Goal: Task Accomplishment & Management: Manage account settings

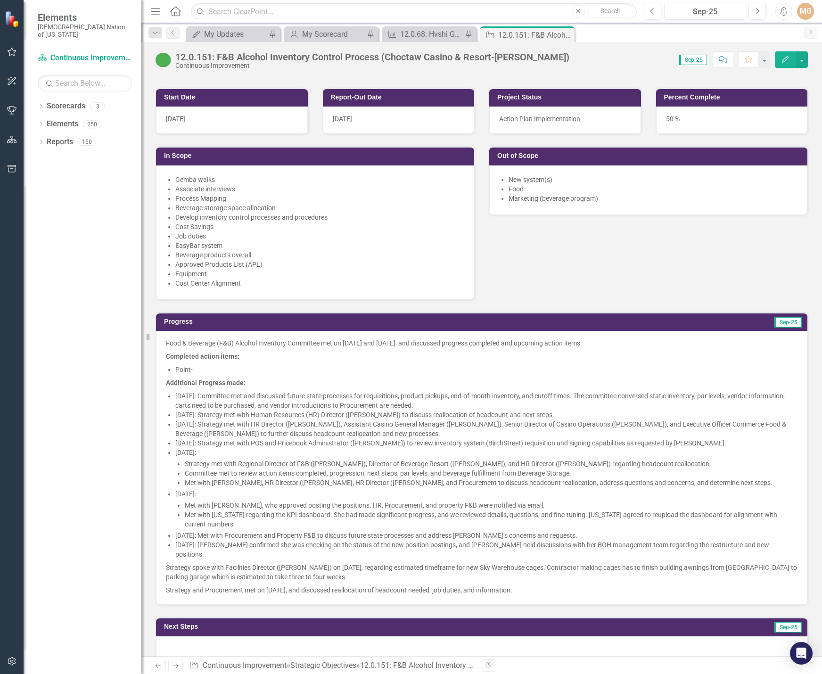
scroll to position [565, 0]
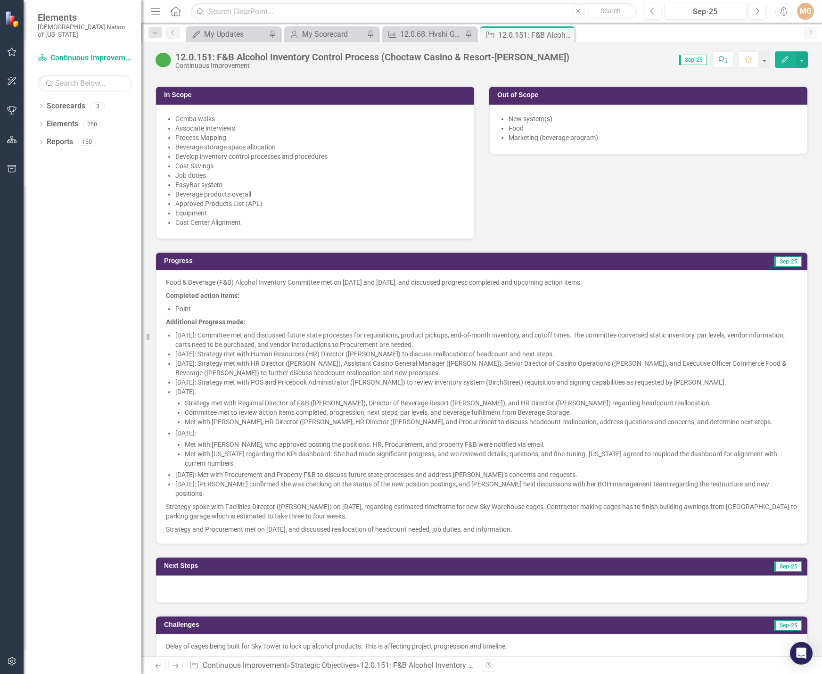
click at [420, 296] on p "Completed action items:" at bounding box center [481, 295] width 631 height 13
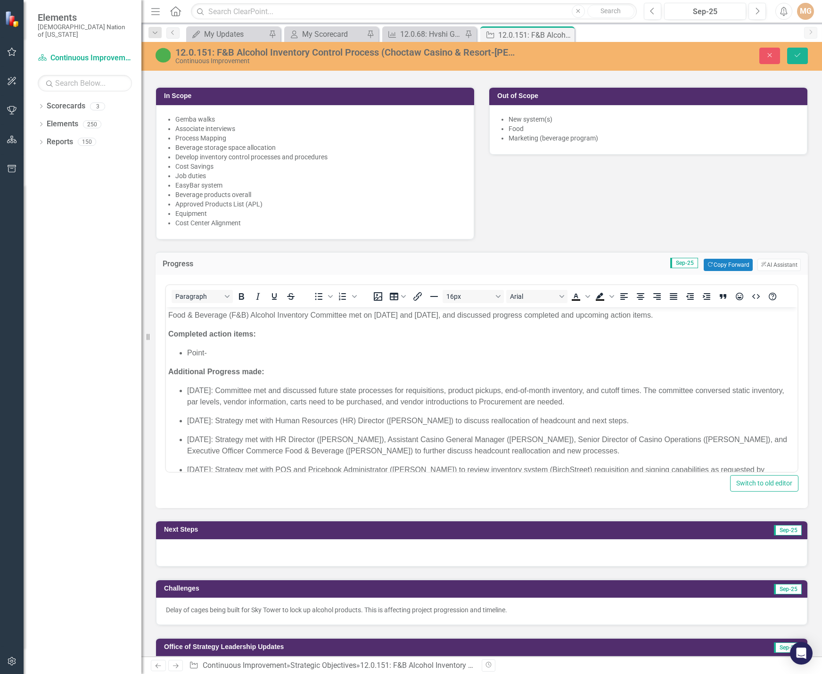
scroll to position [0, 0]
click at [231, 353] on li "Point-" at bounding box center [491, 352] width 608 height 11
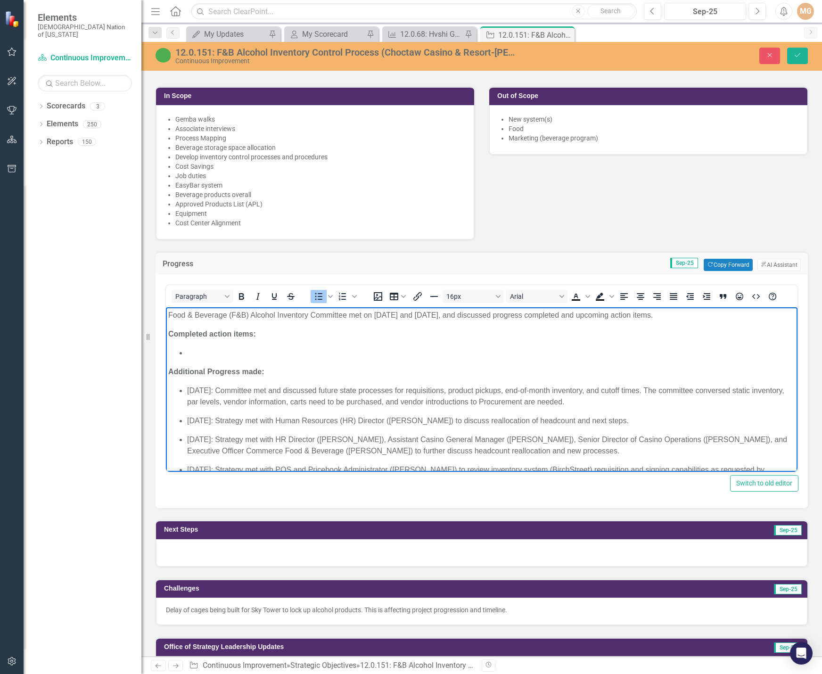
click at [206, 351] on li "Rich Text Area. Press ALT-0 for help." at bounding box center [491, 352] width 608 height 11
click at [187, 351] on ul "Mixers categorized in point-of-sale (POS) system as" at bounding box center [481, 352] width 627 height 11
click at [269, 352] on li "Determined how mixers categorized in point-of-sale (POS) system as" at bounding box center [491, 352] width 608 height 11
click at [438, 351] on li "Determined how mixers are categorized in point-of-sale (POS) system as" at bounding box center [491, 352] width 608 height 11
click at [281, 351] on li "Determined how mixers are categorized in point-of-sale (POS) system." at bounding box center [491, 352] width 608 height 11
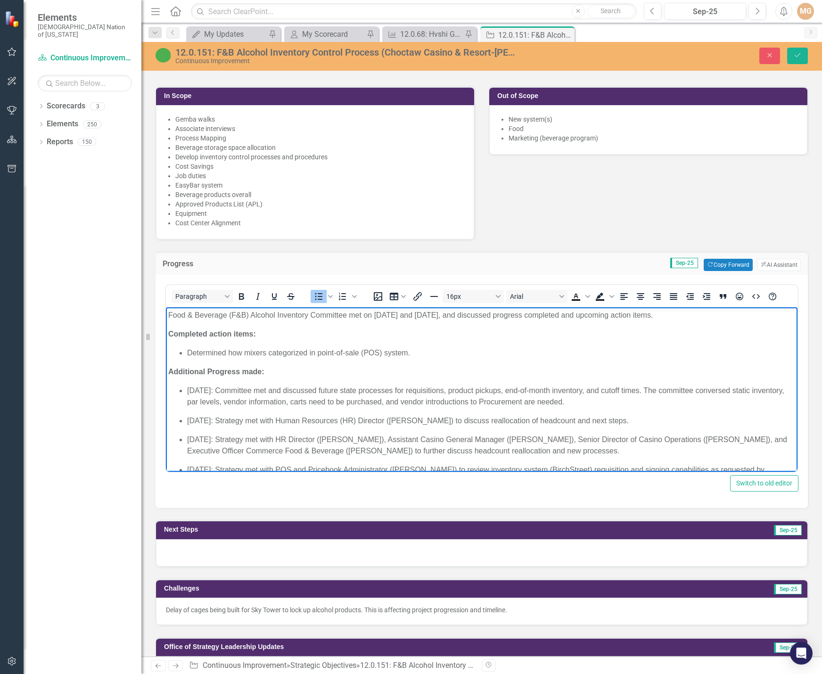
click at [243, 351] on li "Determined how mixers categorized in point-of-sale (POS) system." at bounding box center [491, 352] width 608 height 11
click at [402, 350] on li "Determined mixers categorized in point-of-sale (POS) system." at bounding box center [491, 352] width 608 height 11
click at [446, 353] on li "Determined mixers categorized in point-of-sale (POS) system as Non-alcohol" at bounding box center [491, 352] width 608 height 11
click at [408, 352] on li "Determined mixers categorized in point-of-sale (POS) system as Non-alcoholic (N…" at bounding box center [491, 352] width 608 height 11
click at [506, 350] on li "Determined mixers categorized in point-of-sale (POS) system as non-alcoholic (N…" at bounding box center [491, 352] width 608 height 11
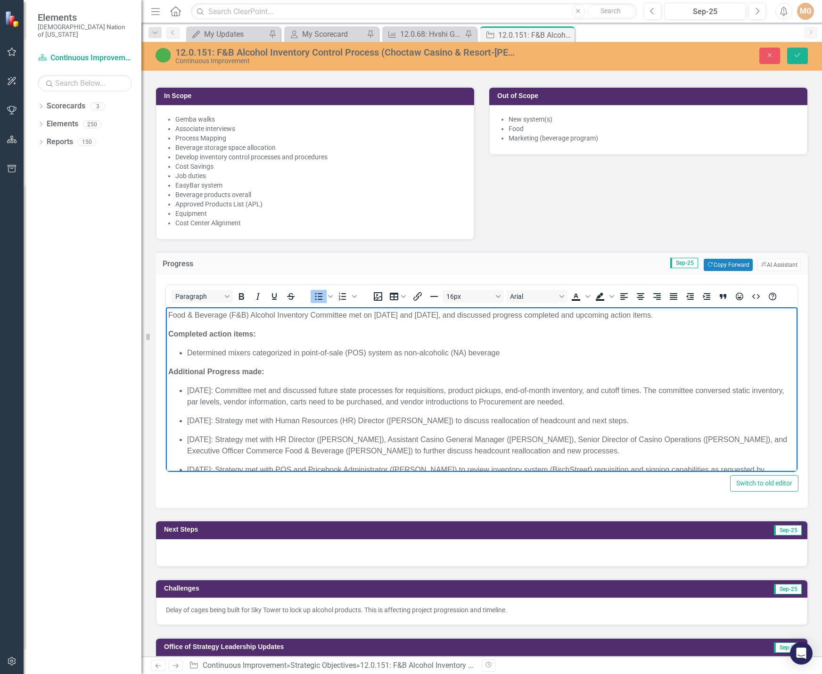
click at [506, 350] on li "Determined mixers categorized in point-of-sale (POS) system as non-alcoholic (N…" at bounding box center [491, 352] width 608 height 11
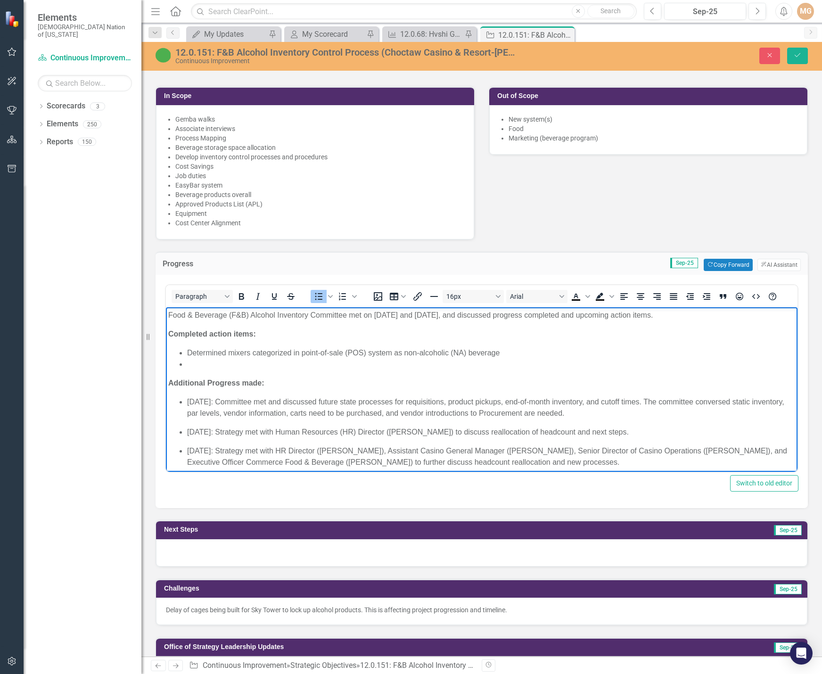
click at [237, 361] on li "Rich Text Area. Press ALT-0 for help." at bounding box center [491, 363] width 608 height 11
click at [222, 364] on li "Rich Text Area. Press ALT-0 for help." at bounding box center [491, 363] width 608 height 11
click at [254, 365] on li "Sky Warehouse" at bounding box center [491, 363] width 608 height 11
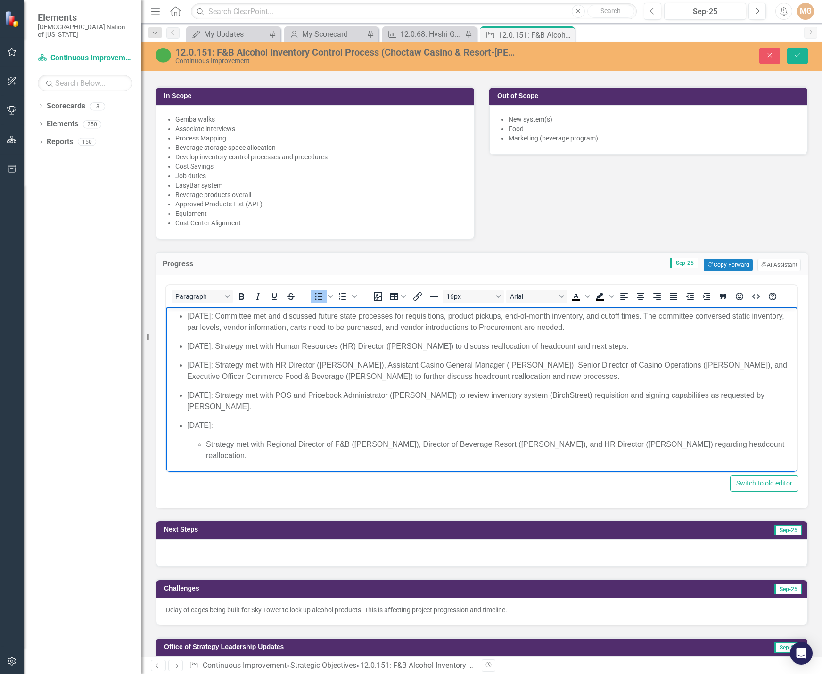
scroll to position [94, 0]
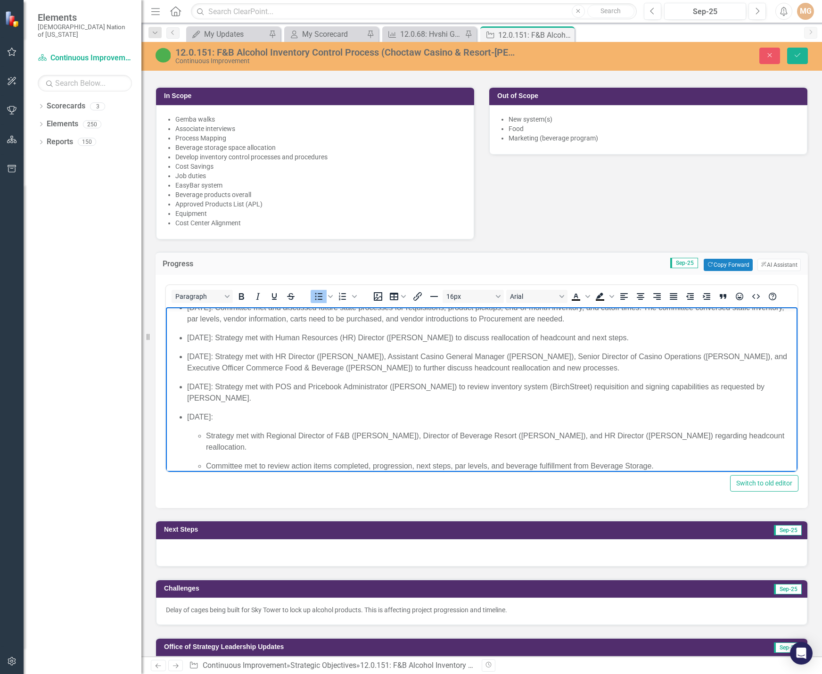
click at [294, 556] on div at bounding box center [481, 552] width 651 height 27
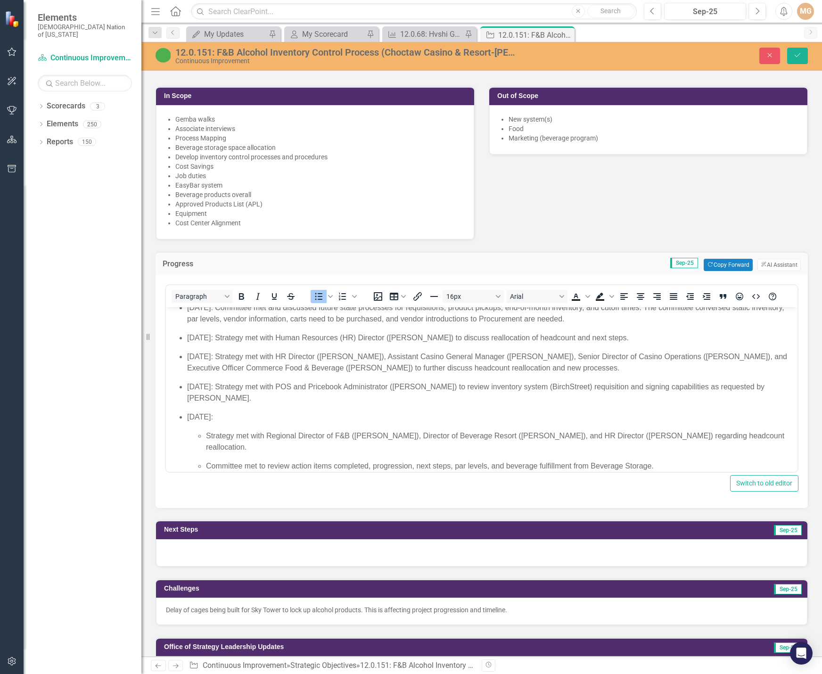
click at [294, 556] on div at bounding box center [481, 552] width 651 height 27
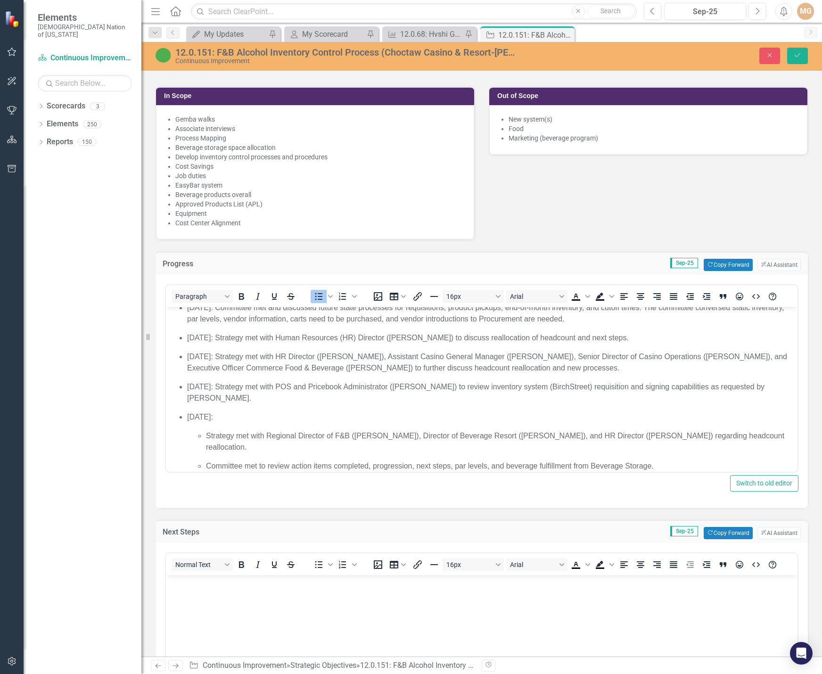
scroll to position [0, 0]
click at [709, 531] on button "Copy Forward Copy Forward" at bounding box center [727, 533] width 49 height 12
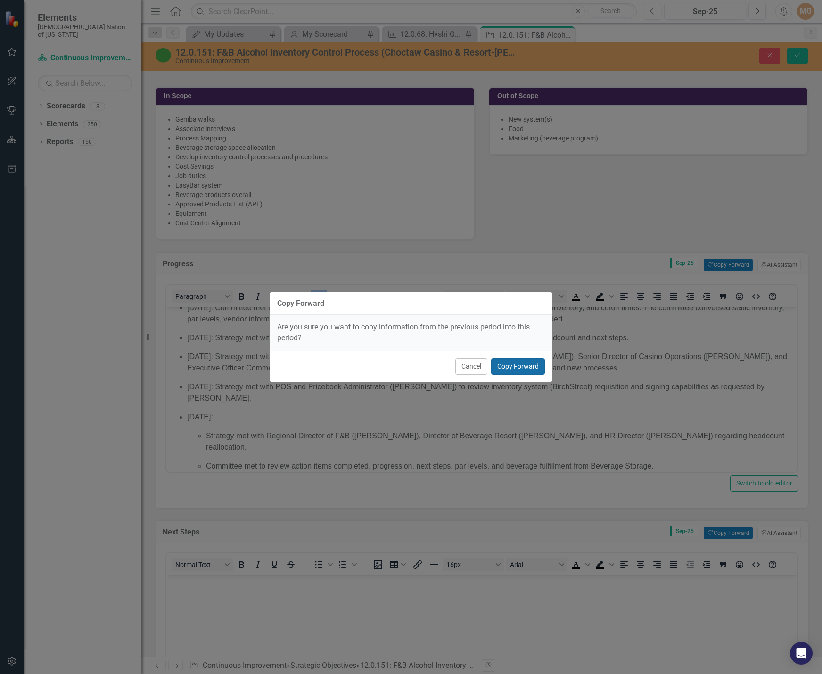
click at [500, 363] on button "Copy Forward" at bounding box center [518, 366] width 54 height 16
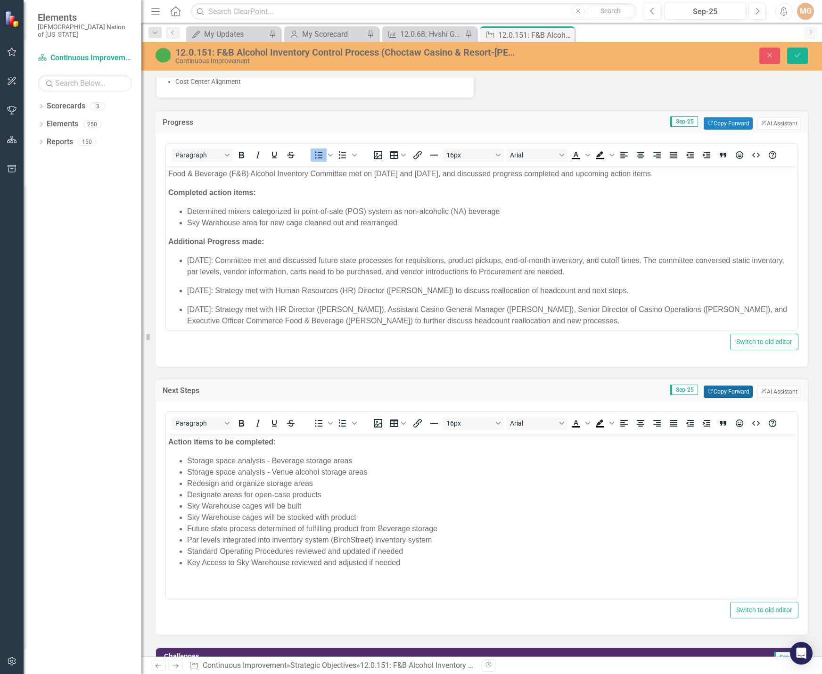
scroll to position [660, 0]
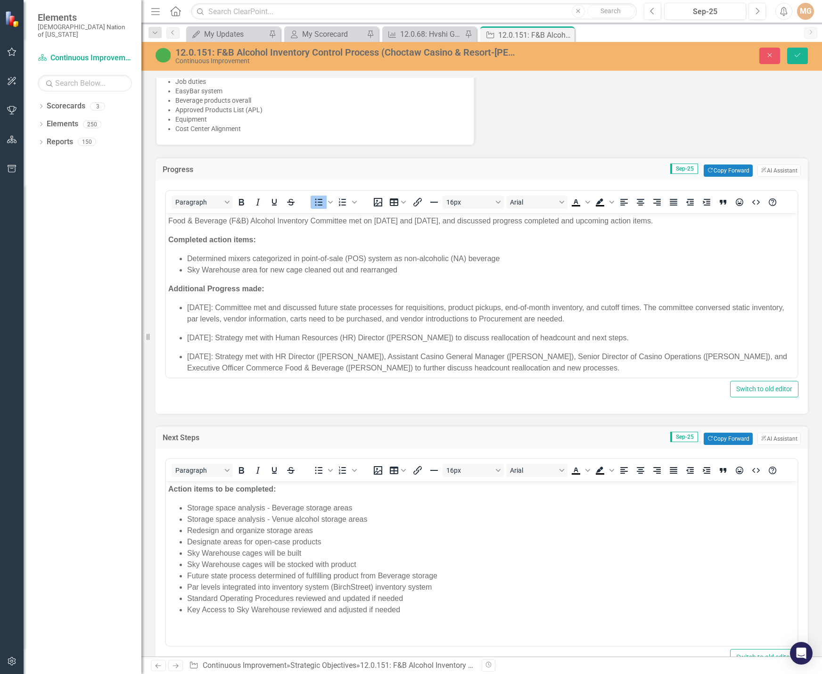
click at [415, 269] on li "Sky Warehouse area for new cage cleaned out and rearranged" at bounding box center [491, 269] width 608 height 11
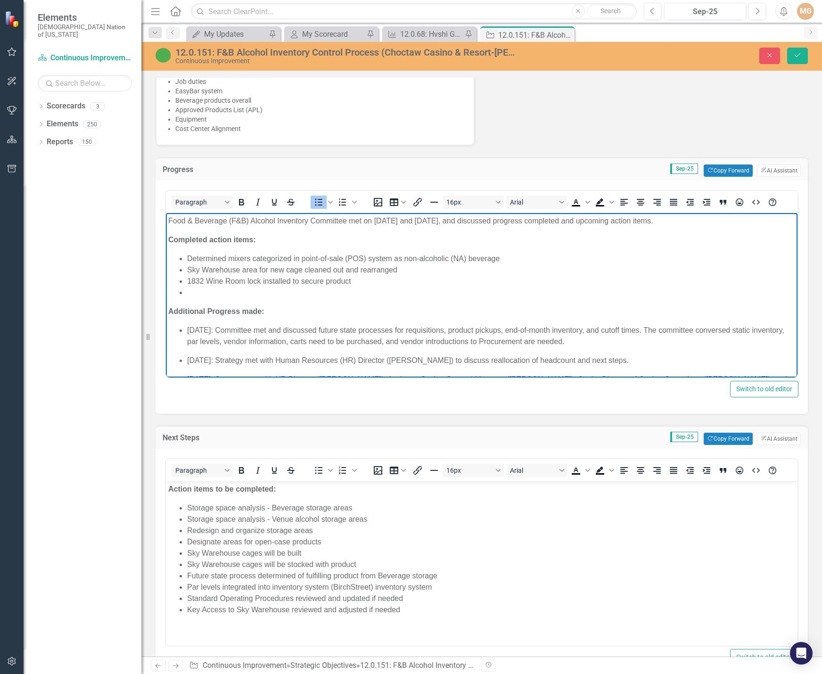
click at [244, 294] on li "Rich Text Area. Press ALT-0 for help." at bounding box center [491, 292] width 608 height 11
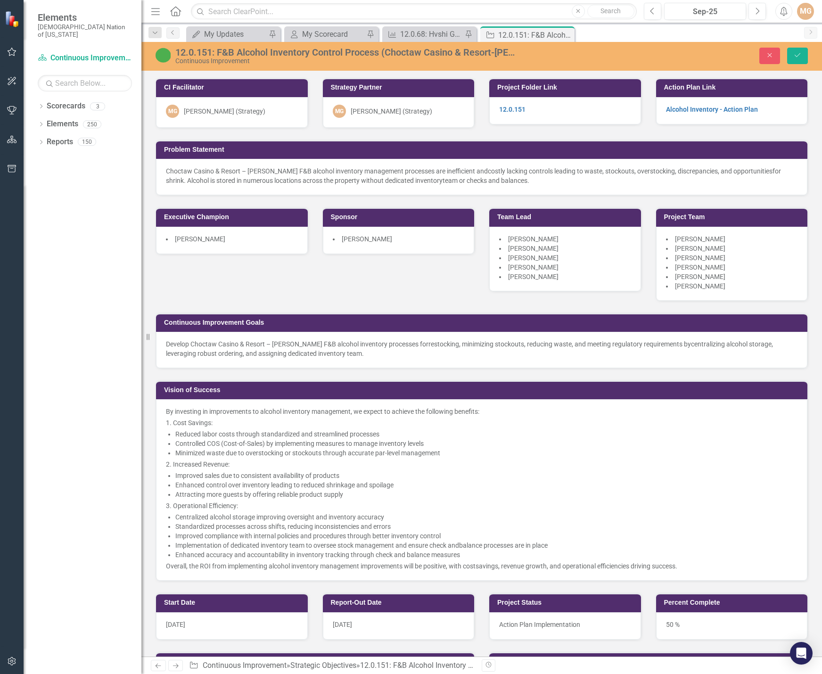
scroll to position [660, 0]
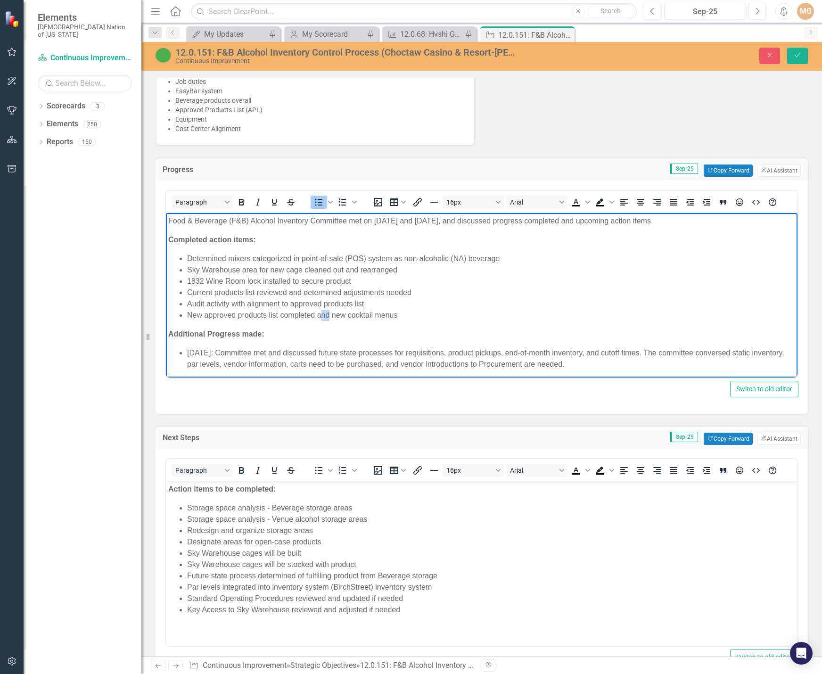
drag, startPoint x: 330, startPoint y: 316, endPoint x: 321, endPoint y: 317, distance: 9.0
click at [321, 317] on li "New approved products list completed and new cocktail menus" at bounding box center [491, 314] width 608 height 11
click at [426, 314] on li "New approved products list completed along with new cocktail menus" at bounding box center [491, 314] width 608 height 11
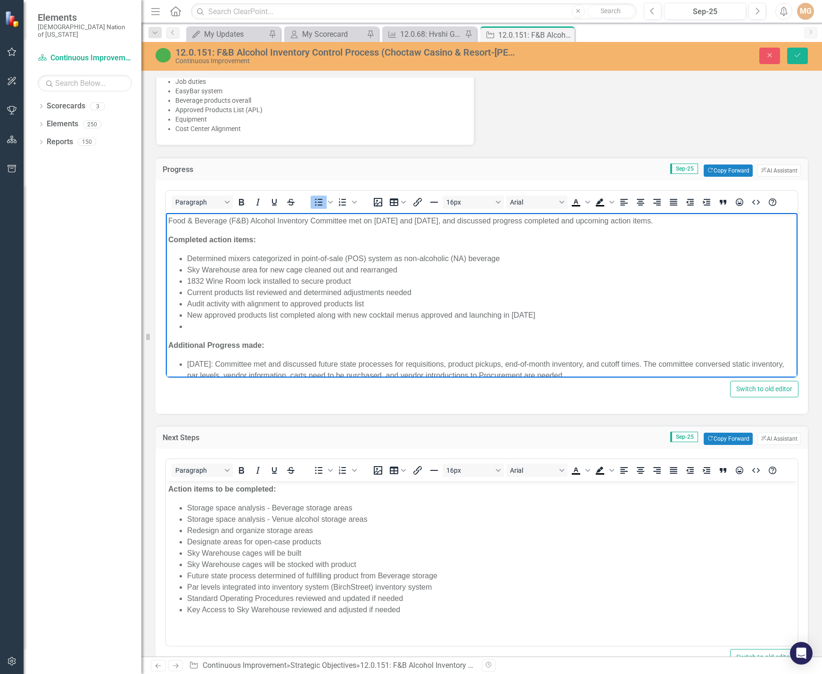
click at [200, 326] on li "Rich Text Area. Press ALT-0 for help." at bounding box center [491, 326] width 608 height 11
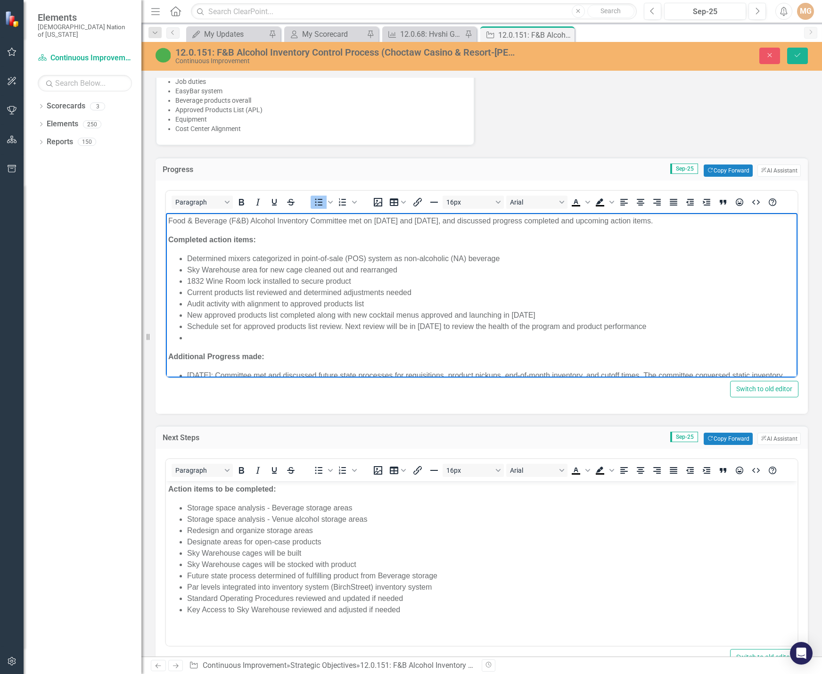
click at [210, 338] on li "Rich Text Area. Press ALT-0 for help." at bounding box center [491, 337] width 608 height 11
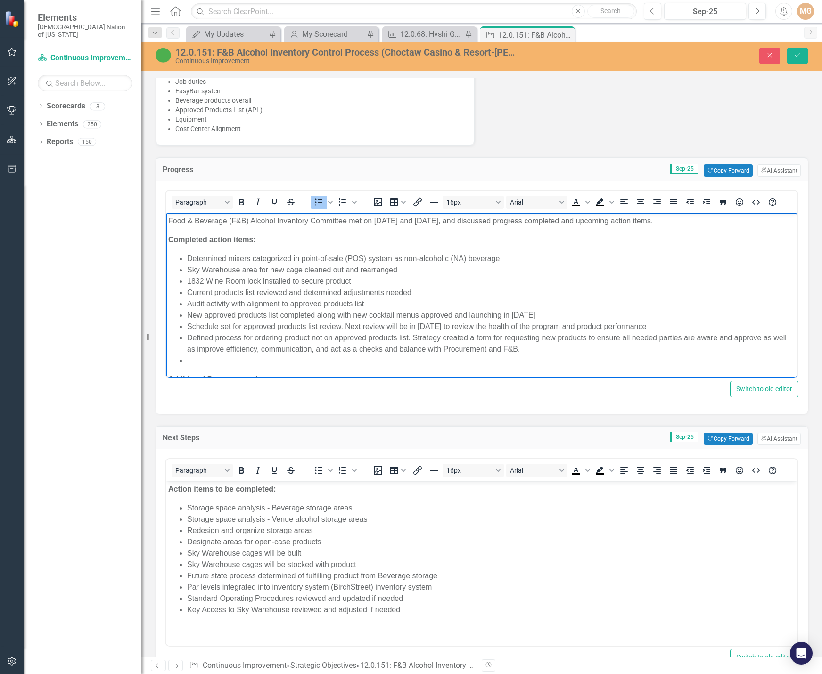
click at [235, 358] on li "Rich Text Area. Press ALT-0 for help." at bounding box center [491, 360] width 608 height 11
click at [240, 358] on li "End of mount alochol process for venues and Beverage determined." at bounding box center [491, 360] width 608 height 11
click at [251, 358] on li "End of mount alcochol process for venues and Beverage determined." at bounding box center [491, 360] width 608 height 11
click at [231, 357] on li "End of mount alcohol process for venues and Beverage determined." at bounding box center [491, 360] width 608 height 11
click at [211, 359] on li "End of month alcohol process for venues and Beverage determined." at bounding box center [491, 360] width 608 height 11
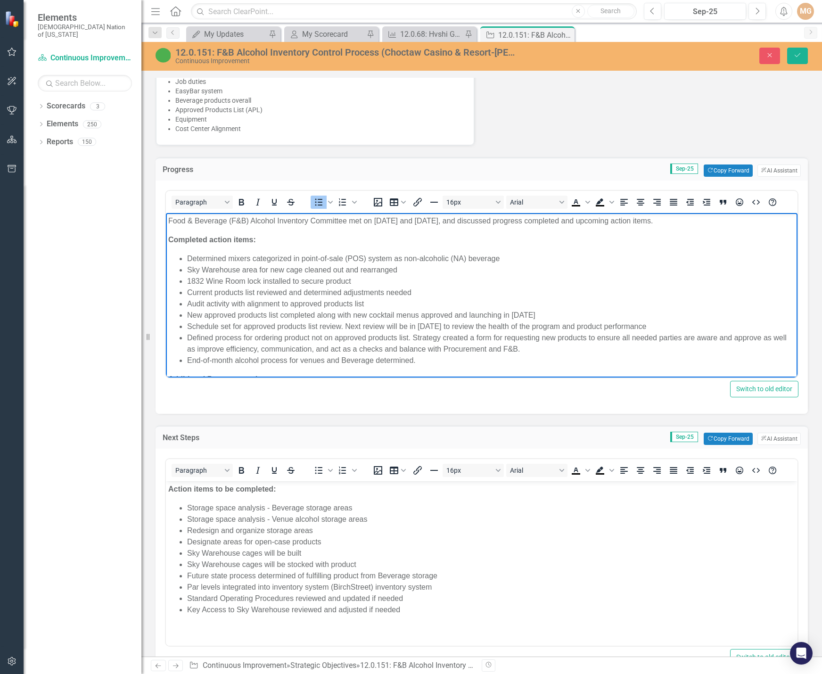
click at [432, 358] on li "End-of-month alcohol process for venues and Beverage determined." at bounding box center [491, 360] width 608 height 11
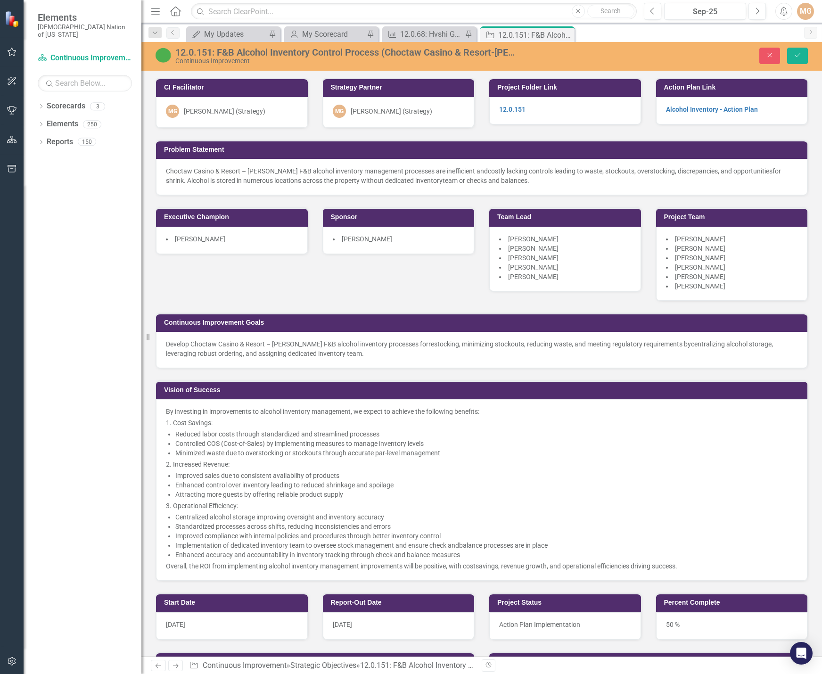
scroll to position [660, 0]
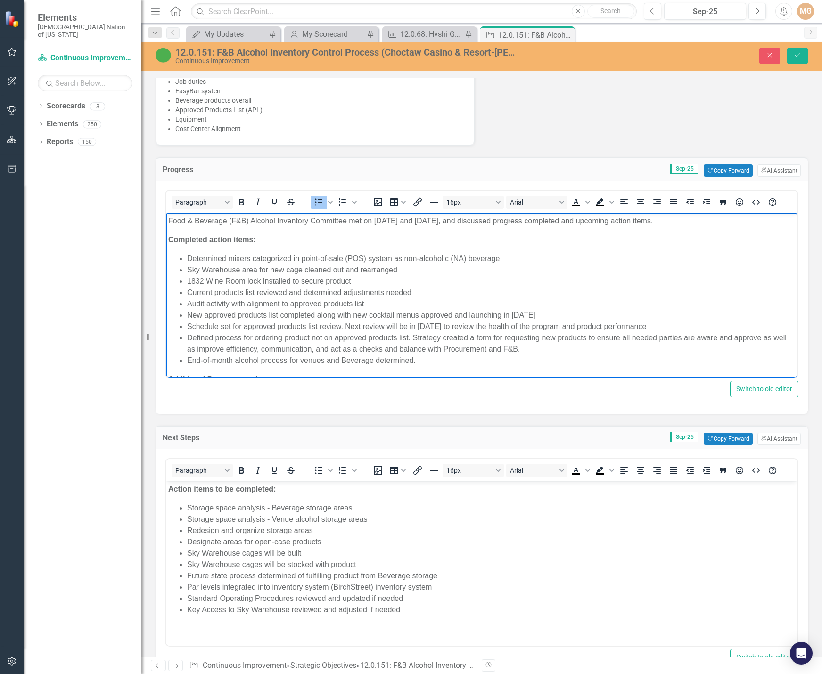
click at [420, 360] on li "End-of-month alcohol process for venues and Beverage determined." at bounding box center [491, 360] width 608 height 11
click at [314, 372] on li "End-of-month alcohol process for venues and Beverage determined. Venues and Bev…" at bounding box center [491, 366] width 608 height 23
click at [546, 370] on li "End-of-month alcohol process for venues and Beverage determined. Venues and Bev…" at bounding box center [491, 366] width 608 height 23
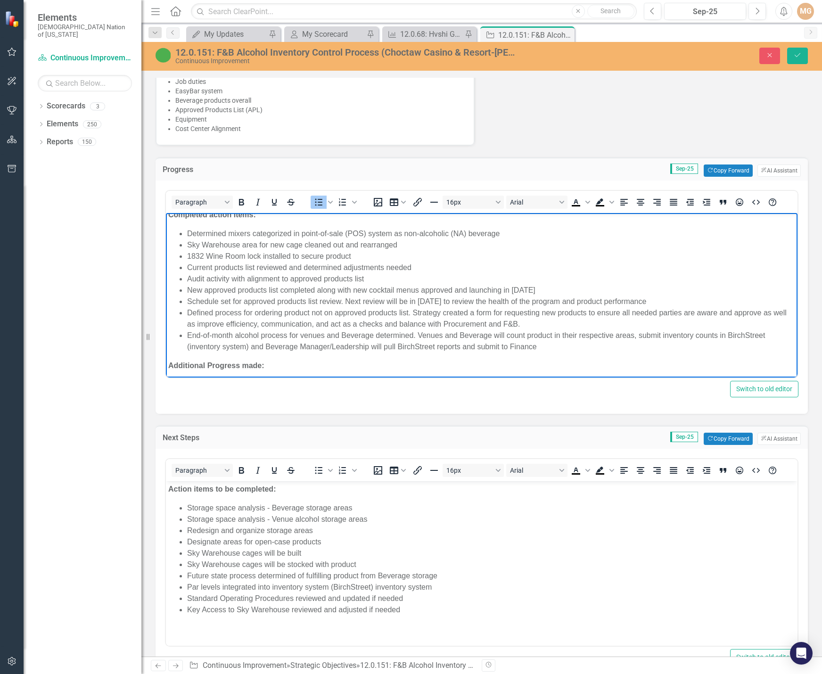
scroll to position [47, 0]
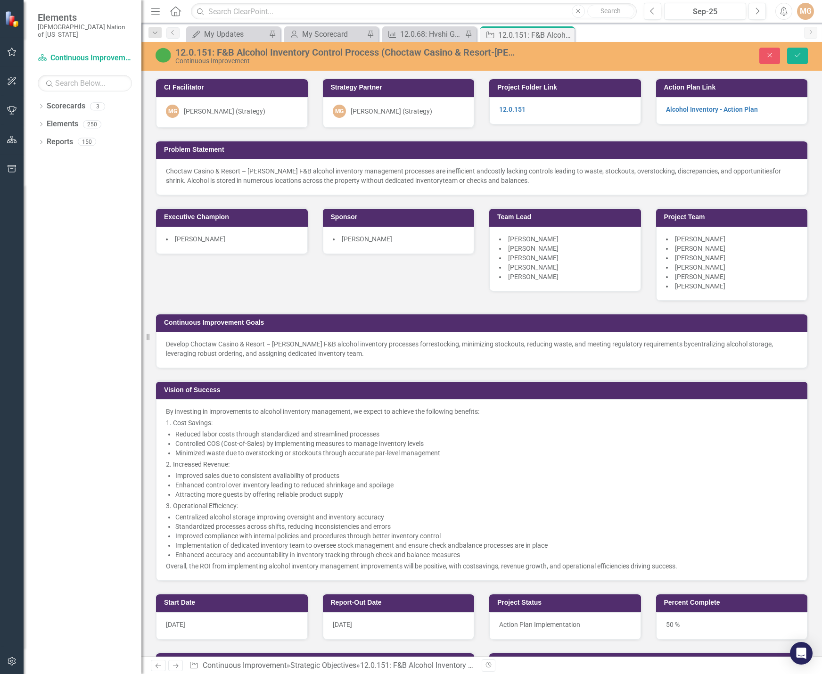
scroll to position [660, 0]
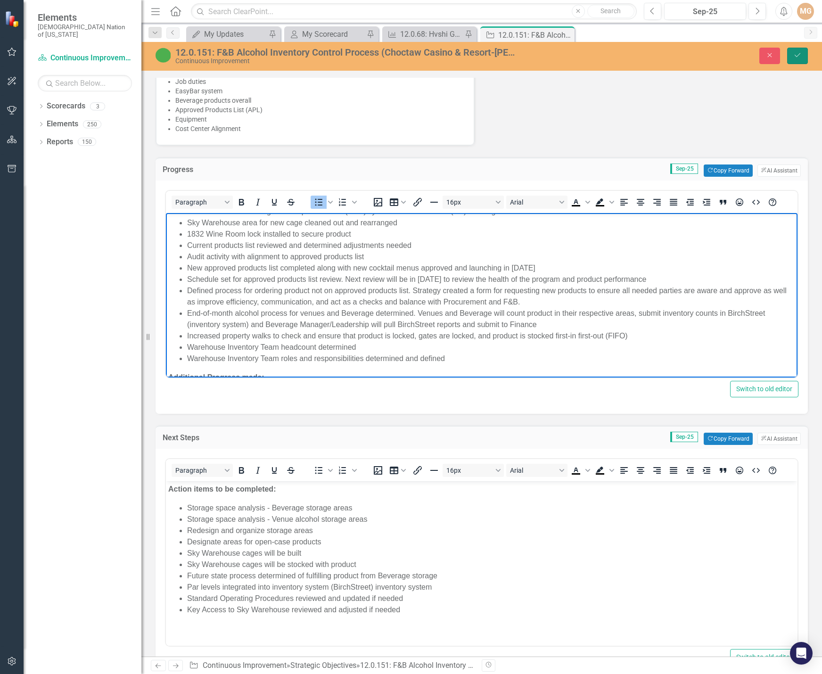
click at [802, 55] on button "Save" at bounding box center [797, 56] width 21 height 16
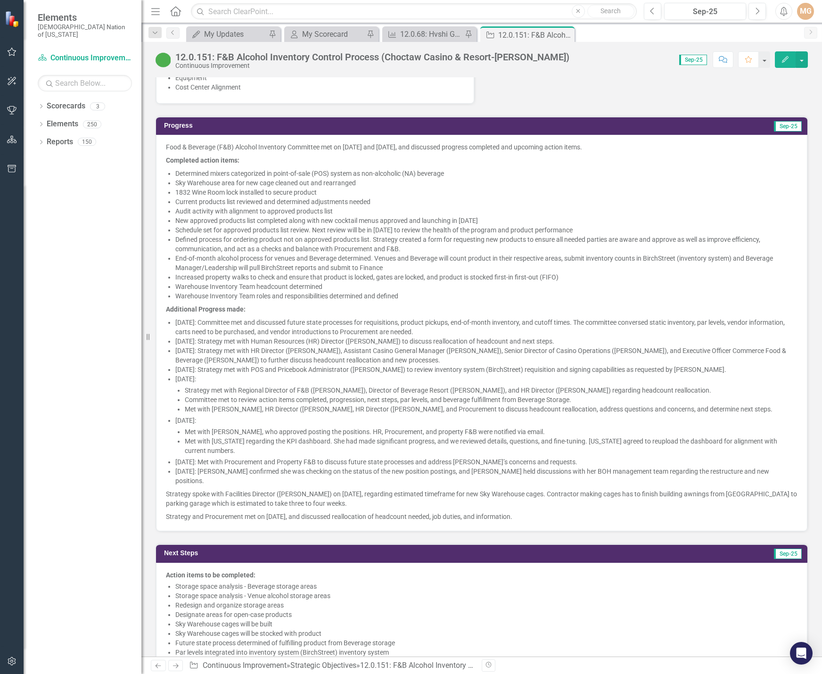
scroll to position [707, 0]
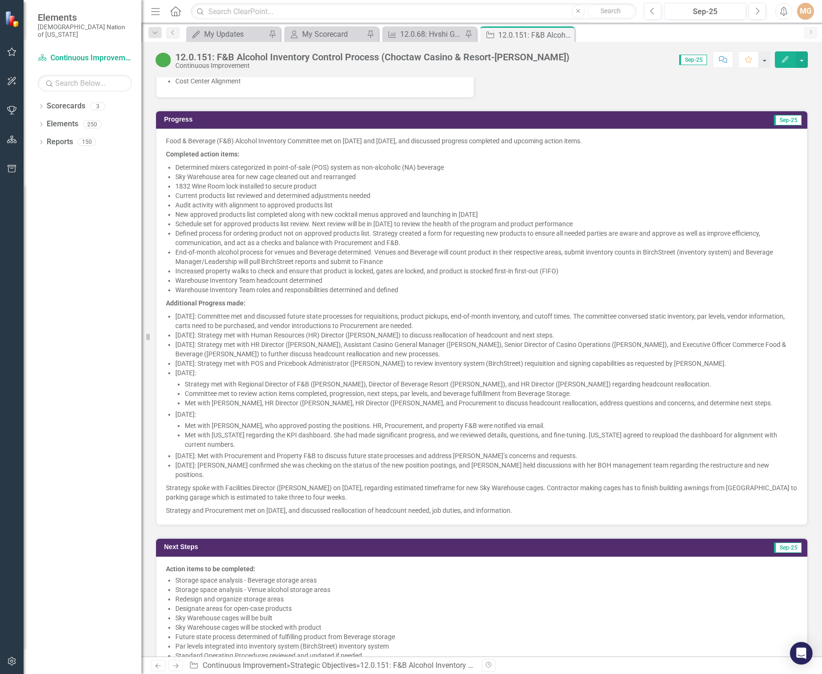
click at [417, 468] on p "[DATE]: [PERSON_NAME] confirmed she was checking on the status of the new posit…" at bounding box center [486, 469] width 622 height 19
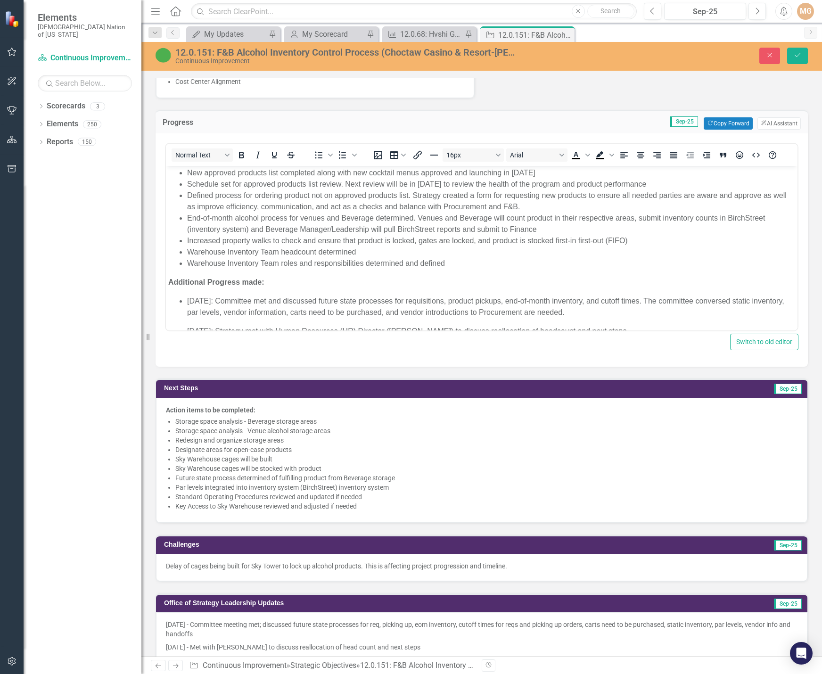
scroll to position [94, 0]
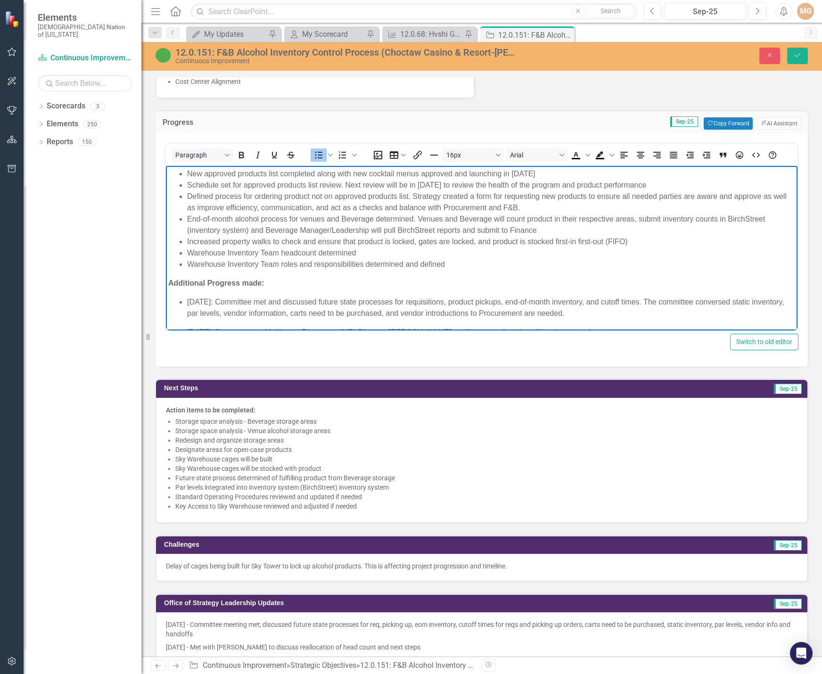
click at [448, 262] on li "Warehouse Inventory Team roles and responsibilities determined and defined" at bounding box center [491, 264] width 608 height 11
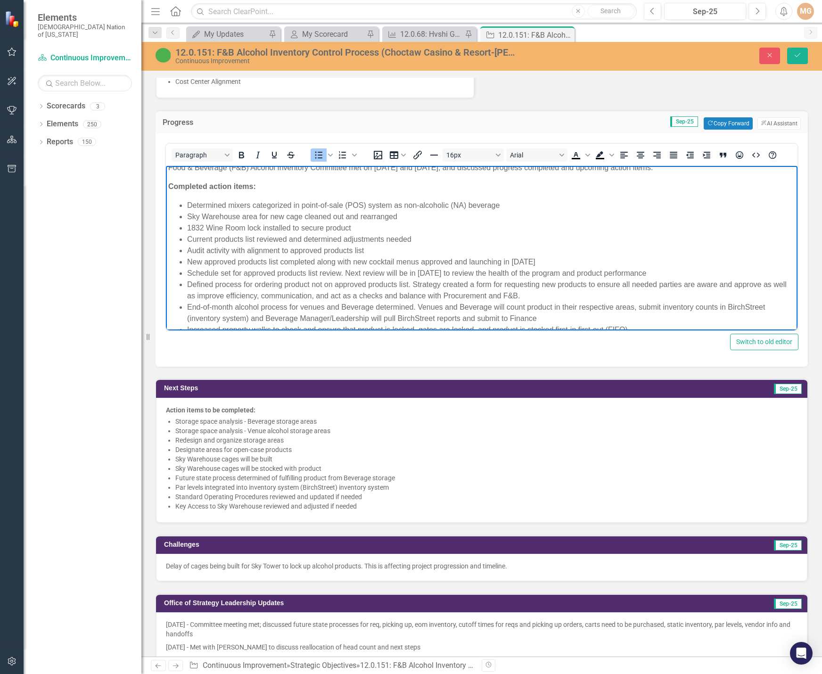
scroll to position [0, 0]
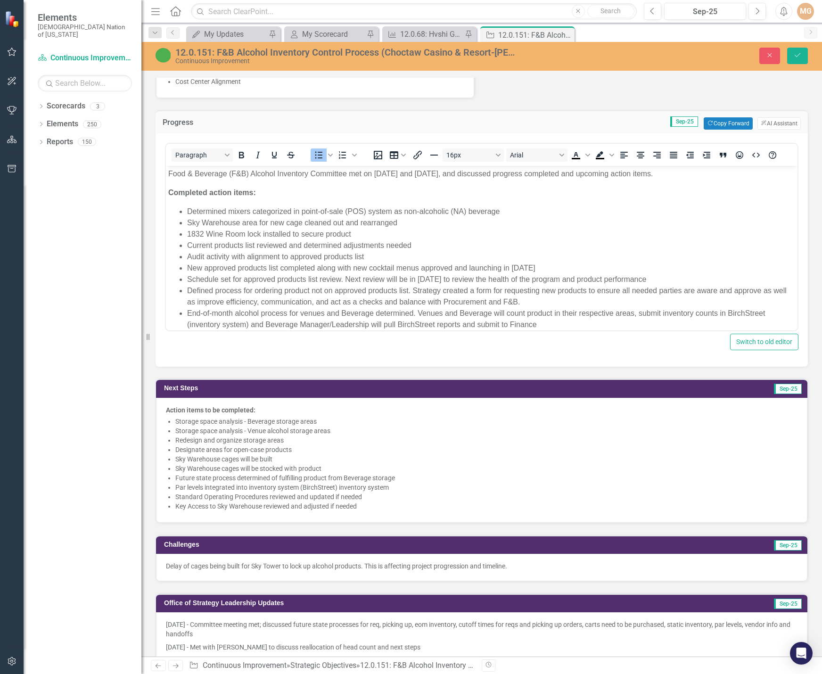
click at [786, 50] on div "Close Save" at bounding box center [679, 56] width 269 height 16
click at [790, 50] on button "Save" at bounding box center [797, 56] width 21 height 16
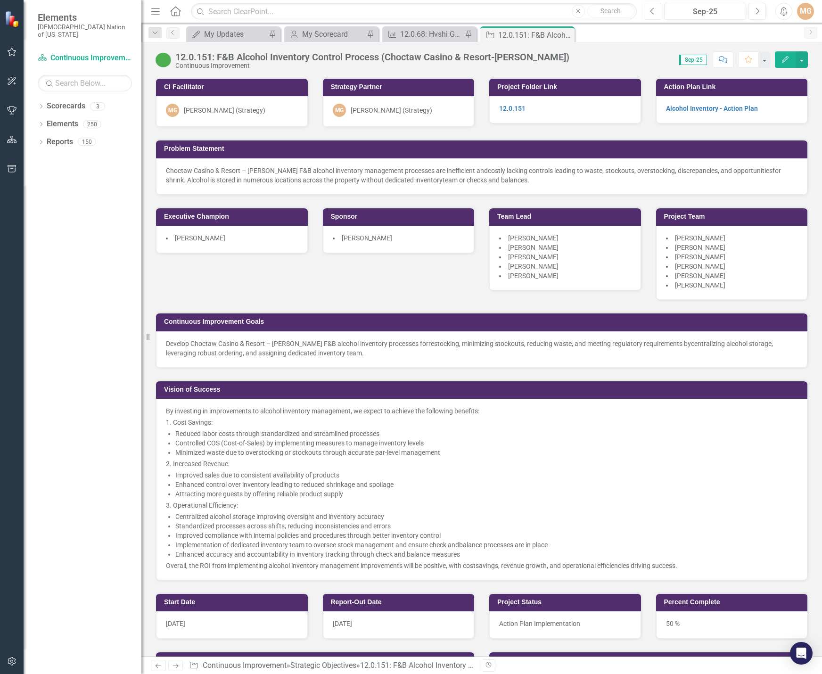
click at [649, 16] on button "Previous" at bounding box center [651, 11] width 17 height 17
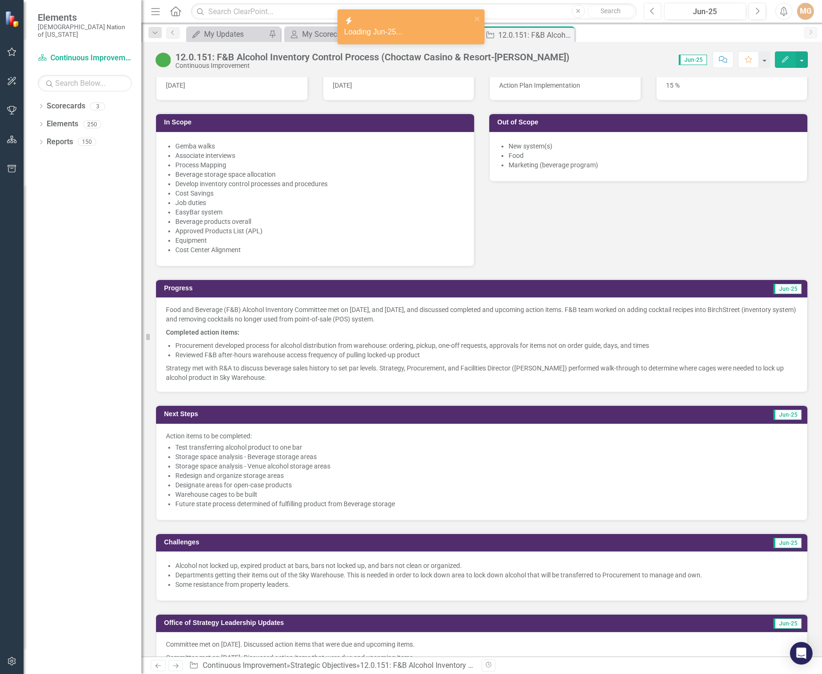
scroll to position [565, 0]
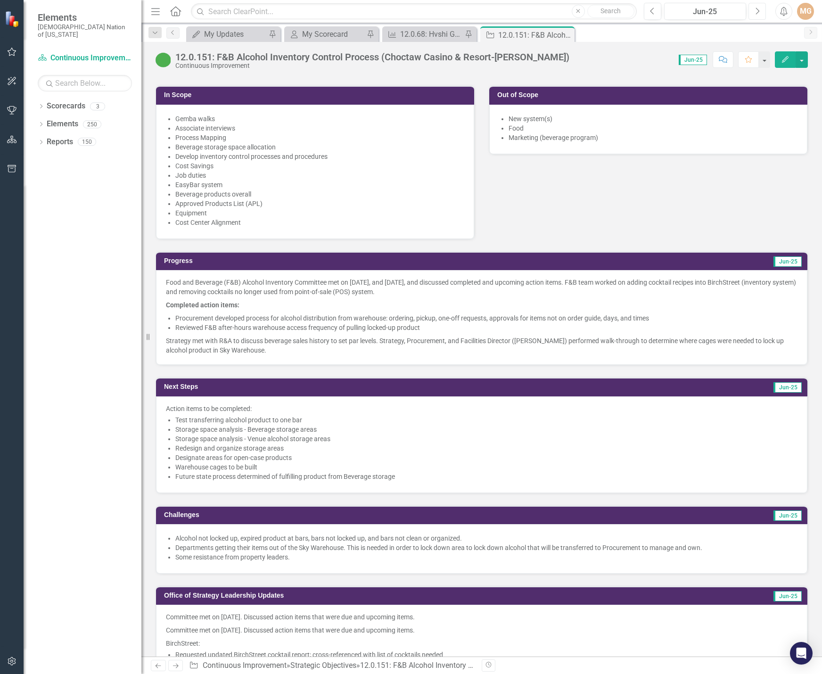
click at [755, 8] on icon "Next" at bounding box center [756, 11] width 5 height 8
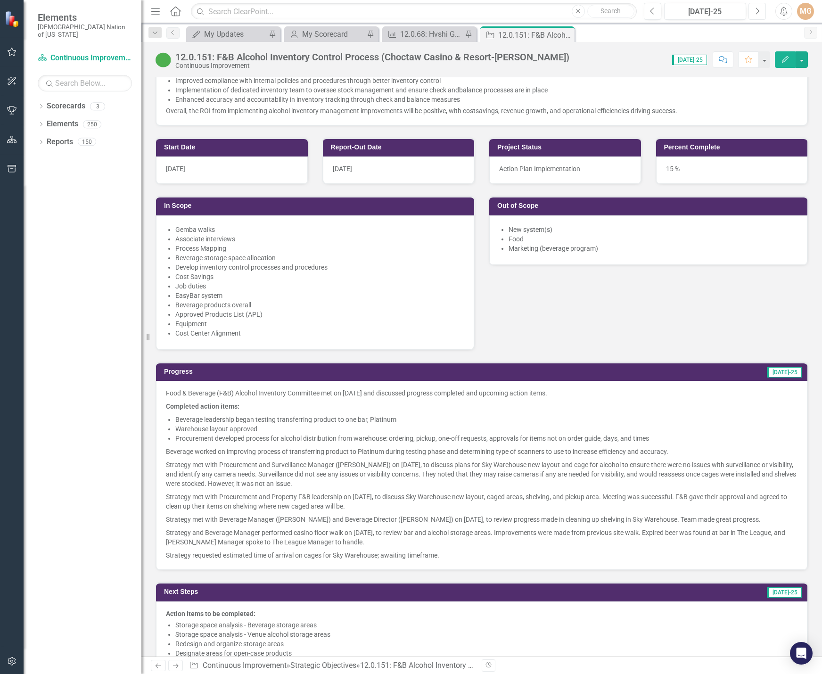
scroll to position [471, 0]
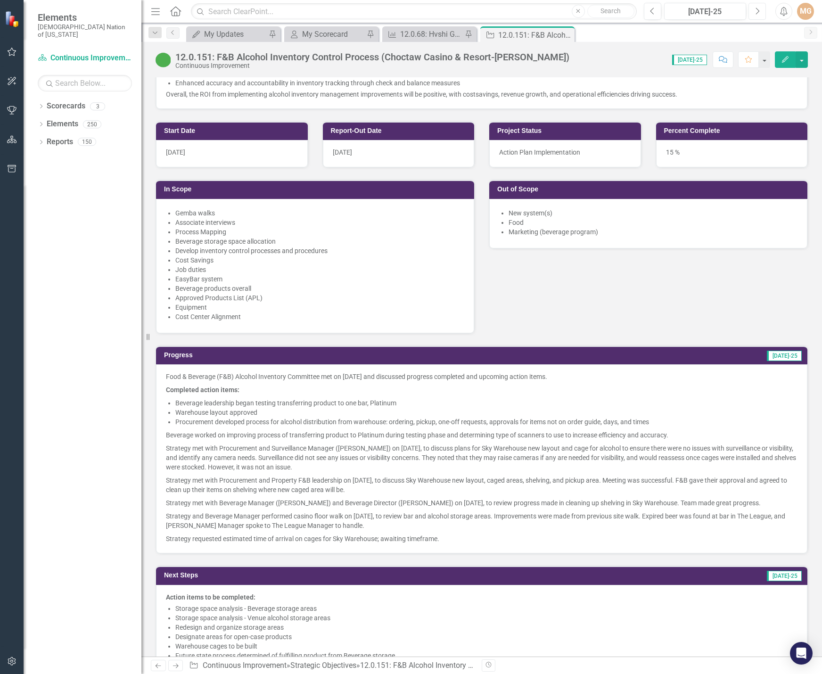
click at [758, 16] on button "Next" at bounding box center [756, 11] width 17 height 17
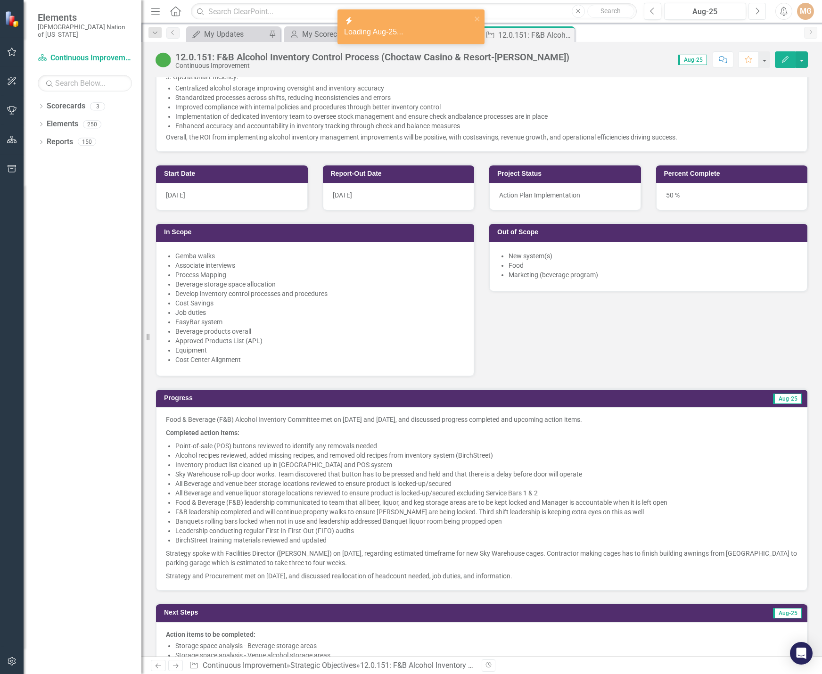
scroll to position [612, 0]
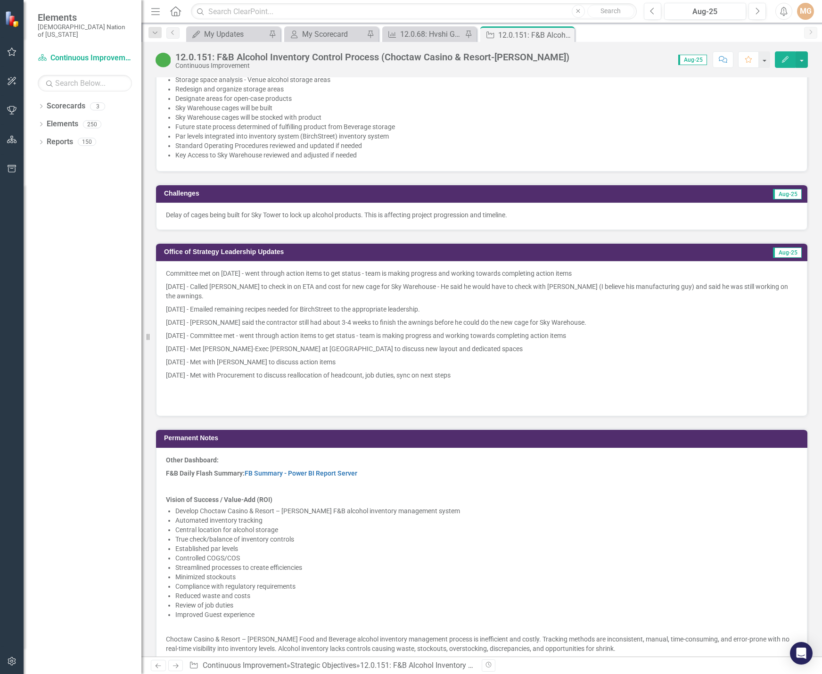
scroll to position [989, 0]
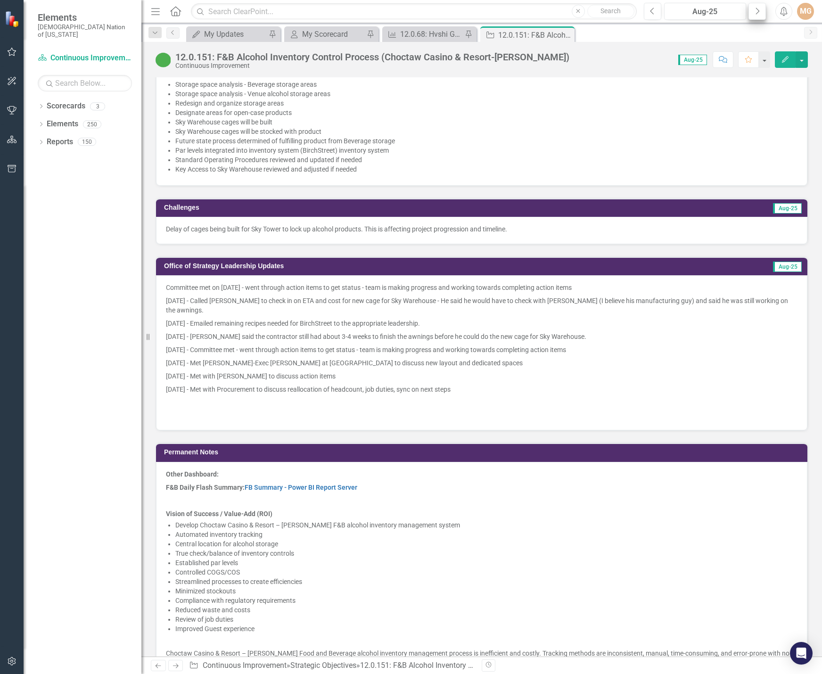
click at [757, 13] on icon "Next" at bounding box center [756, 11] width 5 height 8
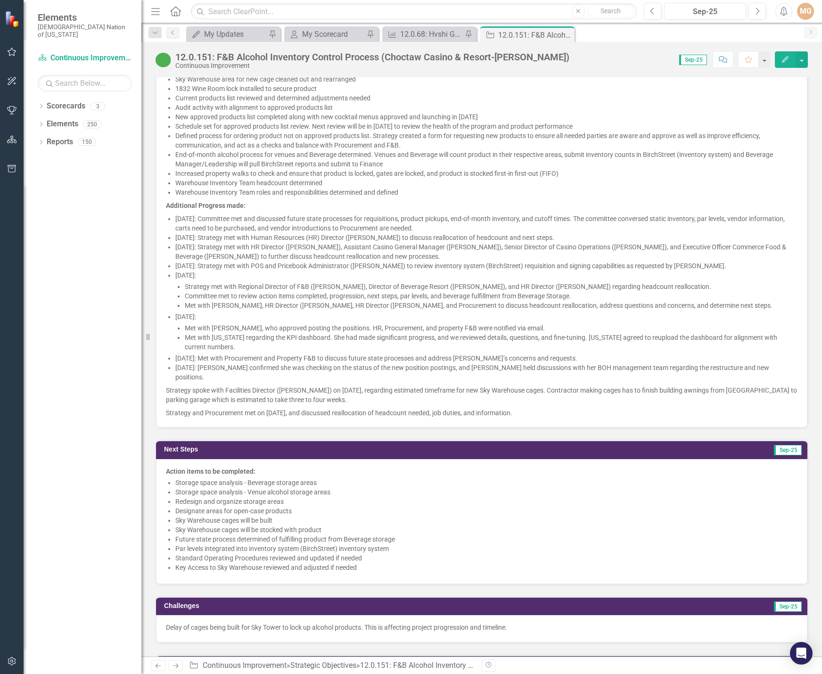
scroll to position [754, 0]
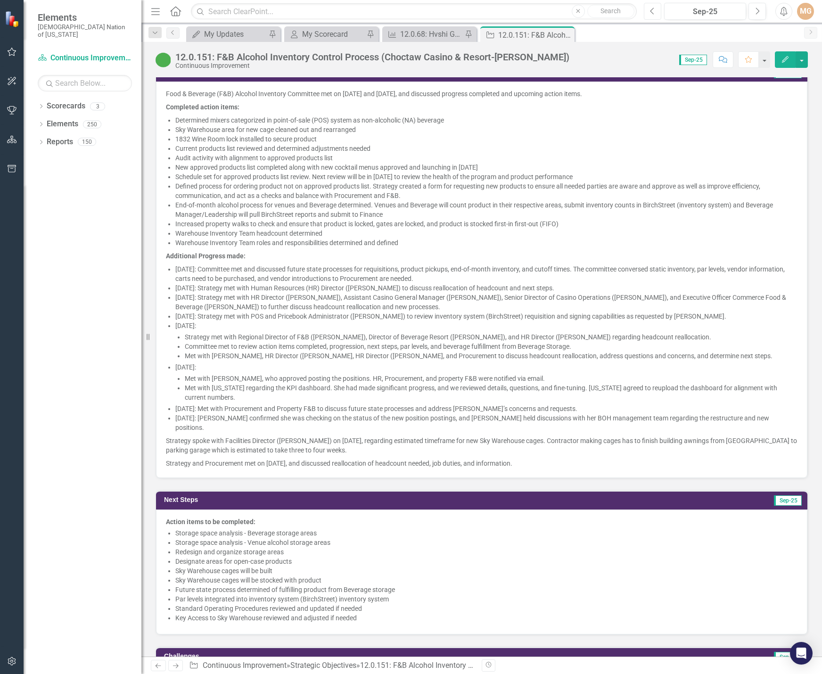
click at [650, 6] on button "Previous" at bounding box center [651, 11] width 17 height 17
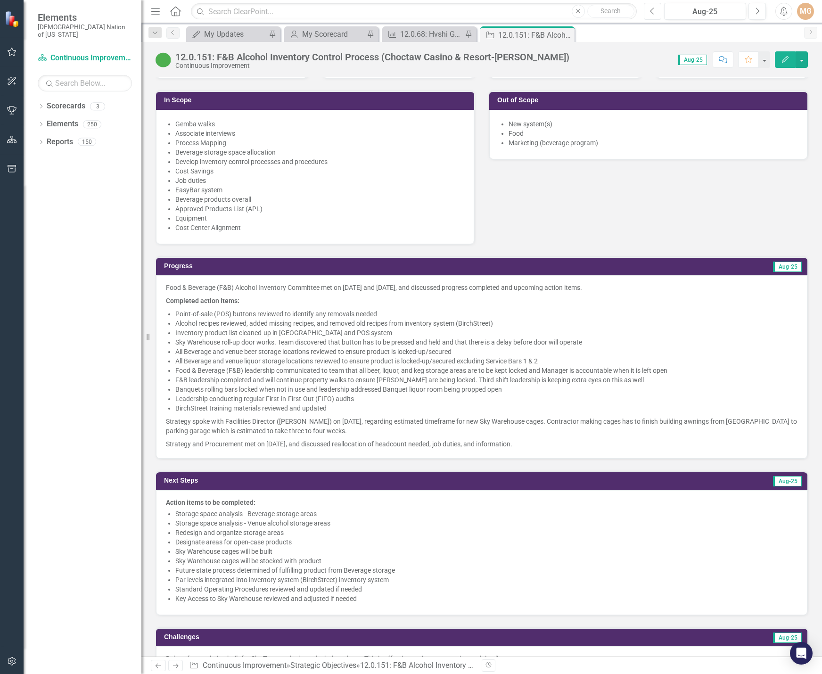
scroll to position [565, 0]
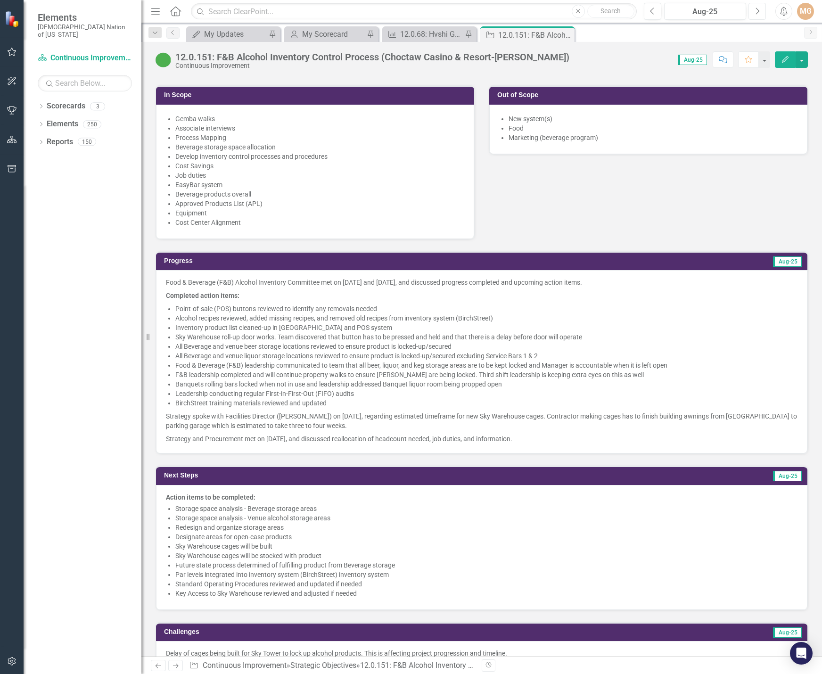
click at [753, 11] on button "Next" at bounding box center [756, 11] width 17 height 17
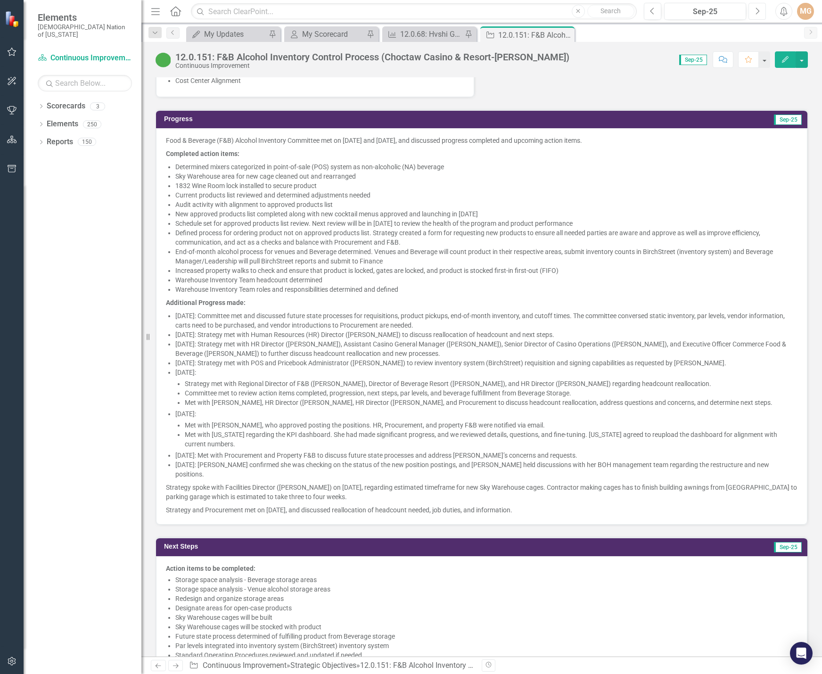
scroll to position [707, 0]
click at [211, 244] on li "Defined process for ordering product not on approved products list. Strategy cr…" at bounding box center [486, 237] width 622 height 19
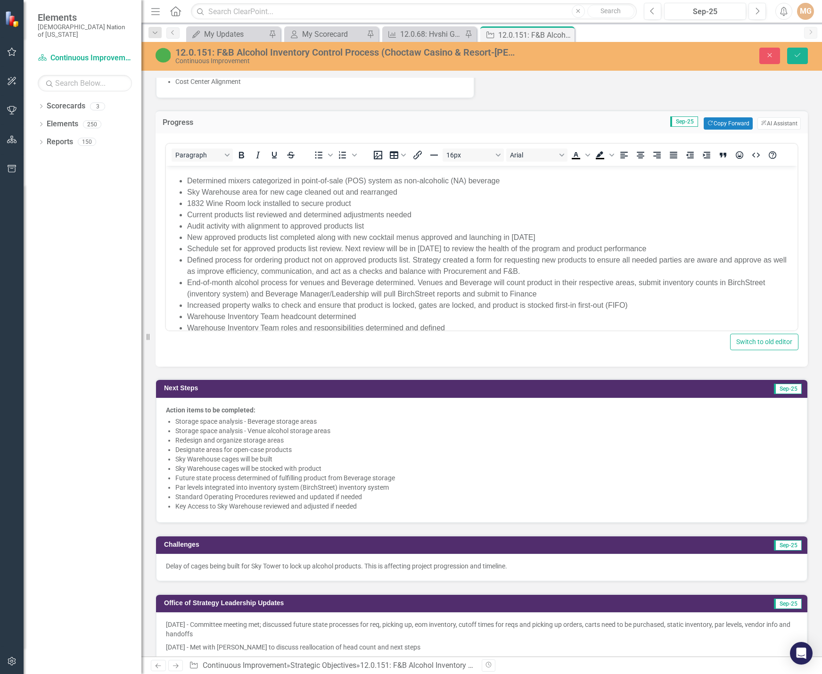
scroll to position [47, 0]
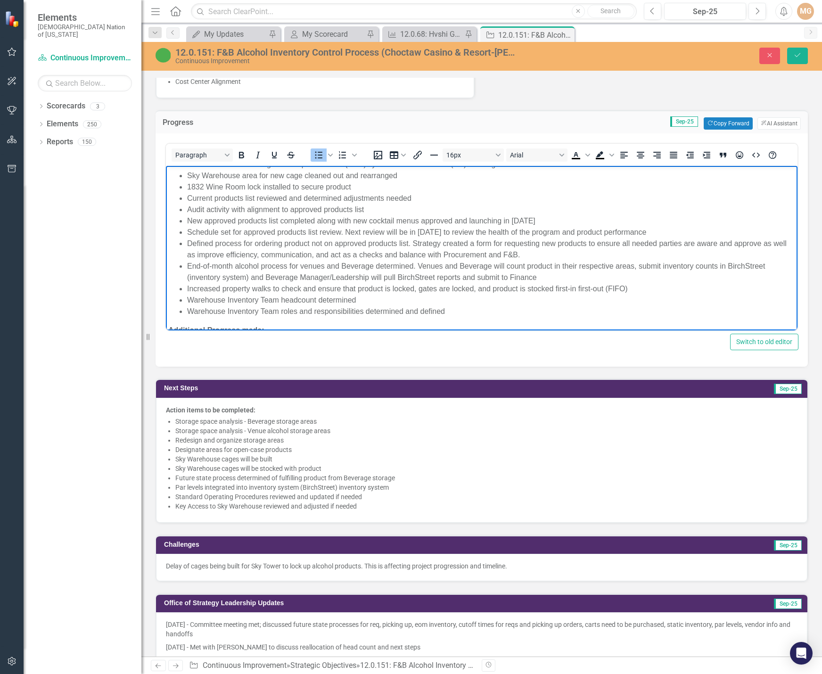
click at [412, 242] on li "Defined process for ordering product not on approved products list. Strategy cr…" at bounding box center [491, 249] width 608 height 23
click at [559, 251] on li "Defined process for ordering product not on approved products list. Strategy cr…" at bounding box center [491, 249] width 608 height 23
click at [434, 263] on li "End-of-month alcohol process for venues and Beverage determined. Venues and Bev…" at bounding box center [491, 272] width 608 height 23
click at [759, 244] on li "Defined process for ordering product not on approved products list. Strategy cr…" at bounding box center [491, 249] width 608 height 23
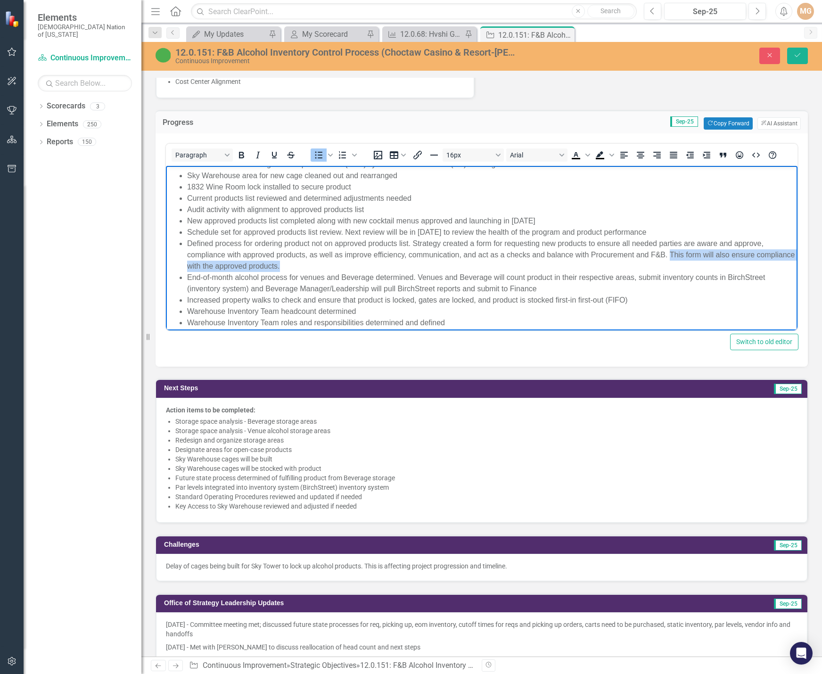
drag, startPoint x: 670, startPoint y: 253, endPoint x: 677, endPoint y: 266, distance: 14.7
click at [677, 266] on li "Defined process for ordering product not on approved products list. Strategy cr…" at bounding box center [491, 255] width 608 height 34
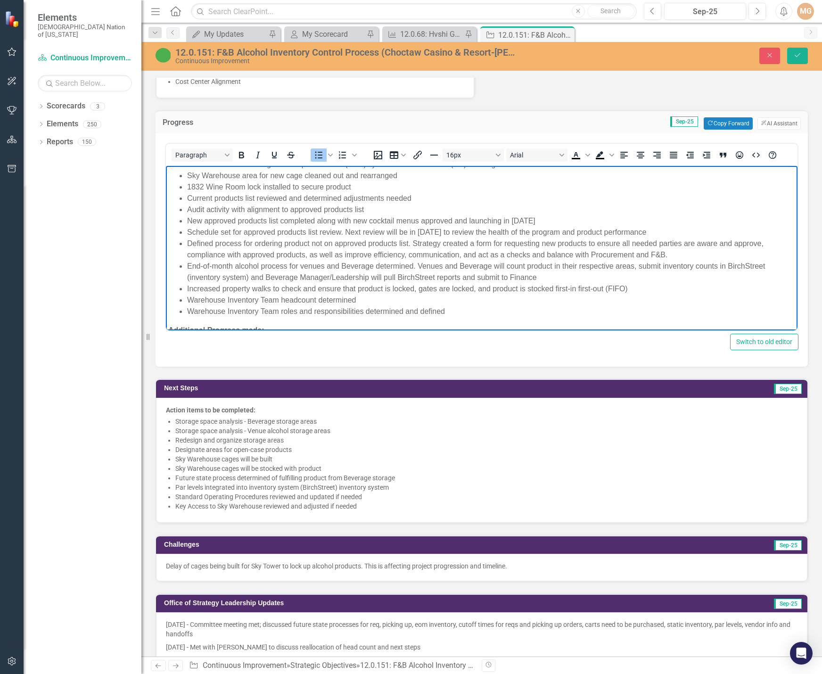
click at [461, 261] on li "End-of-month alcohol process for venues and Beverage determined. Venues and Bev…" at bounding box center [491, 272] width 608 height 23
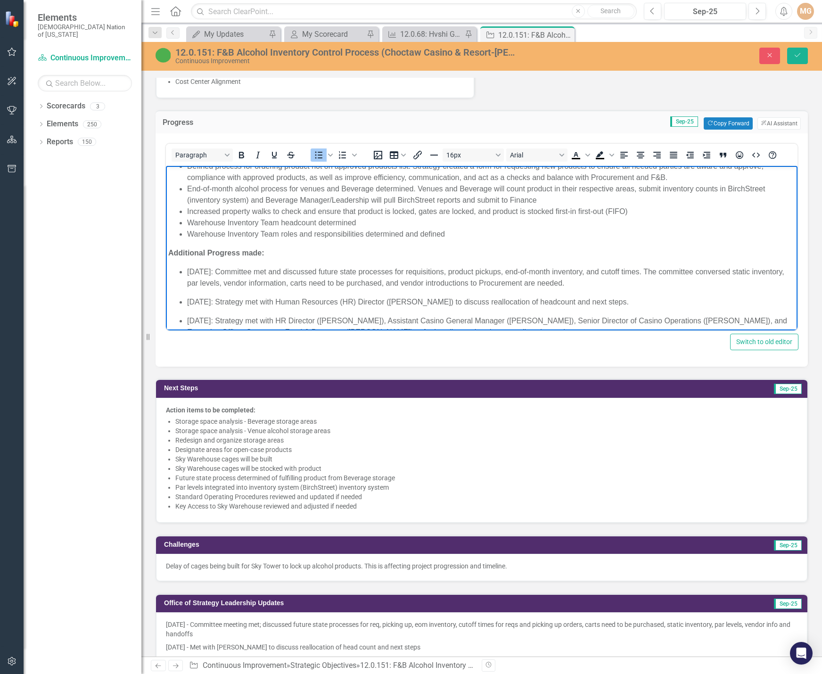
scroll to position [141, 0]
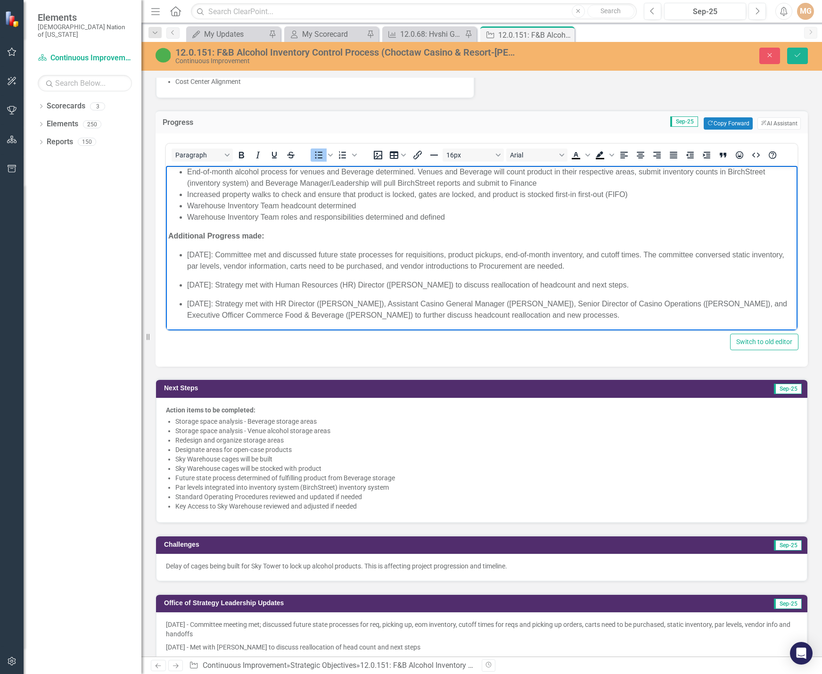
click at [650, 285] on p "September 4, 2025: Strategy met with Human Resources (HR) Director (Jackie Boyd…" at bounding box center [491, 284] width 608 height 11
click at [604, 314] on p "September 11, 2025: Strategy met with HR Director (Jackie Boyd), Assistant Casi…" at bounding box center [491, 309] width 608 height 23
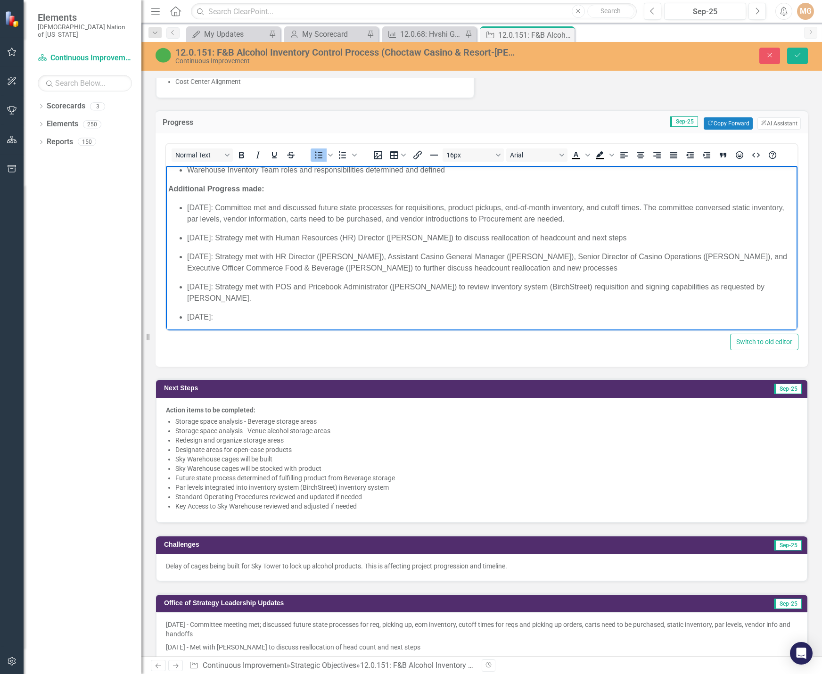
scroll to position [236, 0]
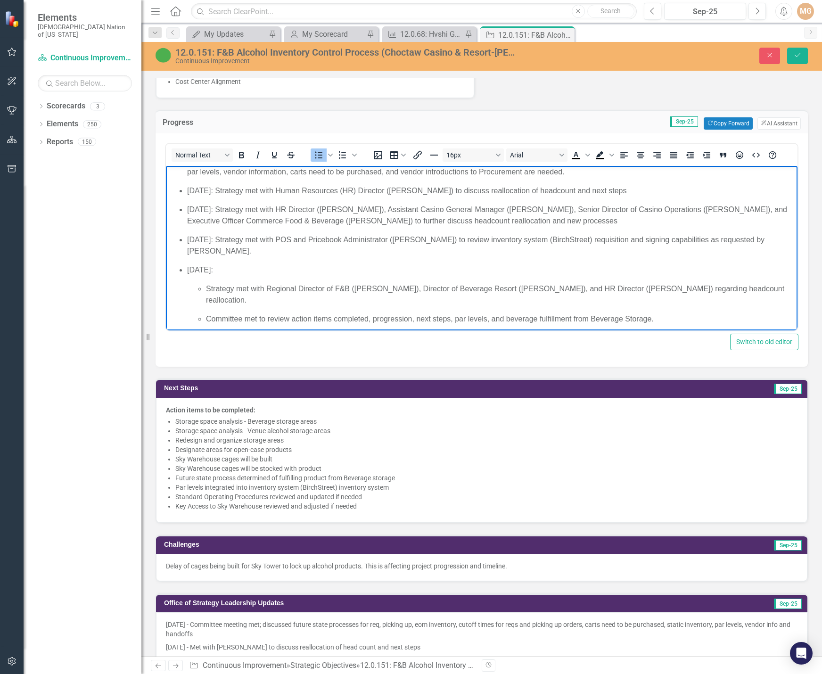
click at [276, 248] on p "September 15, 2025: Strategy met with POS and Pricebook Administrator (Jennifer…" at bounding box center [491, 245] width 608 height 23
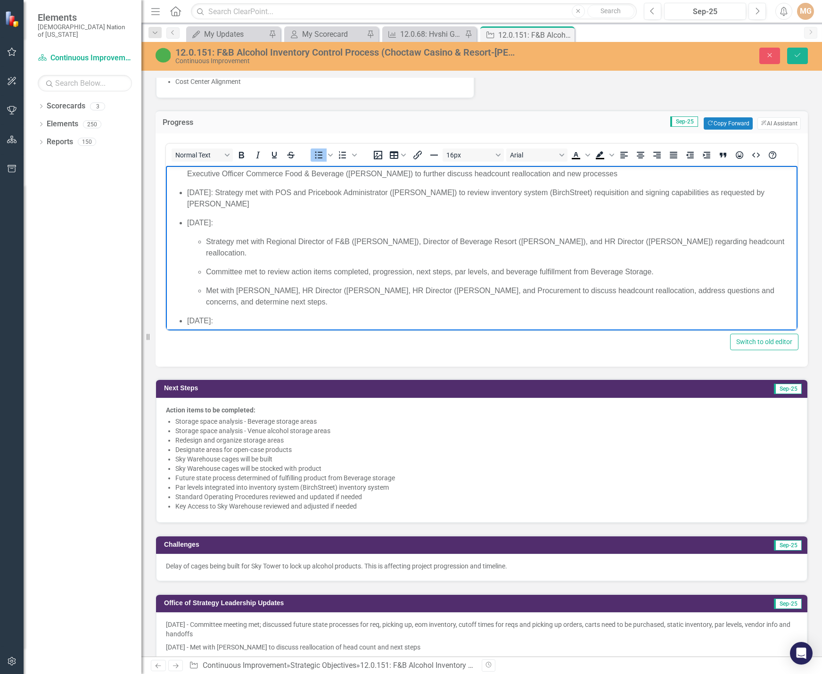
click at [778, 243] on p "Strategy met with Regional Director of F&B (Harold Johnson), Director of Bevera…" at bounding box center [500, 247] width 589 height 23
click at [657, 266] on p "Committee met to review action items completed, progression, next steps, par le…" at bounding box center [500, 271] width 589 height 11
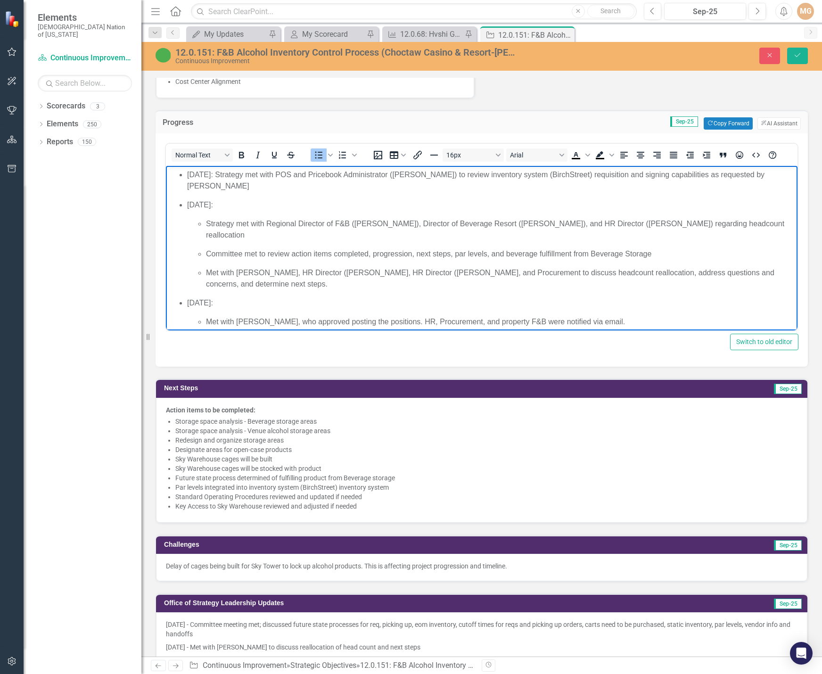
scroll to position [330, 0]
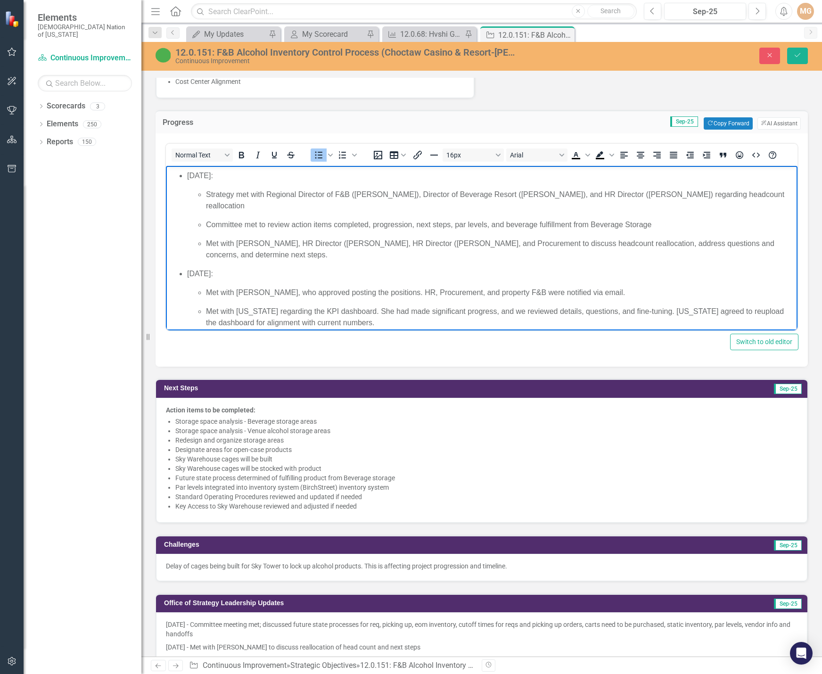
click at [207, 238] on p "Met with Harold, Tiffany, HR Director (Jackie, HR Director (Becky, and Procurem…" at bounding box center [500, 249] width 589 height 23
click at [206, 238] on p "Met with Harold, Tiffany, HR Director (Jackie, HR Director (Becky, and Procurem…" at bounding box center [500, 249] width 589 height 23
click at [289, 238] on p "Strategy met with Harold, Tiffany, HR Director (Jackie, HR Director (Becky, and…" at bounding box center [500, 249] width 589 height 23
drag, startPoint x: 383, startPoint y: 231, endPoint x: 319, endPoint y: 230, distance: 64.1
click at [319, 238] on p "Strategy met with Harold, Tiffany, HR Director (Jackie, HR Director (Becky, and…" at bounding box center [500, 249] width 589 height 23
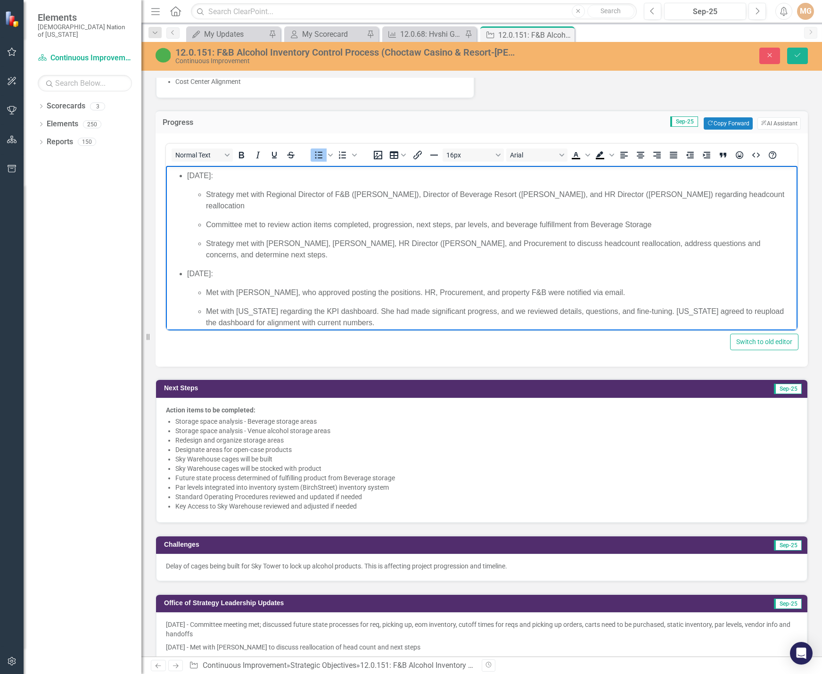
click at [358, 238] on p "Strategy met with Harold, Tiffany, HR Director (Becky, and Procurement to discu…" at bounding box center [500, 249] width 589 height 23
click at [386, 238] on p "Strategy met with Harold, Tiffany, HR Directors (Becky, and Procurement to disc…" at bounding box center [500, 249] width 589 height 23
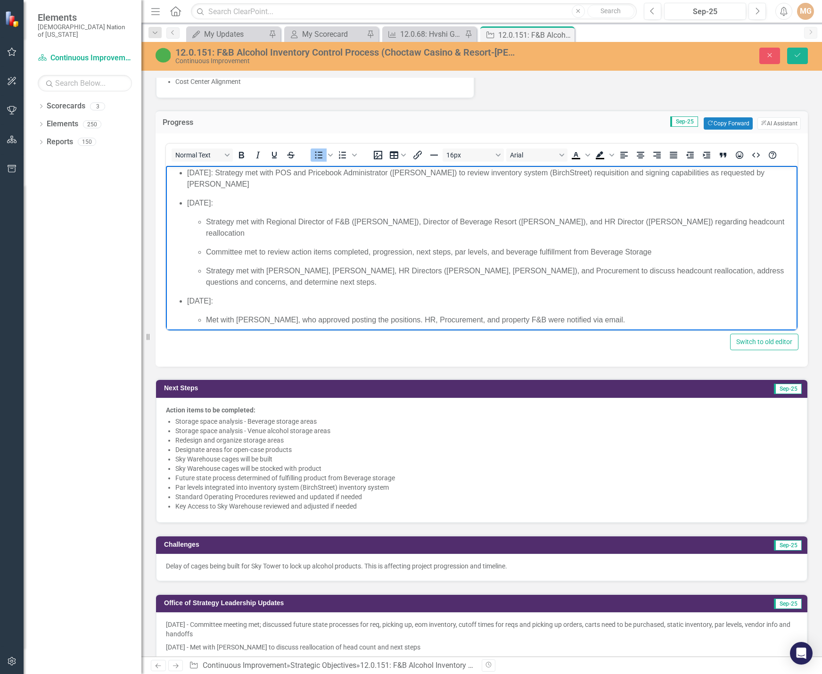
scroll to position [236, 0]
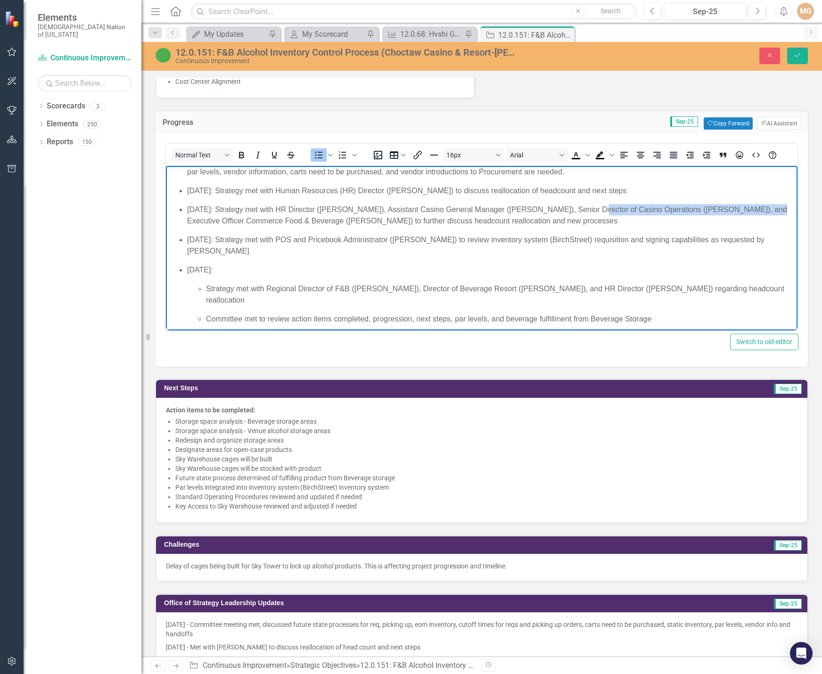
drag, startPoint x: 582, startPoint y: 209, endPoint x: 743, endPoint y: 208, distance: 160.6
click at [743, 208] on p "September 11, 2025: Strategy met with HR Director (Jackie Boyd), Assistant Casi…" at bounding box center [491, 215] width 608 height 23
copy p "Senior Director of Casino Operations (Jeff Penz)"
drag, startPoint x: 267, startPoint y: 251, endPoint x: 233, endPoint y: 248, distance: 34.0
click at [233, 248] on p "September 15, 2025: Strategy met with POS and Pricebook Administrator (Jennifer…" at bounding box center [491, 245] width 608 height 23
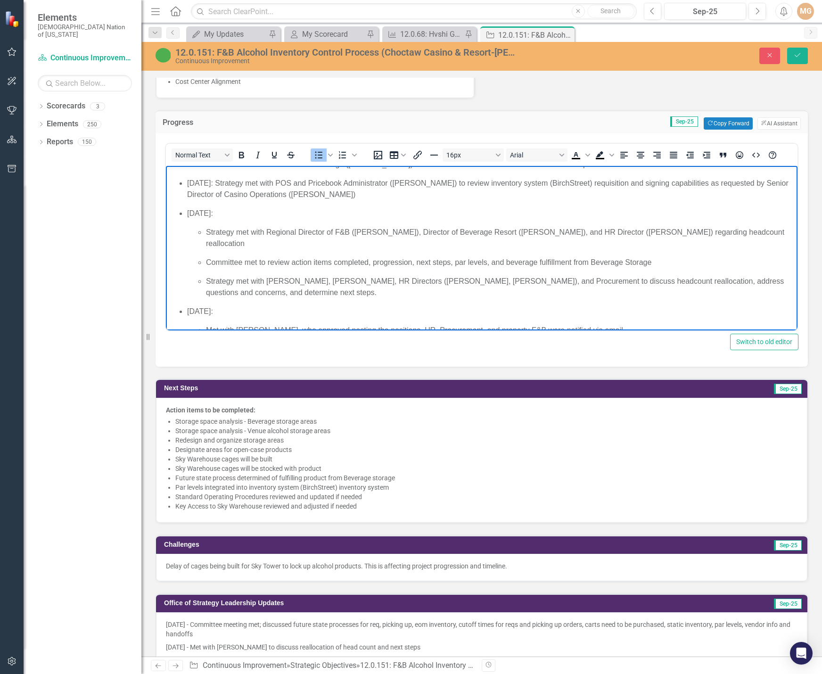
scroll to position [330, 0]
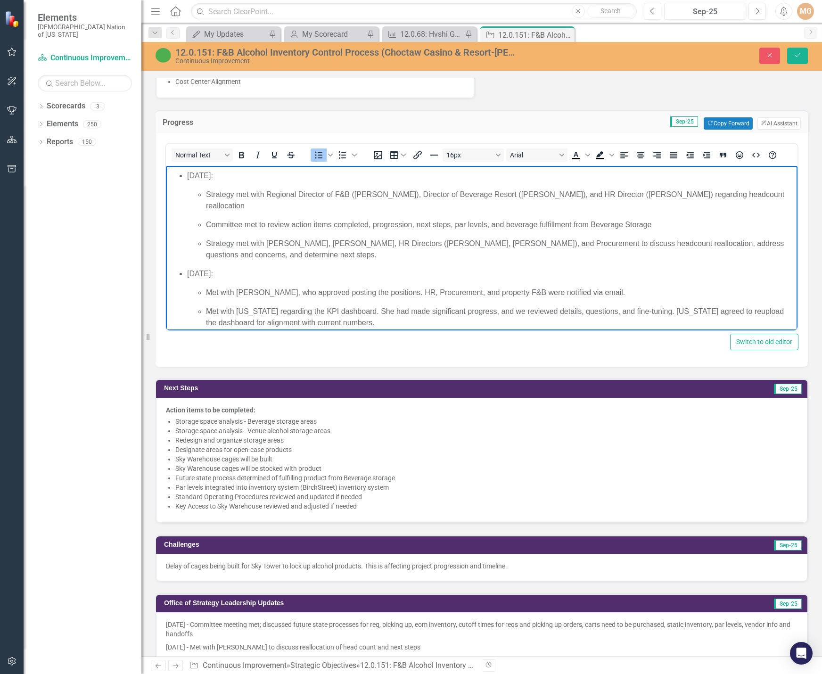
drag, startPoint x: 561, startPoint y: 195, endPoint x: 495, endPoint y: 196, distance: 65.5
click at [544, 196] on p "Strategy met with Regional Director of F&B ([PERSON_NAME]), Director of Beverag…" at bounding box center [500, 200] width 589 height 23
drag, startPoint x: 265, startPoint y: 194, endPoint x: 559, endPoint y: 193, distance: 294.0
click at [559, 193] on p "Strategy met with Regional Director of F&B ([PERSON_NAME]), Director of Beverag…" at bounding box center [500, 200] width 589 height 23
copy p "Regional Director of F&B (Harold Johnson), Director of Beverage Resort (Tiffany…"
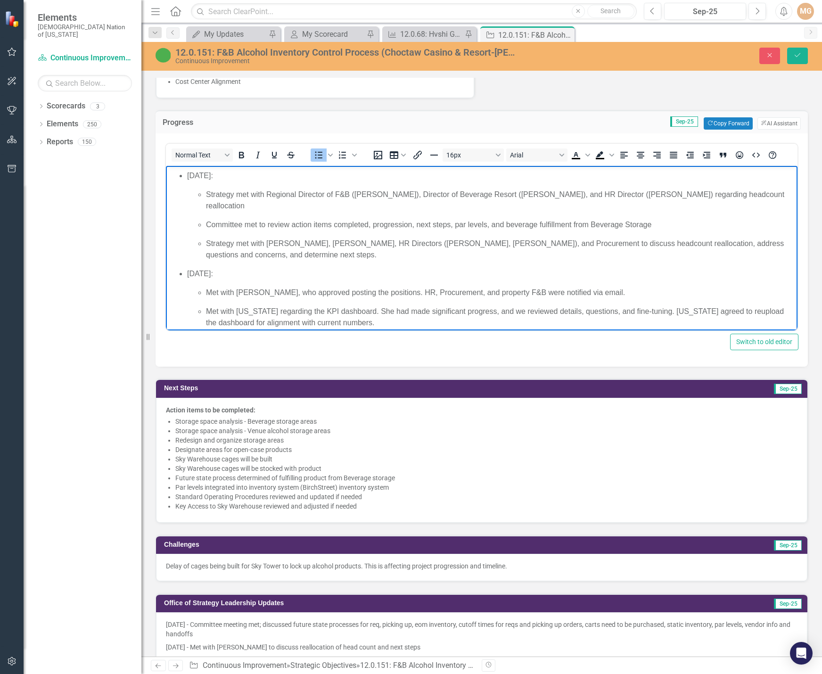
click at [257, 246] on p "Strategy met with Harold, Tiffany, HR Directors (Becky Baker, Jackie Boyd), and…" at bounding box center [500, 249] width 589 height 23
drag, startPoint x: 266, startPoint y: 231, endPoint x: 315, endPoint y: 228, distance: 49.1
click at [315, 238] on p "Strategy met with Harold, Tiffany, HR Directors (Becky Baker, Jackie Boyd), and…" at bounding box center [500, 249] width 589 height 23
click at [763, 238] on p "Strategy met with Regional Director of F&B (Harold Johnson), Director of Bevera…" at bounding box center [500, 249] width 589 height 23
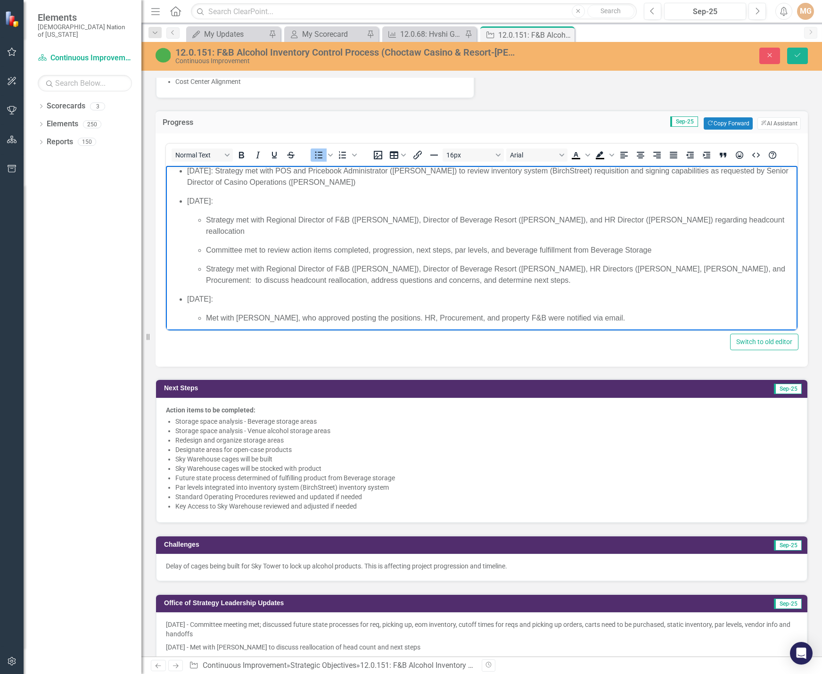
scroll to position [283, 0]
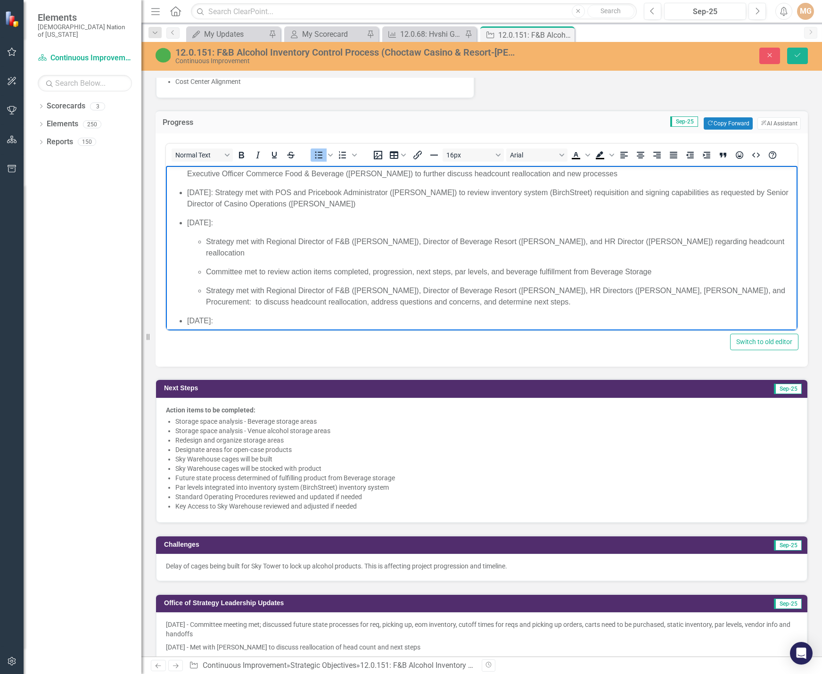
click at [572, 285] on p "Strategy met with Regional Director of F&B (Harold Johnson), Director of Bevera…" at bounding box center [500, 296] width 589 height 23
click at [763, 285] on p "Strategy met with Regional Director of F&B (Harold Johnson), Director of Bevera…" at bounding box center [500, 296] width 589 height 23
click at [352, 289] on p "Strategy met with Regional Director of F&B (Harold Johnson), Director of Bevera…" at bounding box center [500, 296] width 589 height 23
click at [451, 304] on p "Strategy met with Regional Director of F&B (Harold Johnson), Director of Bevera…" at bounding box center [500, 302] width 589 height 34
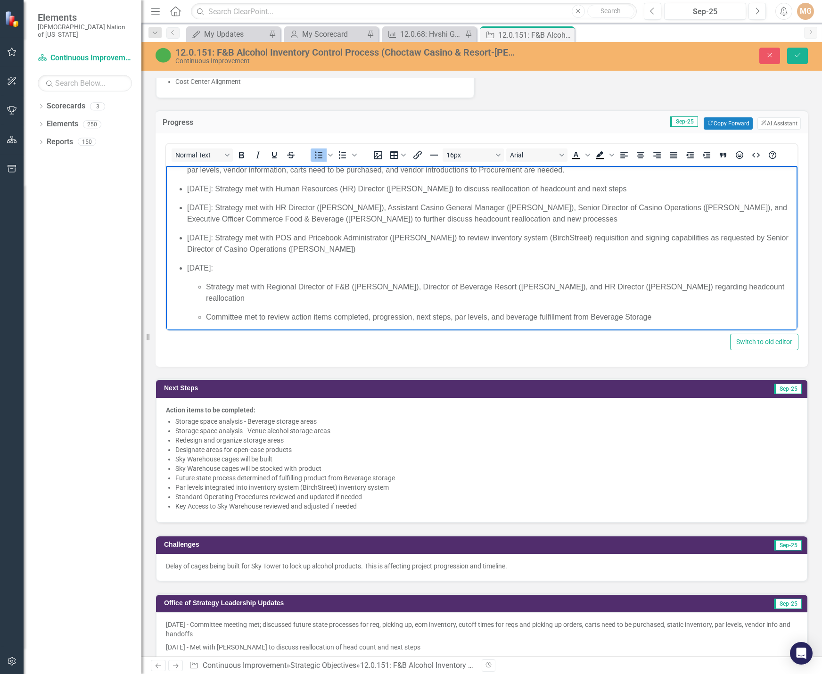
scroll to position [236, 0]
drag, startPoint x: 187, startPoint y: 218, endPoint x: 386, endPoint y: 219, distance: 198.8
click at [386, 219] on p "September 11, 2025: Strategy met with HR Director (Jackie Boyd), Assistant Casi…" at bounding box center [491, 215] width 608 height 23
copy p "Executive Officer Commerce Food & Beverage (Brent Hinz)"
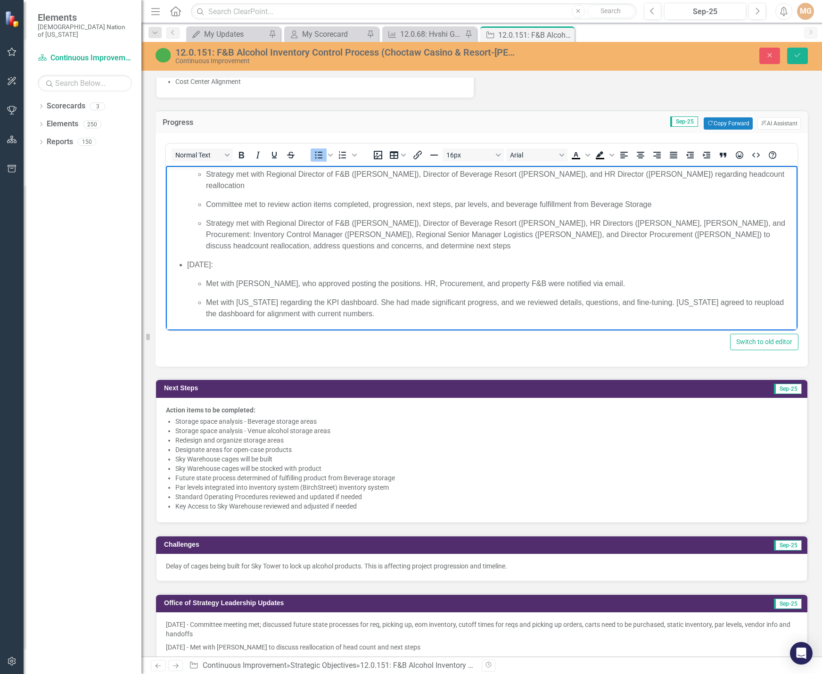
scroll to position [377, 0]
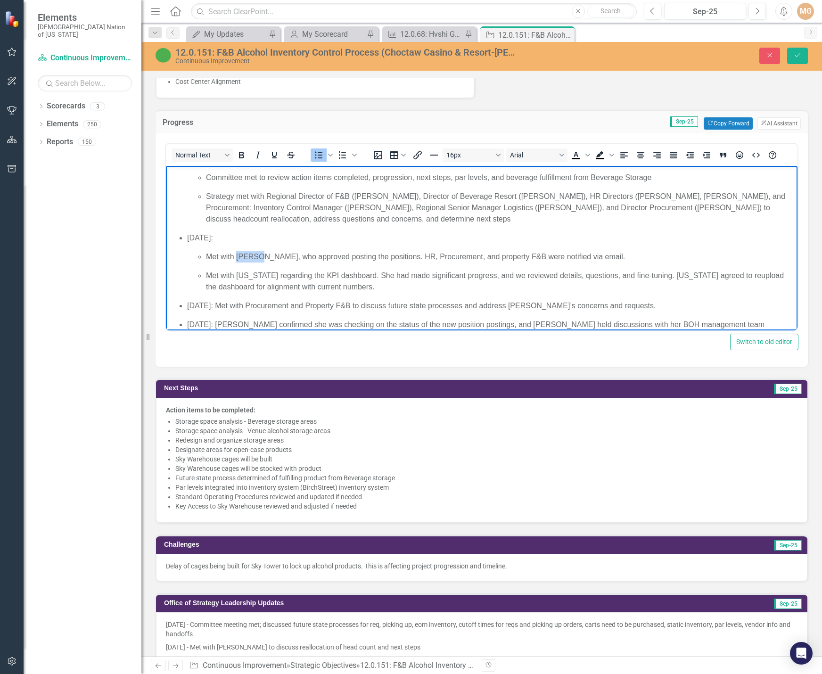
drag, startPoint x: 237, startPoint y: 244, endPoint x: 256, endPoint y: 244, distance: 19.3
click at [256, 251] on p "Met with Brent, who approved posting the positions. HR, Procurement, and proper…" at bounding box center [500, 256] width 589 height 11
click at [309, 300] on p "September 24, 2025: Met with Procurement and Property F&B to discuss future sta…" at bounding box center [491, 305] width 608 height 11
click at [236, 270] on p "Met with Montana regarding the KPI dashboard. She had made significant progress…" at bounding box center [500, 281] width 589 height 23
drag, startPoint x: 545, startPoint y: 264, endPoint x: 492, endPoint y: 263, distance: 52.3
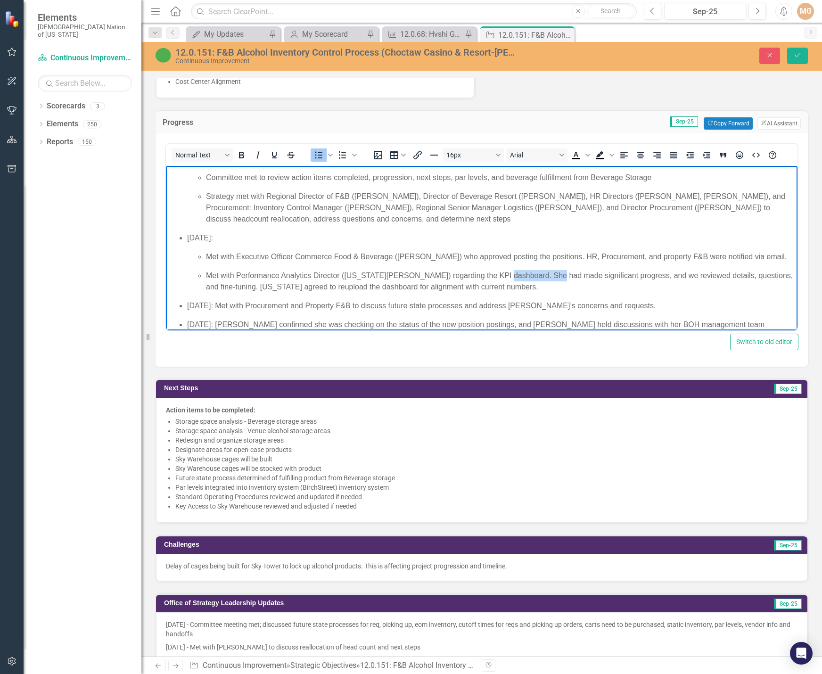
click at [492, 270] on p "Met with Performance Analytics Director (Montana Dill) regarding the KPI dashbo…" at bounding box center [500, 281] width 589 height 23
click at [557, 270] on p "Met with Performance Analytics Director (Montana Dill) regarding the KPI dashbo…" at bounding box center [500, 281] width 589 height 23
click at [206, 251] on p "Met with Executive Officer Commerce Food & Beverage (Brent Hinz) who approved p…" at bounding box center [500, 256] width 589 height 11
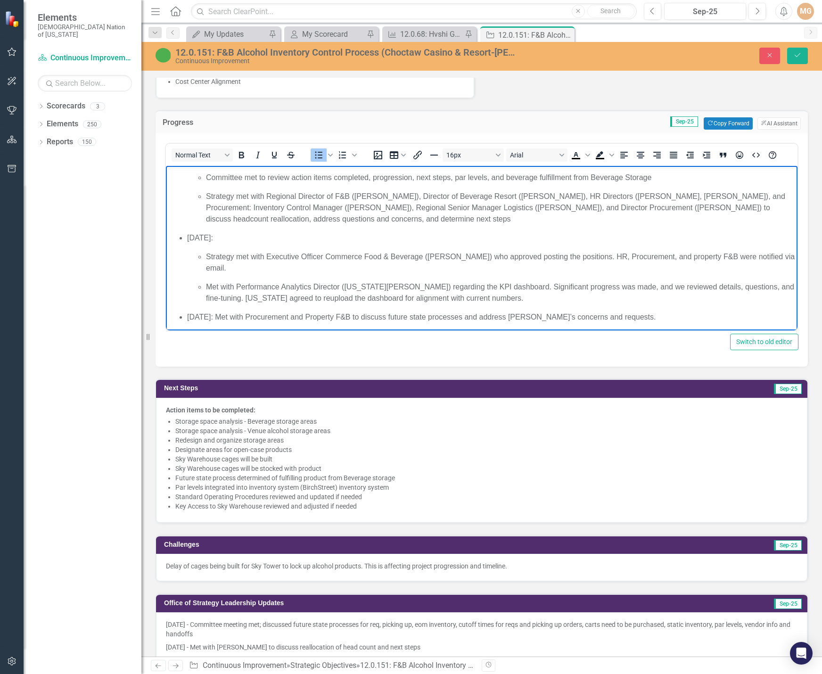
click at [205, 275] on ul "Strategy met with Executive Officer Commerce Food & Beverage (Brent Hinz) who a…" at bounding box center [491, 277] width 608 height 53
click at [624, 281] on p "Strategy met with Performance Analytics Director (Montana Dill) regarding the K…" at bounding box center [500, 292] width 589 height 23
click at [522, 281] on p "Strategy met with Performance Analytics Director (Montana Dill) regarding the K…" at bounding box center [500, 292] width 589 height 23
click at [652, 281] on p "Strategy met with Performance Analytics Director (Montana Dill) regarding the K…" at bounding box center [500, 292] width 589 height 23
click at [686, 281] on p "Strategy met with Performance Analytics Director (Montana Dill) regarding the K…" at bounding box center [500, 292] width 589 height 23
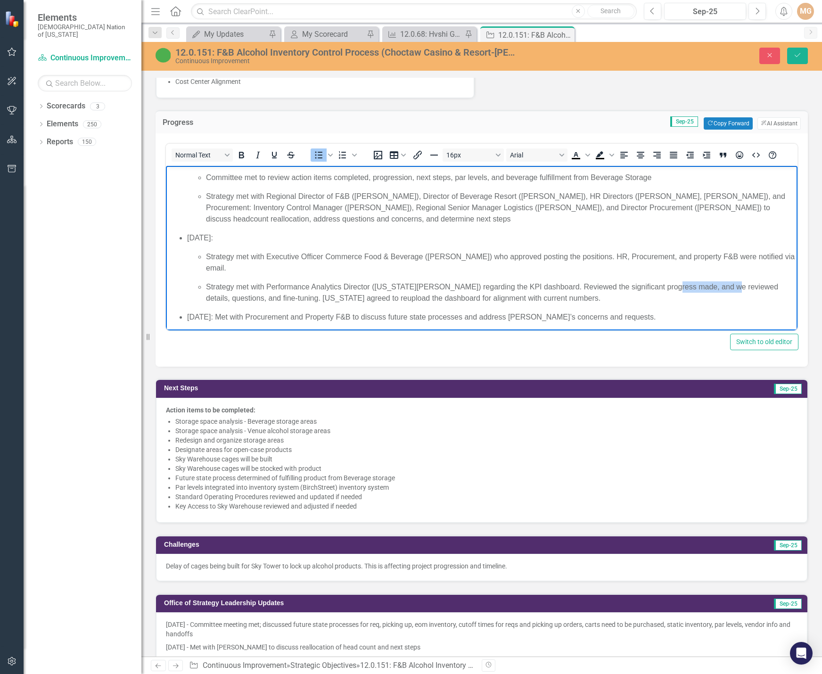
drag, startPoint x: 718, startPoint y: 274, endPoint x: 659, endPoint y: 278, distance: 59.0
click at [659, 281] on p "Strategy met with Performance Analytics Director (Montana Dill) regarding the K…" at bounding box center [500, 292] width 589 height 23
click at [570, 281] on p "Strategy met with Performance Analytics Director (Montana Dill) regarding the K…" at bounding box center [500, 292] width 589 height 23
click at [642, 281] on p "Strategy met with Performance Analytics Director (Montana Dill) regarding the K…" at bounding box center [500, 292] width 589 height 23
click at [522, 281] on p "Strategy met with Performance Analytics Director (Montana Dill) regarding the K…" at bounding box center [500, 292] width 589 height 23
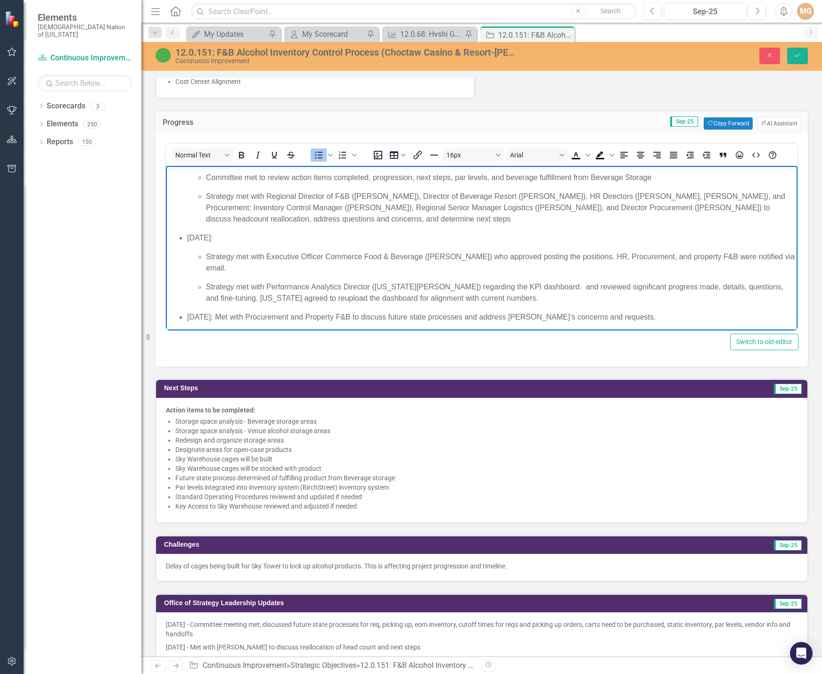
click at [656, 281] on p "Strategy met with Performance Analytics Director (Montana Dill) regarding the K…" at bounding box center [500, 292] width 589 height 23
drag, startPoint x: 524, startPoint y: 274, endPoint x: 421, endPoint y: 273, distance: 102.7
click at [421, 281] on p "Strategy met with Performance Analytics Director (Montana Dill) regarding the K…" at bounding box center [500, 292] width 589 height 23
drag, startPoint x: 418, startPoint y: 275, endPoint x: 413, endPoint y: 275, distance: 5.2
click at [413, 281] on p "Strategy met with Performance Analytics Director (Montana Dill) and reviewed si…" at bounding box center [500, 292] width 589 height 23
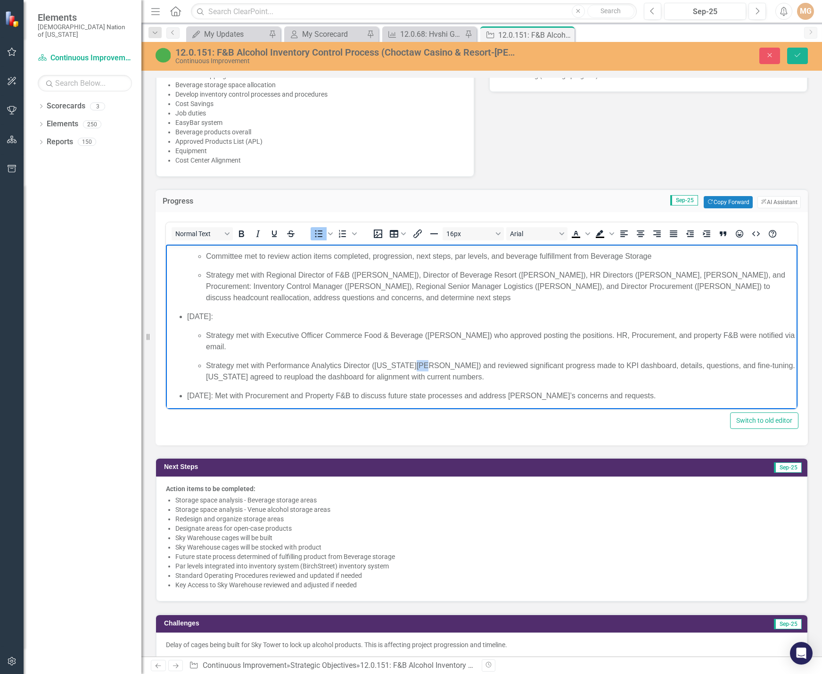
scroll to position [612, 0]
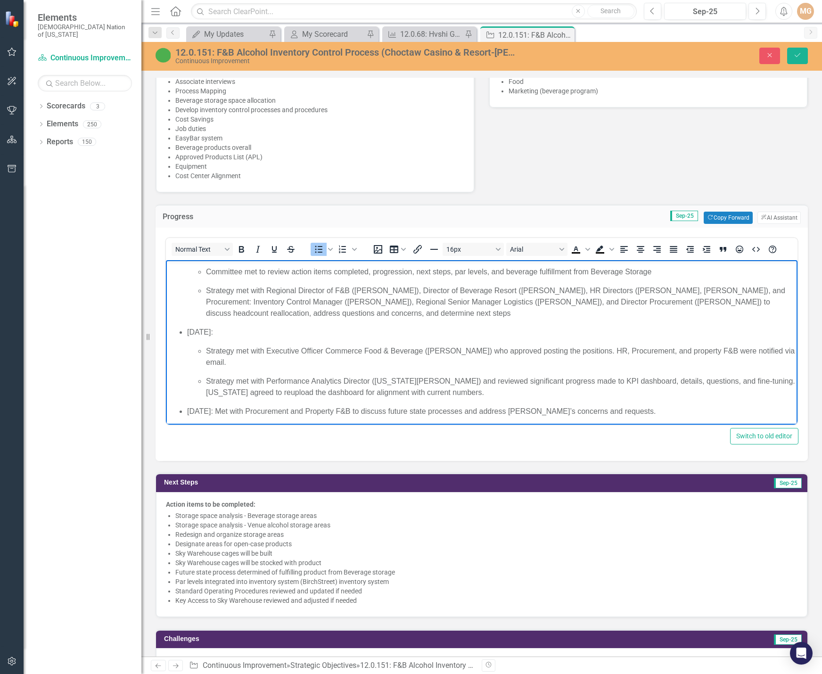
click at [464, 381] on p "Strategy met with Performance Analytics Director (Montana Dill) and reviewed si…" at bounding box center [500, 386] width 589 height 23
drag, startPoint x: 239, startPoint y: 381, endPoint x: 202, endPoint y: 379, distance: 37.2
click at [202, 379] on ul "Strategy met with Executive Officer Commerce Food & Beverage (Brent Hinz) who a…" at bounding box center [491, 371] width 608 height 53
click at [235, 379] on p "Strategy met with Performance Analytics Director (Montana Dill) and reviewed si…" at bounding box center [500, 386] width 589 height 23
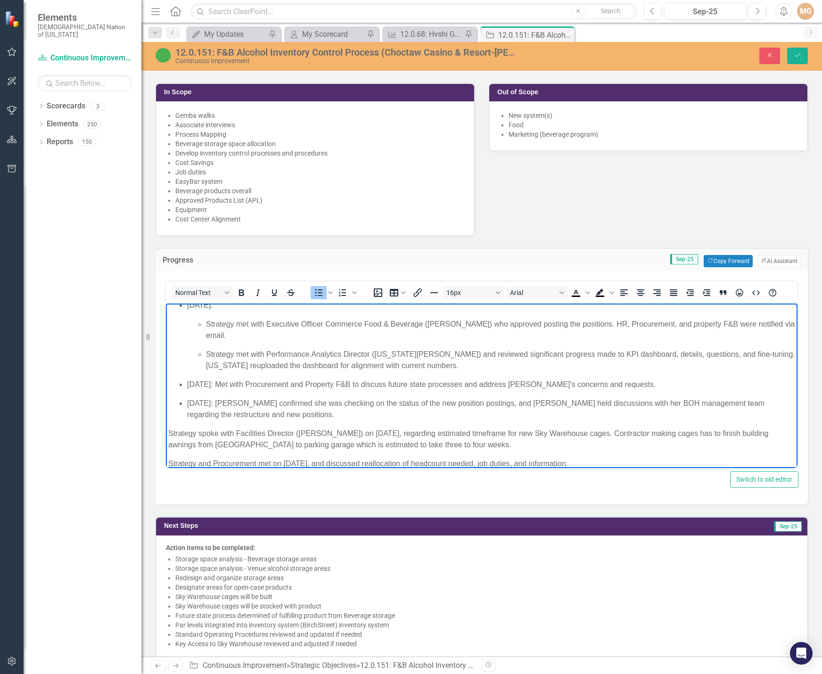
scroll to position [565, 0]
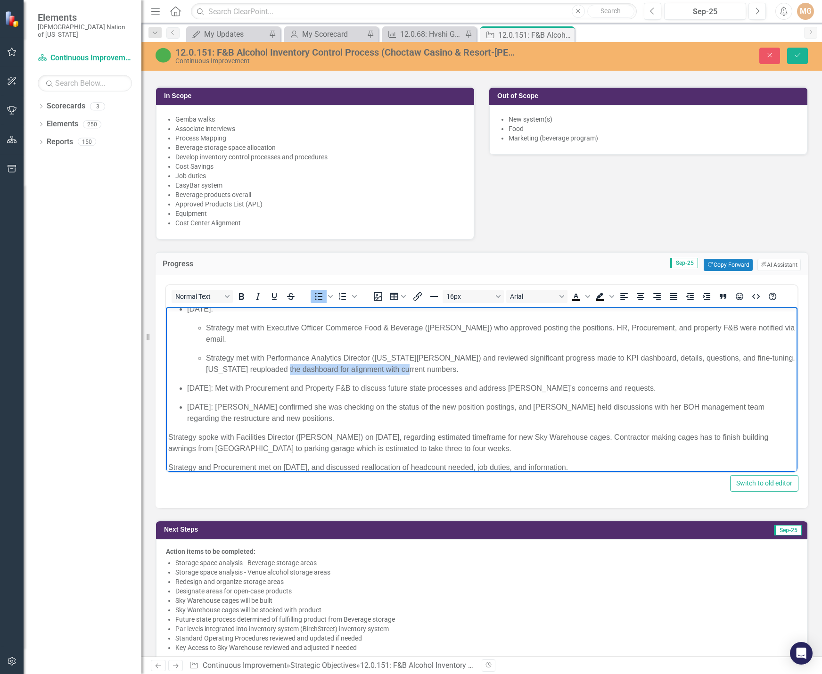
drag, startPoint x: 420, startPoint y: 358, endPoint x: 297, endPoint y: 361, distance: 123.5
click at [297, 361] on p "Strategy met with Performance Analytics Director (Montana Dill) and reviewed si…" at bounding box center [500, 363] width 589 height 23
click at [296, 361] on p "Strategy met with Performance Analytics Director (Montana Dill) and reviewed si…" at bounding box center [500, 363] width 589 height 23
drag, startPoint x: 488, startPoint y: 358, endPoint x: 367, endPoint y: 354, distance: 120.6
click at [367, 354] on p "Strategy met with Performance Analytics Director (Montana Dill) and reviewed si…" at bounding box center [500, 363] width 589 height 23
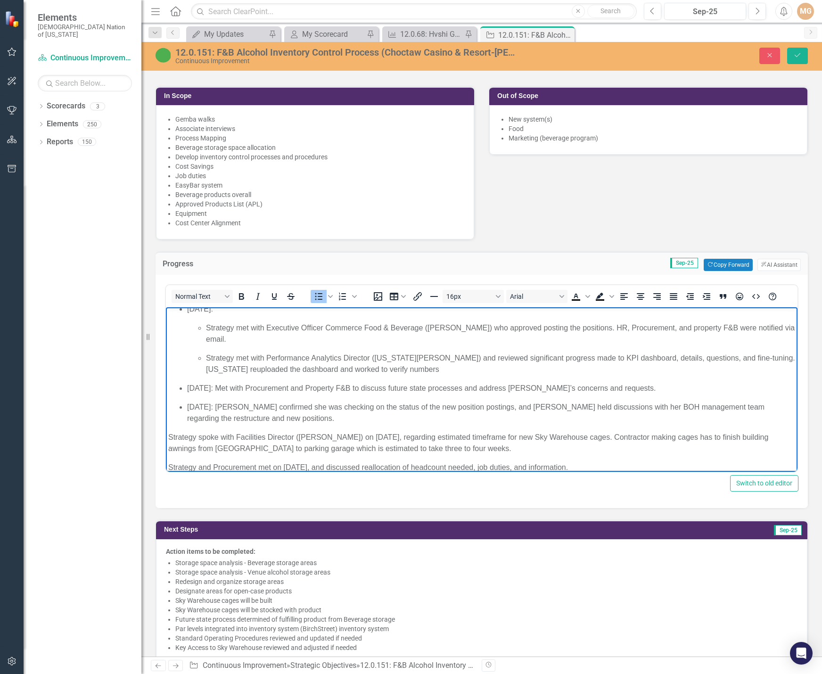
click at [406, 358] on p "Strategy met with Performance Analytics Director (Montana Dill) and reviewed si…" at bounding box center [500, 363] width 589 height 23
click at [264, 383] on p "September 24, 2025: Met with Procurement and Property F&B to discuss future sta…" at bounding box center [491, 388] width 608 height 11
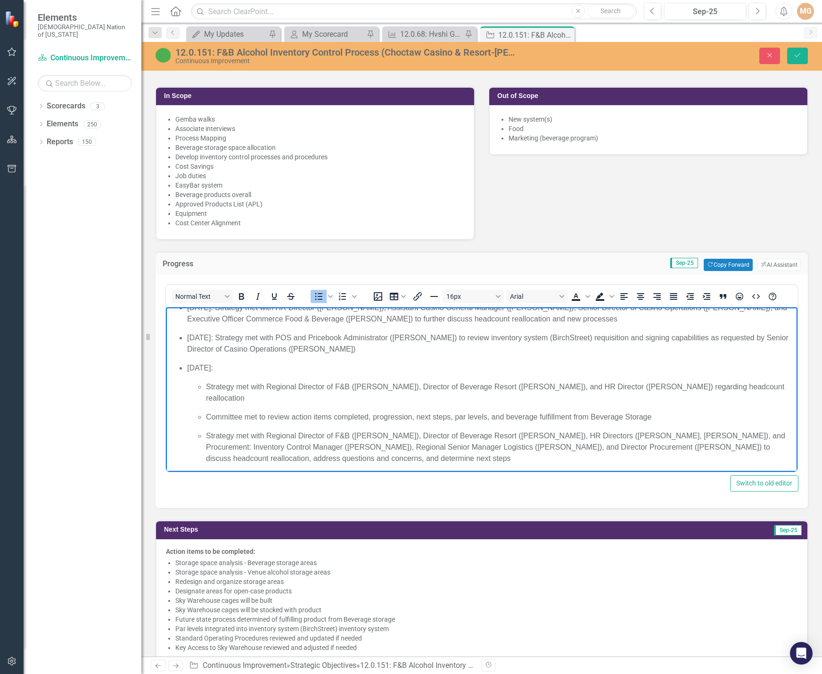
scroll to position [259, 0]
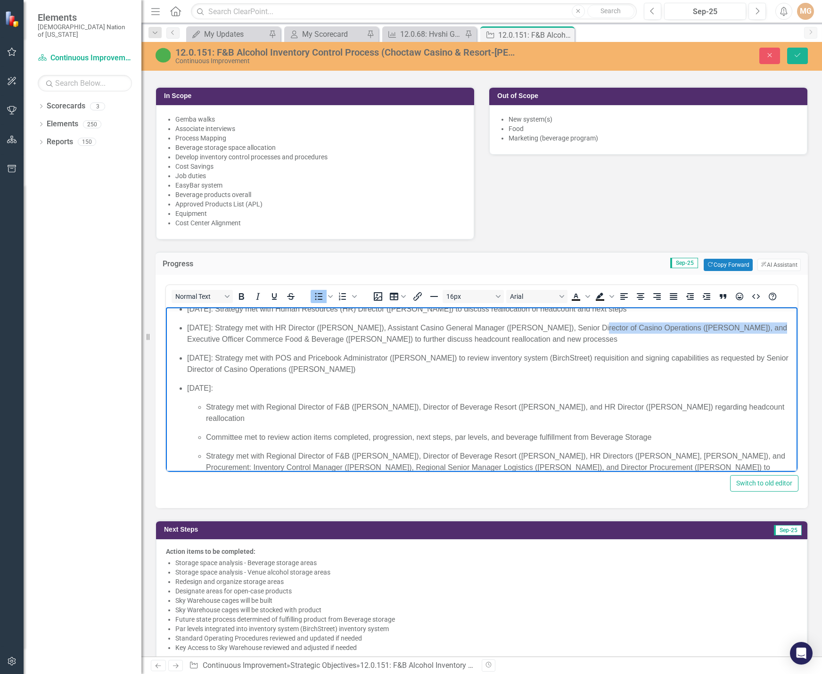
drag, startPoint x: 584, startPoint y: 328, endPoint x: 743, endPoint y: 325, distance: 159.3
click at [743, 325] on p "September 11, 2025: Strategy met with HR Director (Jackie Boyd), Assistant Casi…" at bounding box center [491, 333] width 608 height 23
copy p "Senior Director of Casino Operations (Jeff Penz)"
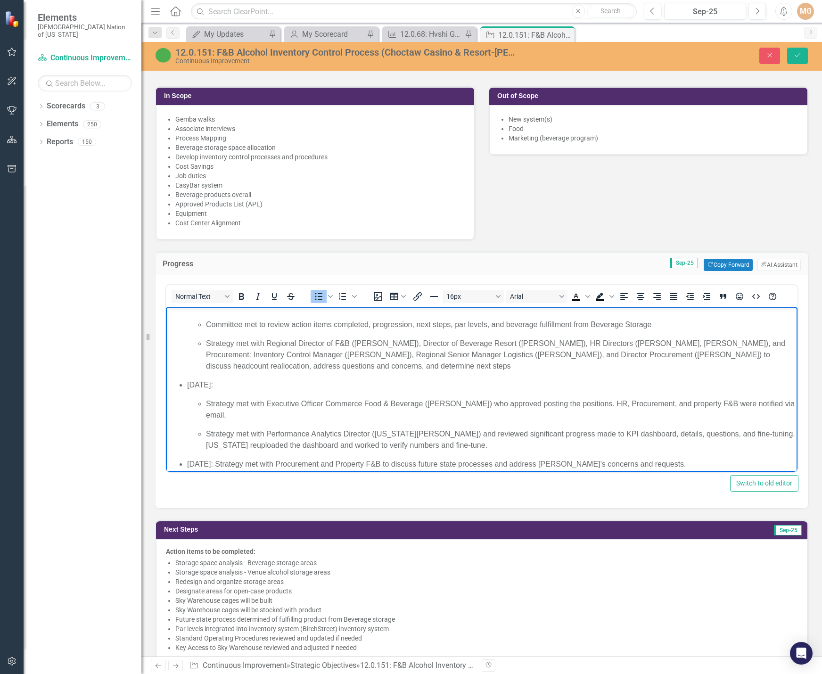
scroll to position [400, 0]
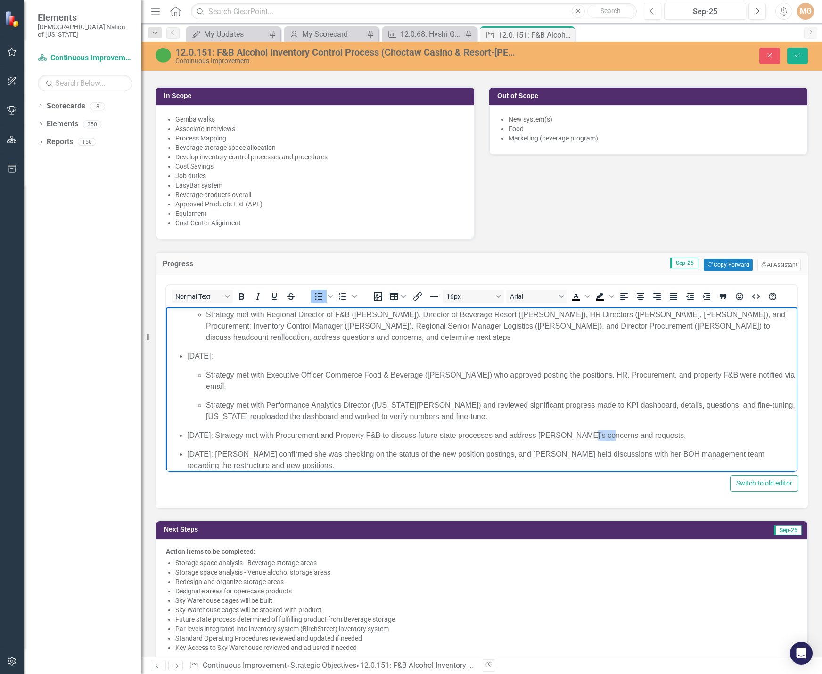
drag, startPoint x: 600, startPoint y: 421, endPoint x: 583, endPoint y: 424, distance: 17.7
click at [583, 430] on p "September 24, 2025: Strategy met with Procurement and Property F&B to discuss f…" at bounding box center [491, 435] width 608 height 11
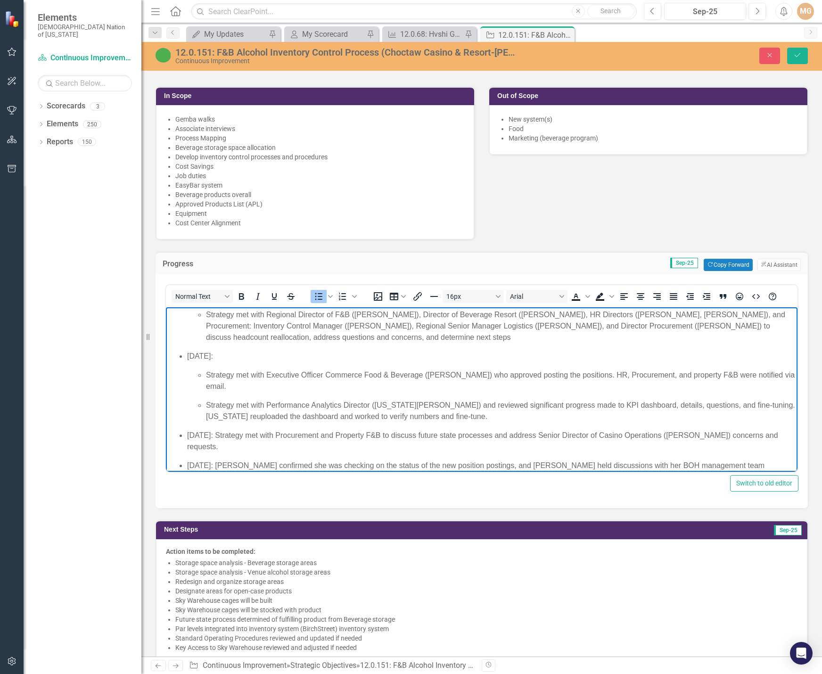
click at [705, 430] on p "September 24, 2025: Strategy met with Procurement and Property F&B to discuss f…" at bounding box center [491, 441] width 608 height 23
click at [255, 439] on p "September 24, 2025: Strategy met with Procurement and Property F&B to discuss f…" at bounding box center [491, 441] width 608 height 23
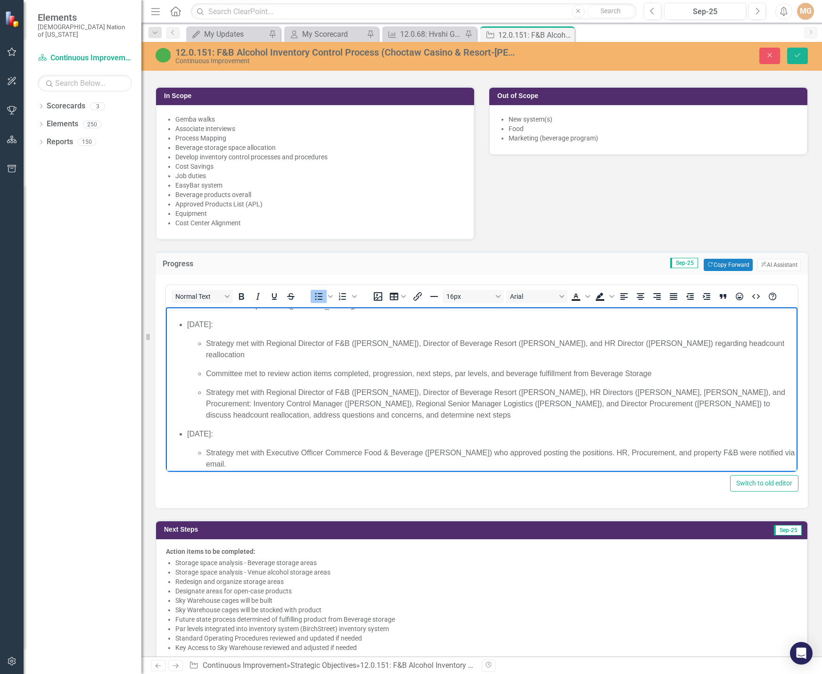
scroll to position [306, 0]
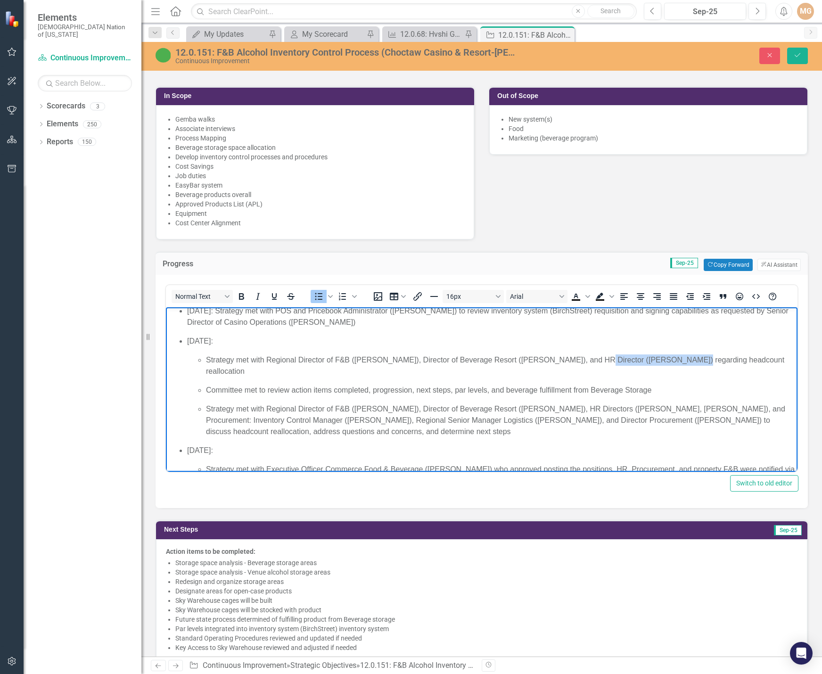
drag, startPoint x: 577, startPoint y: 360, endPoint x: 664, endPoint y: 356, distance: 87.2
click at [664, 356] on p "Strategy met with Regional Director of F&B ([PERSON_NAME]), Director of Beverag…" at bounding box center [500, 365] width 589 height 23
copy p "HR Director (Jackie Boyd)"
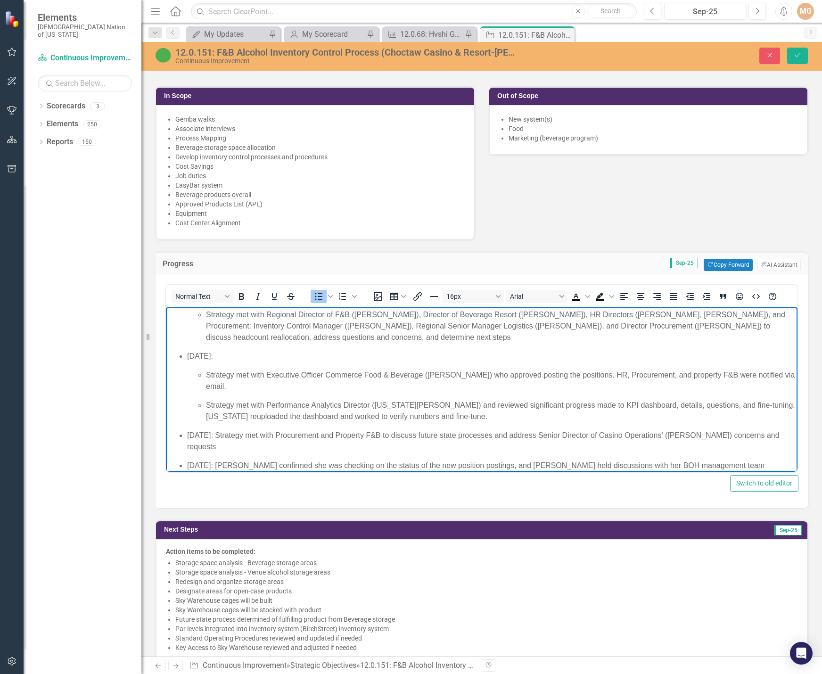
scroll to position [447, 0]
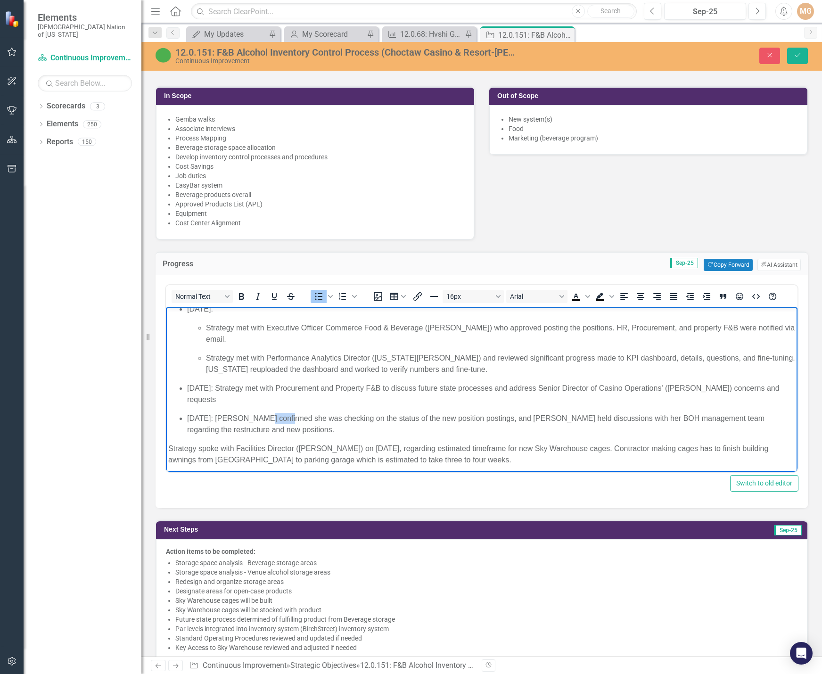
drag, startPoint x: 260, startPoint y: 407, endPoint x: 285, endPoint y: 402, distance: 24.9
click at [285, 413] on p "September 25, 2025: Jackie confirmed she was checking on the status of the new …" at bounding box center [491, 424] width 608 height 23
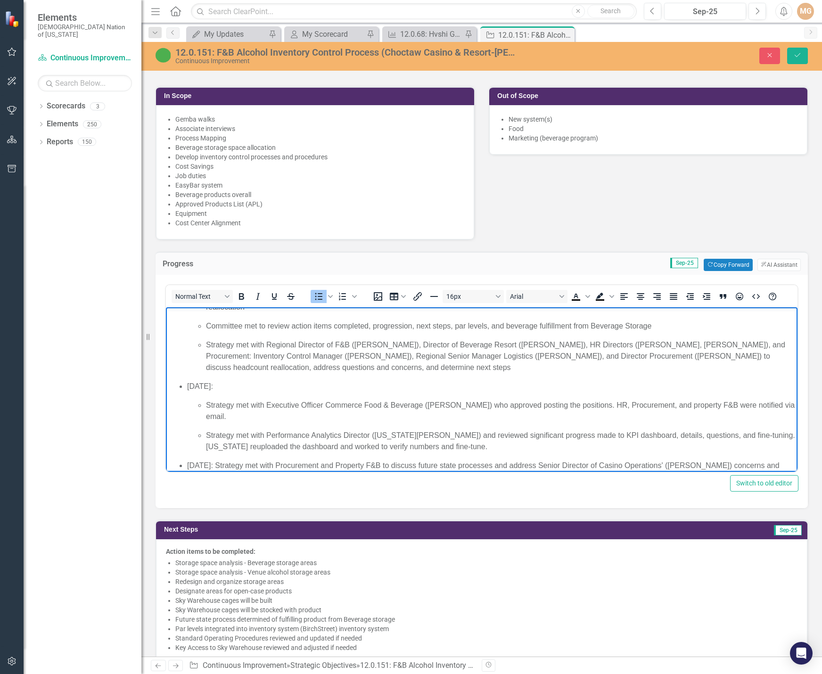
scroll to position [306, 0]
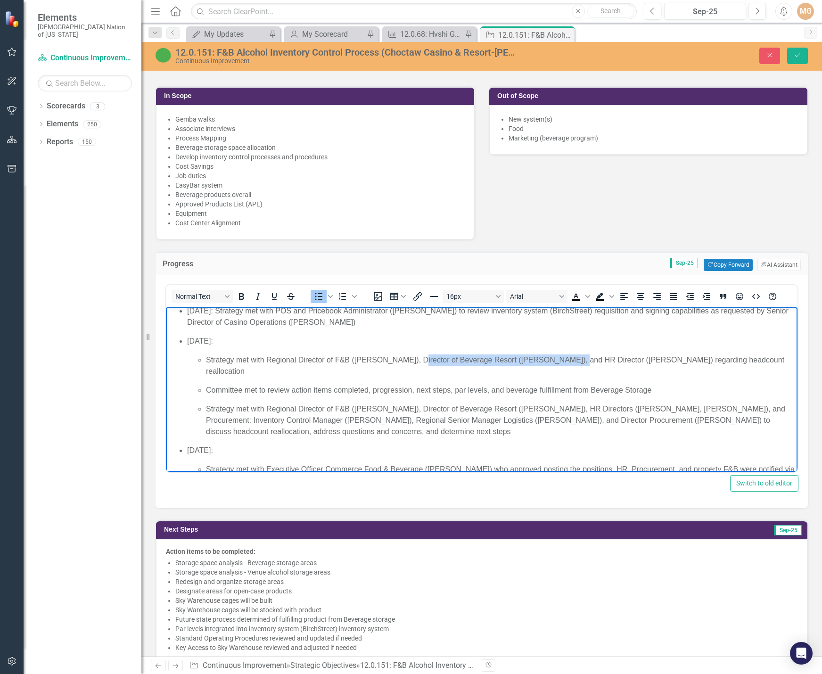
drag, startPoint x: 413, startPoint y: 358, endPoint x: 559, endPoint y: 358, distance: 146.0
click at [559, 358] on p "Strategy met with Regional Director of F&B ([PERSON_NAME]), Director of Beverag…" at bounding box center [500, 365] width 589 height 23
copy p "Director of Beverage Resort (Tiffany Harris)"
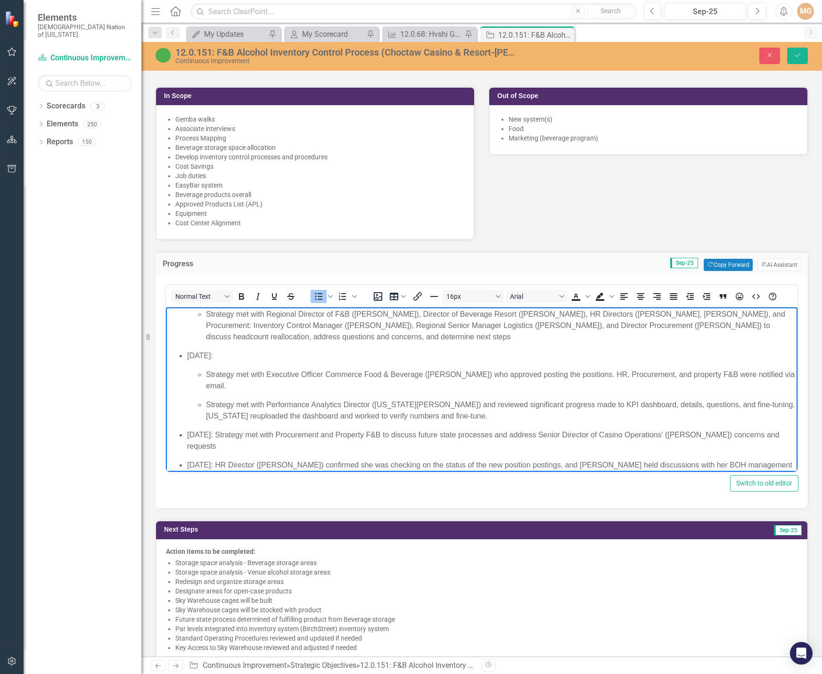
scroll to position [447, 0]
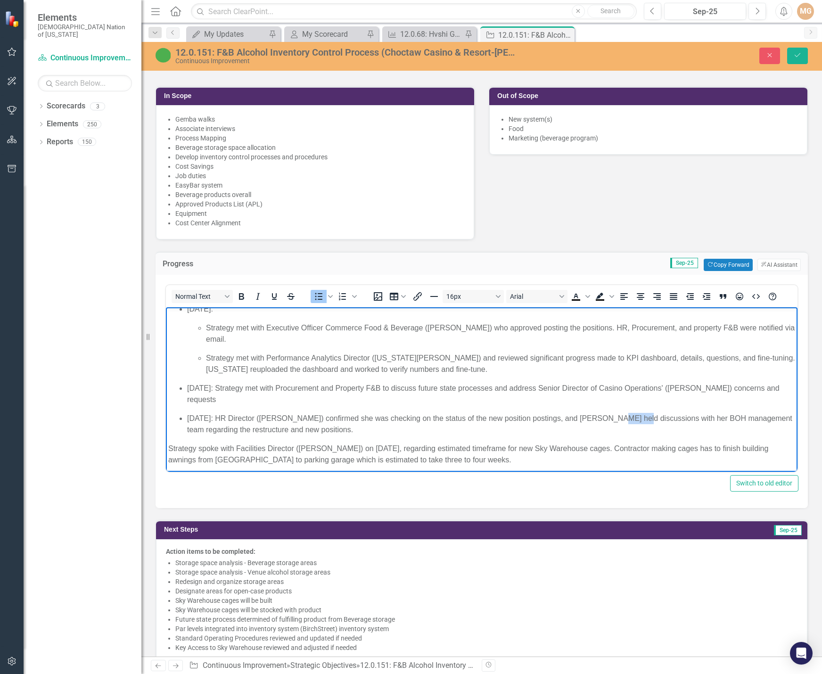
drag, startPoint x: 604, startPoint y: 405, endPoint x: 625, endPoint y: 402, distance: 20.9
click at [625, 413] on p "September 25, 2025: HR Director (Jackie Boyd) confirmed she was checking on the…" at bounding box center [491, 424] width 608 height 23
click at [256, 418] on p "September 25, 2025: HR Director (Jackie Boyd) confirmed she was checking on the…" at bounding box center [491, 424] width 608 height 23
click at [563, 413] on p "[DATE]: HR Director ([PERSON_NAME]) confirmed she was checking on the status of…" at bounding box center [491, 424] width 608 height 23
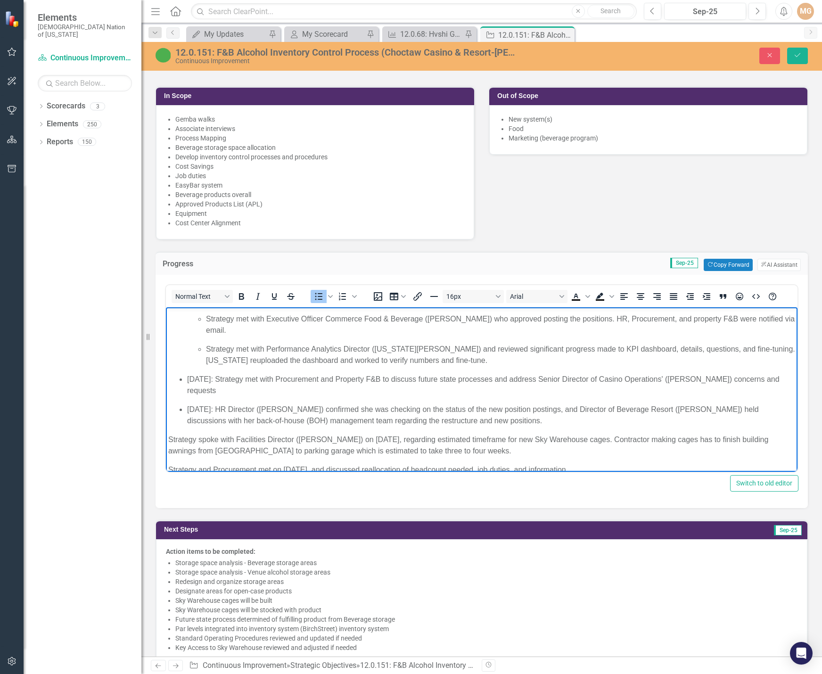
scroll to position [458, 0]
drag, startPoint x: 606, startPoint y: 459, endPoint x: 142, endPoint y: 427, distance: 464.6
click at [166, 427] on html "Food & Beverage (F&B) Alcohol Inventory Committee met on September 3 and 17, 20…" at bounding box center [481, 166] width 631 height 634
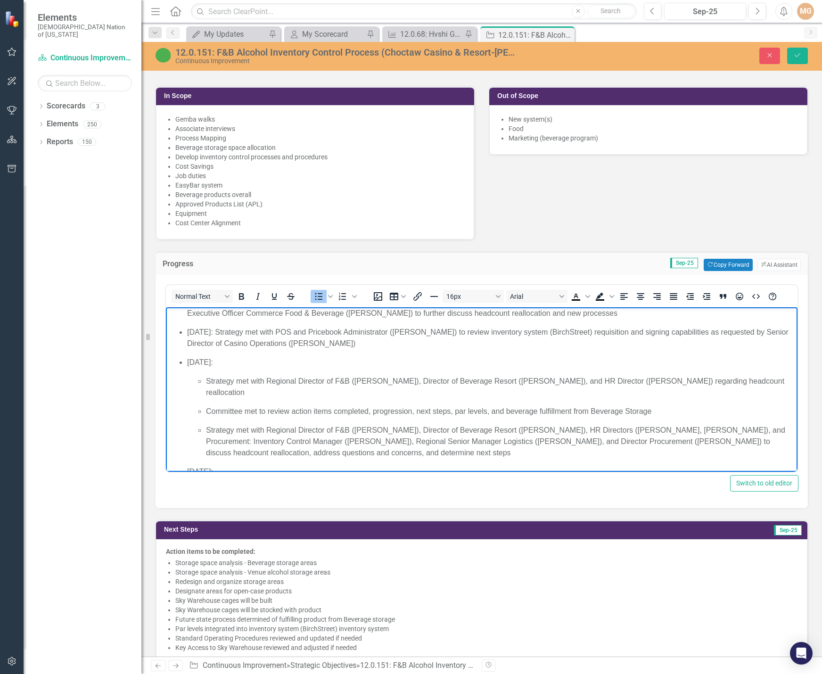
scroll to position [268, 0]
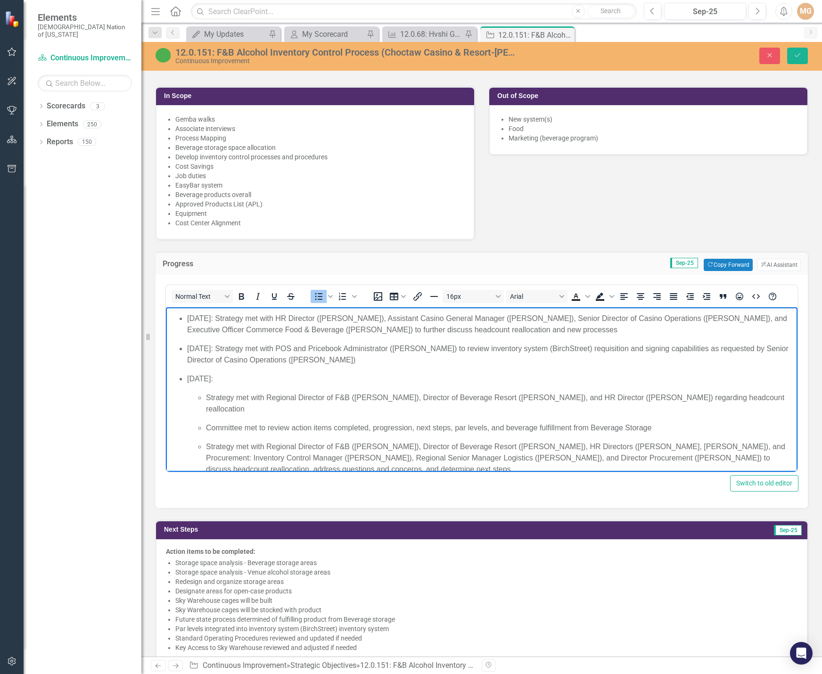
click at [597, 329] on p "September 11, 2025: Strategy met with HR Director (Jackie Boyd), Assistant Casi…" at bounding box center [491, 324] width 608 height 23
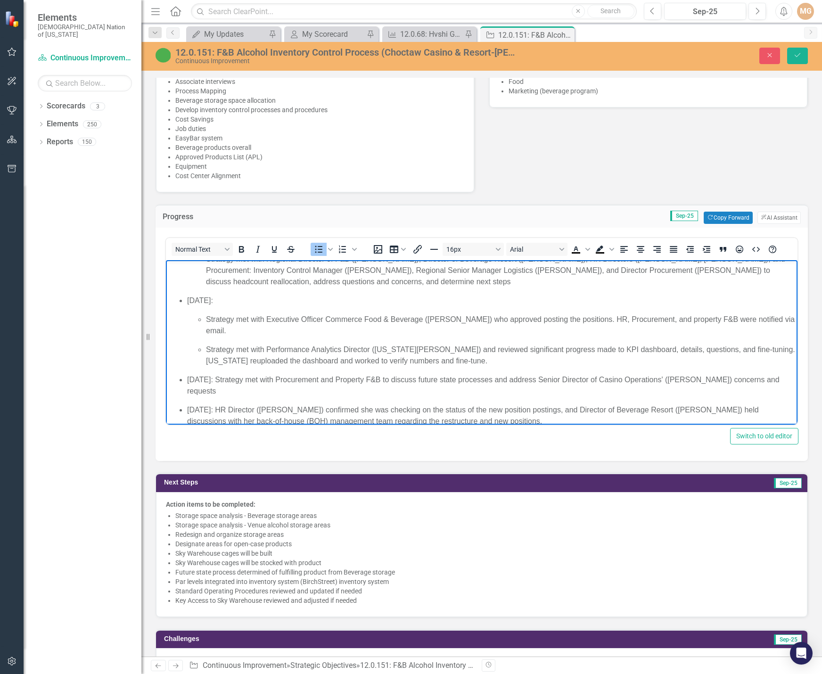
scroll to position [421, 0]
click at [799, 50] on button "Save" at bounding box center [797, 56] width 21 height 16
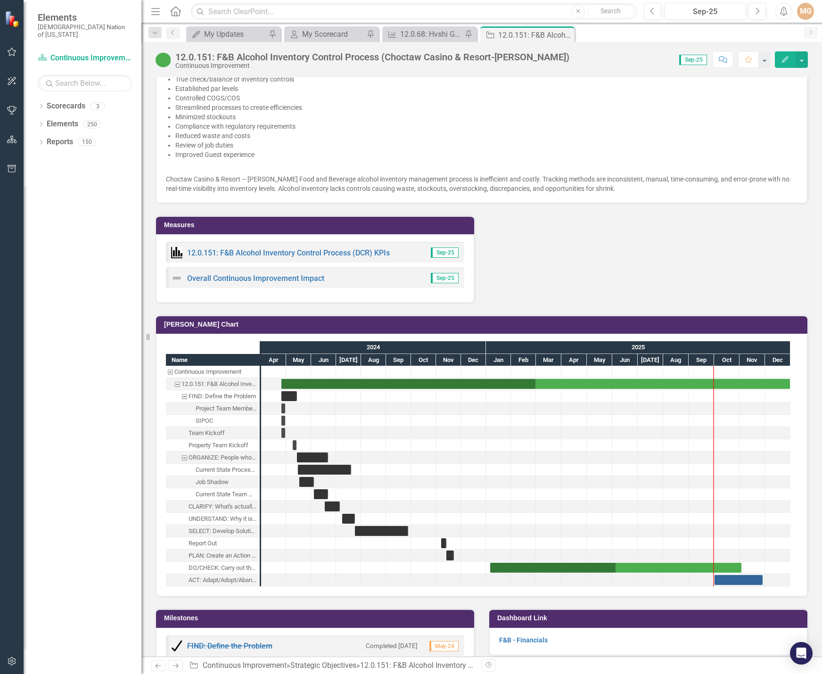
scroll to position [1837, 0]
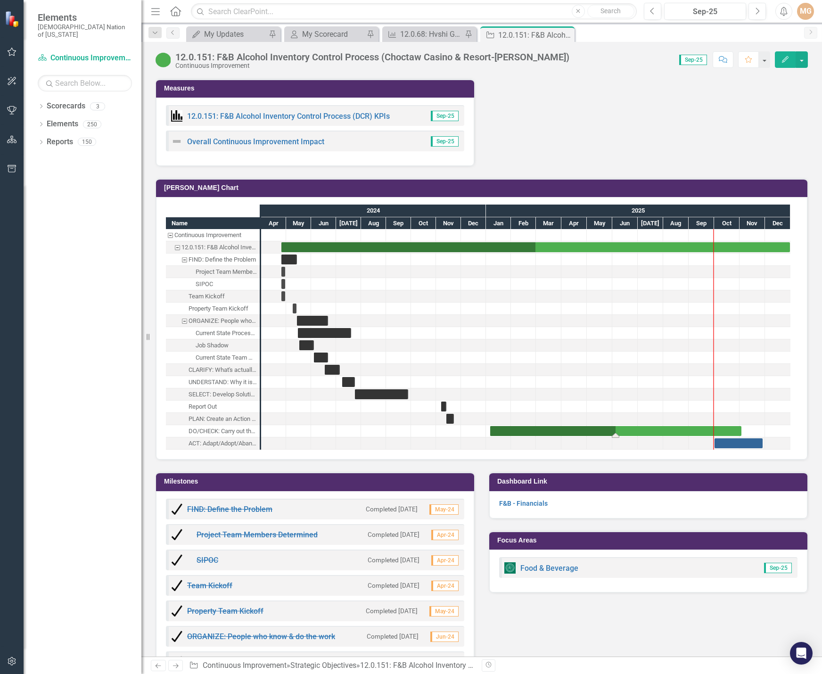
click at [639, 426] on div "Task: Start date: 2025-01-06 End date: 2025-11-03" at bounding box center [615, 431] width 251 height 10
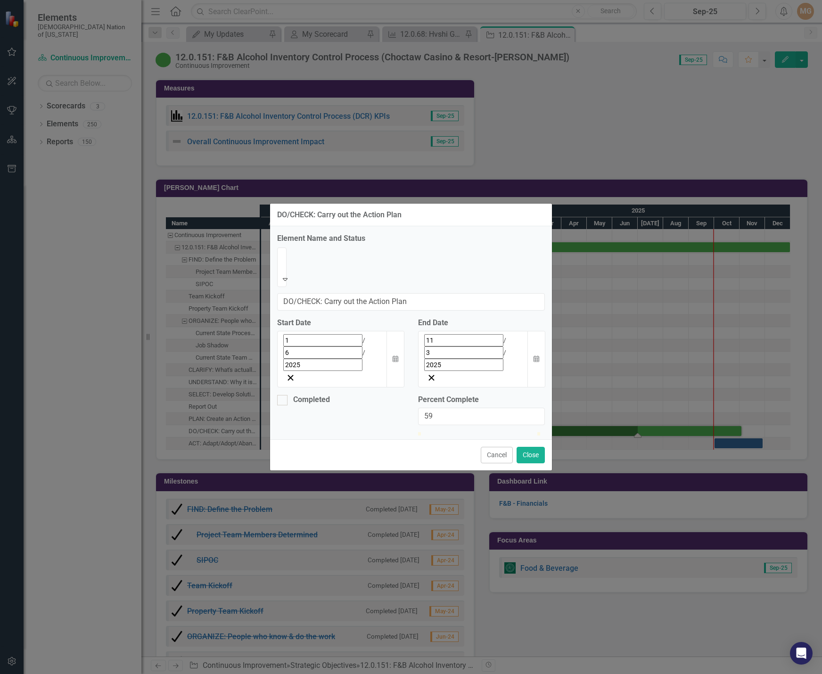
type input "60"
drag, startPoint x: 483, startPoint y: 386, endPoint x: 495, endPoint y: 386, distance: 11.8
click at [489, 432] on div at bounding box center [489, 432] width 0 height 0
click at [532, 447] on button "Close" at bounding box center [530, 455] width 28 height 16
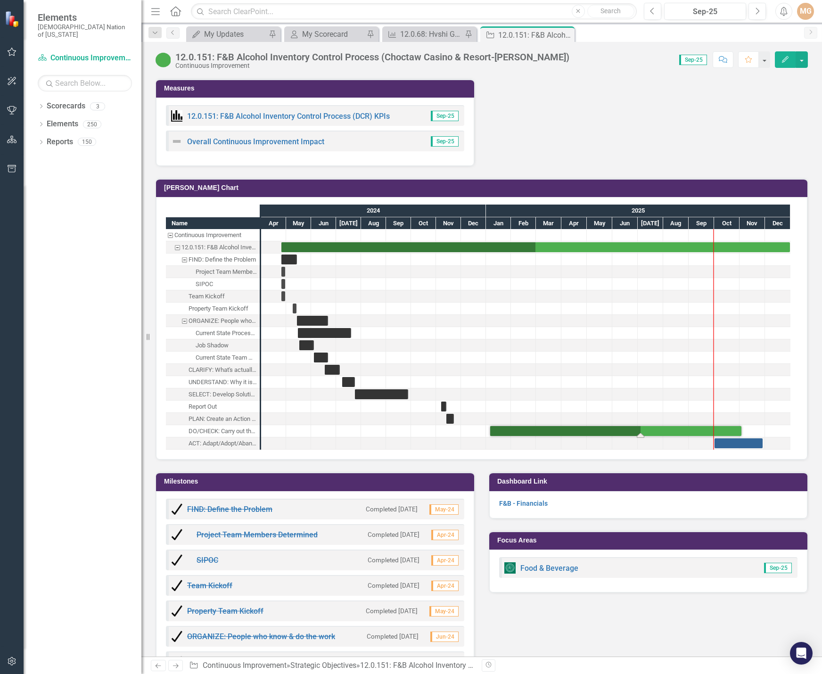
click at [656, 426] on div "Task: Start date: 2025-01-06 End date: 2025-11-03" at bounding box center [615, 431] width 251 height 10
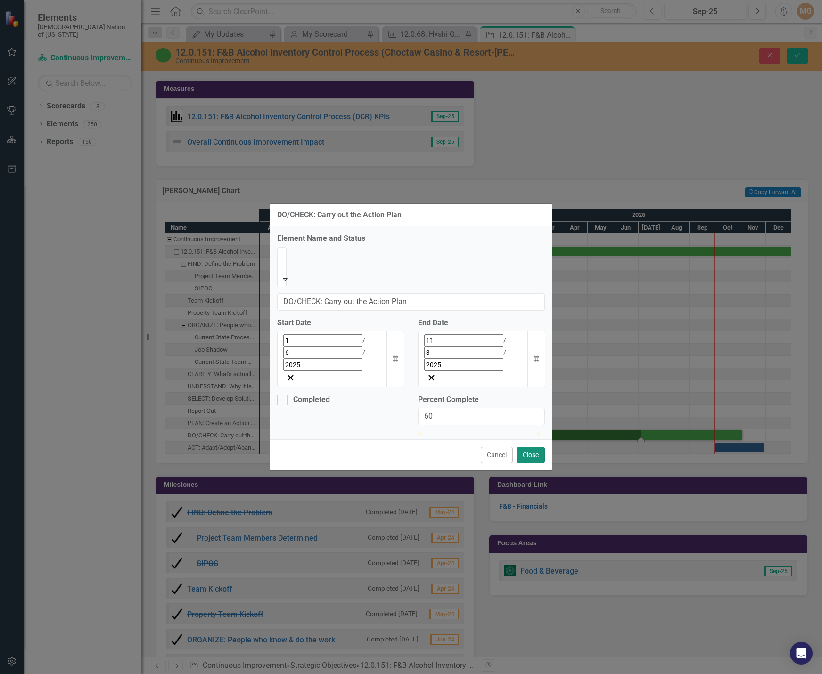
click at [529, 447] on button "Close" at bounding box center [530, 455] width 28 height 16
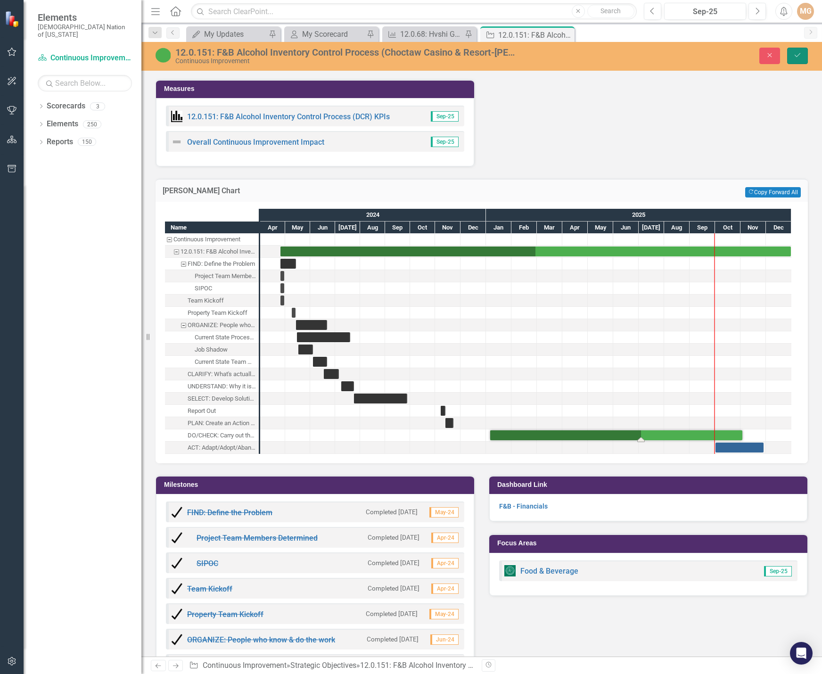
click at [802, 56] on button "Save" at bounding box center [797, 56] width 21 height 16
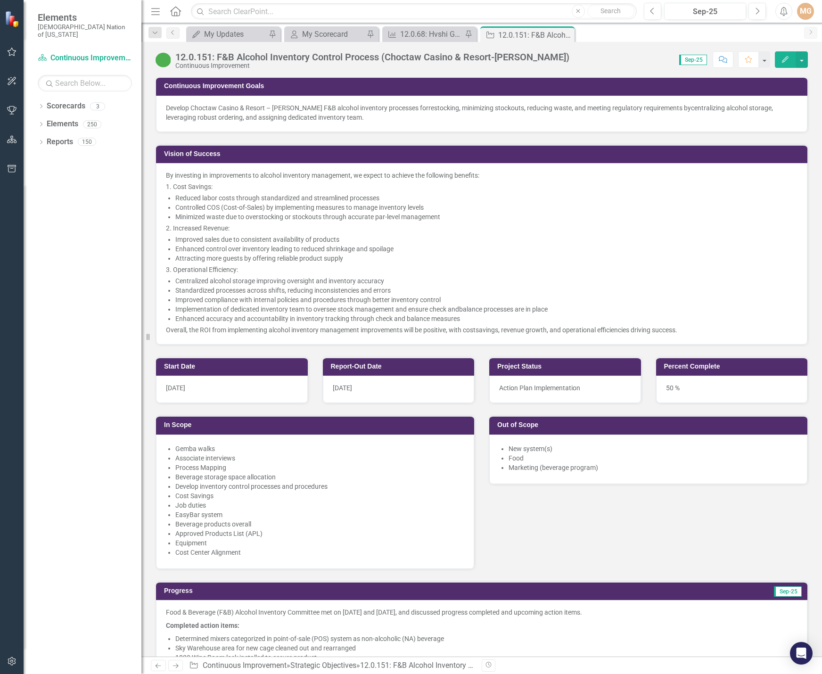
scroll to position [471, 0]
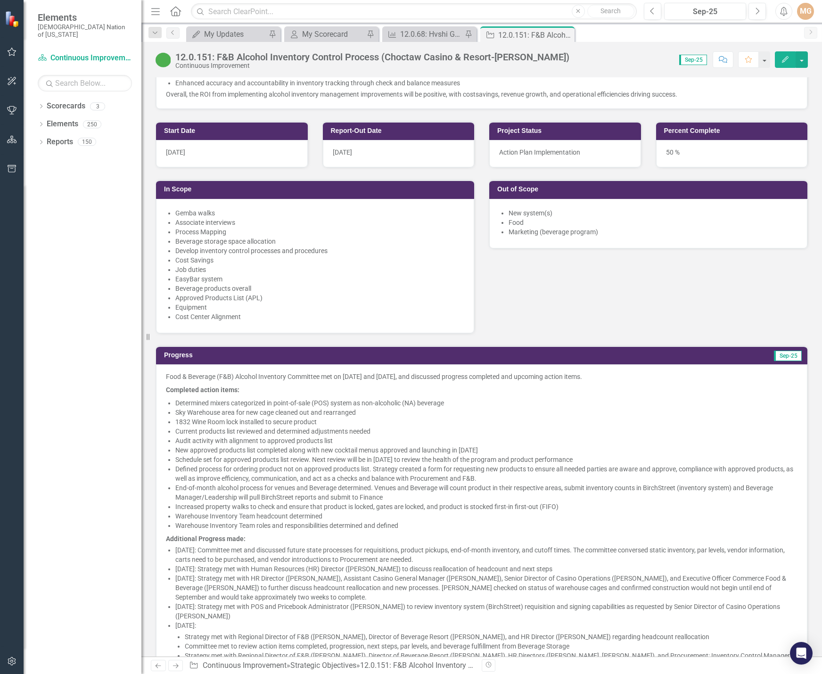
click at [712, 150] on div "50 %" at bounding box center [732, 153] width 152 height 27
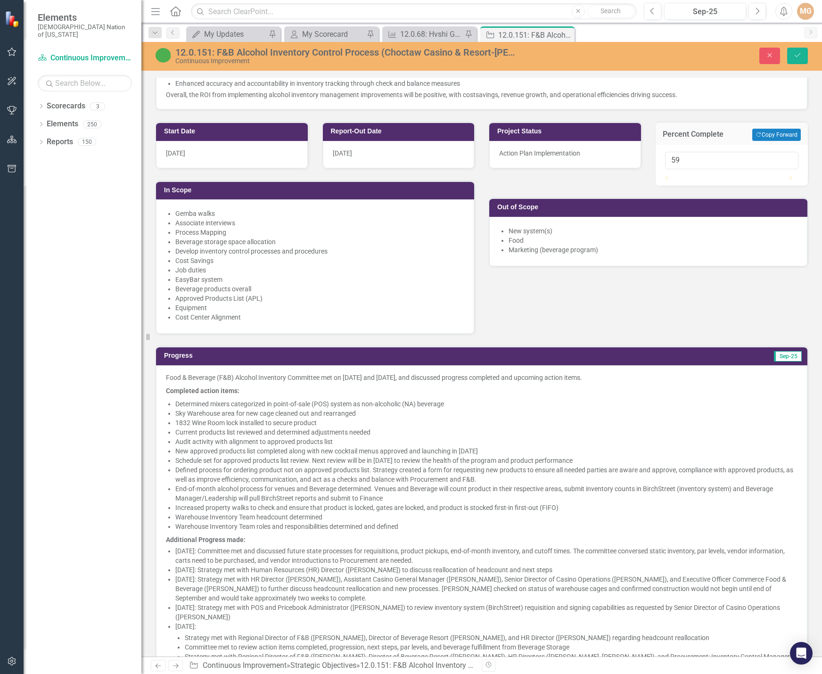
type input "60"
drag, startPoint x: 723, startPoint y: 187, endPoint x: 735, endPoint y: 186, distance: 12.3
click at [739, 176] on div at bounding box center [739, 176] width 0 height 0
click at [798, 55] on icon "Save" at bounding box center [797, 55] width 8 height 7
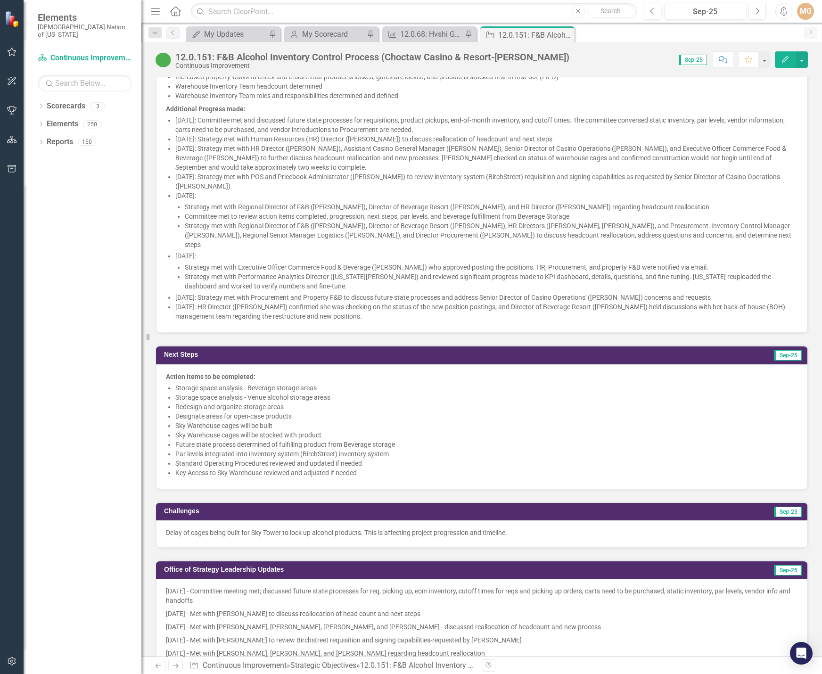
scroll to position [989, 0]
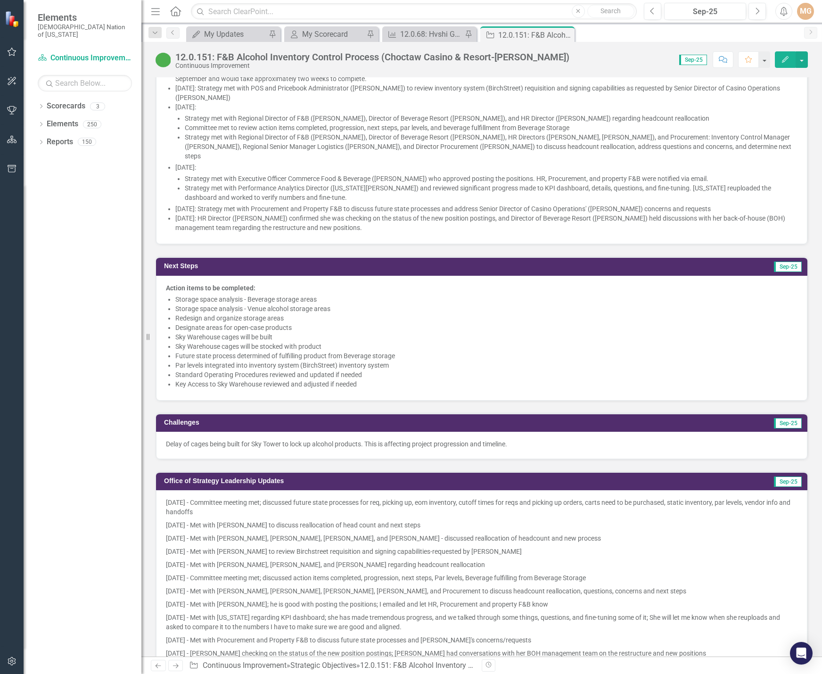
click at [469, 332] on li "Sky Warehouse cages will be built" at bounding box center [486, 336] width 622 height 9
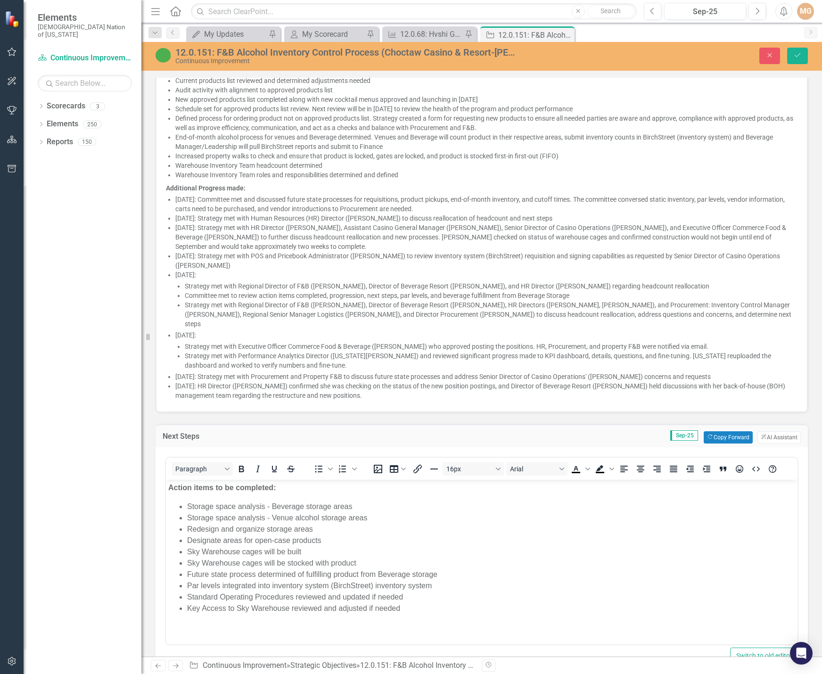
scroll to position [801, 0]
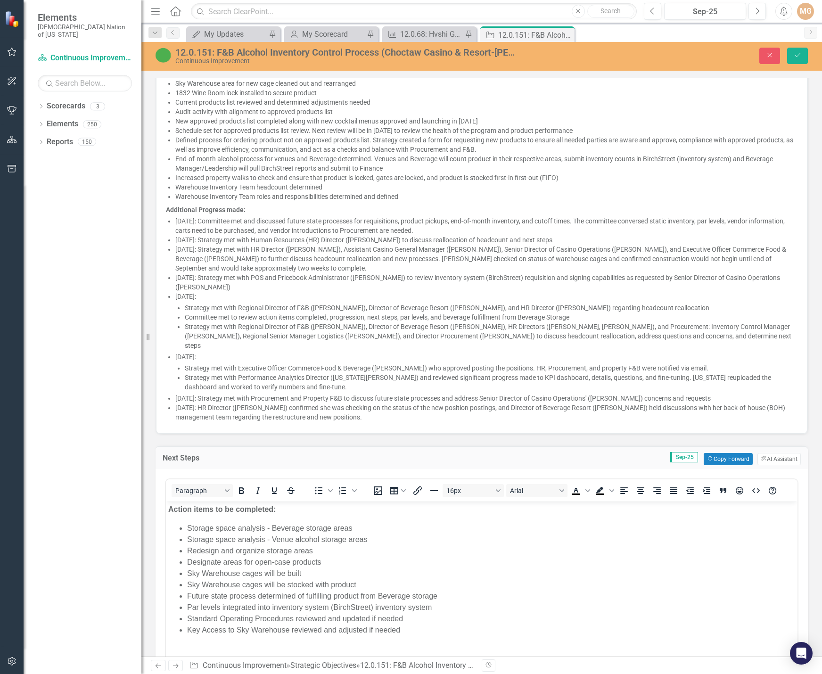
click at [391, 273] on p "[DATE]: Strategy met with POS and Pricebook Administrator ([PERSON_NAME]) to re…" at bounding box center [486, 282] width 622 height 19
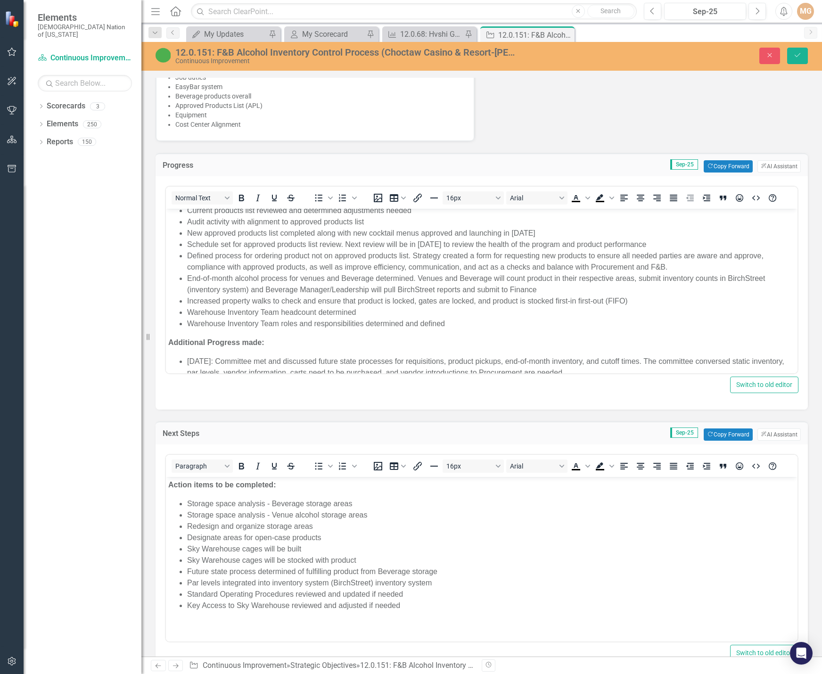
scroll to position [94, 0]
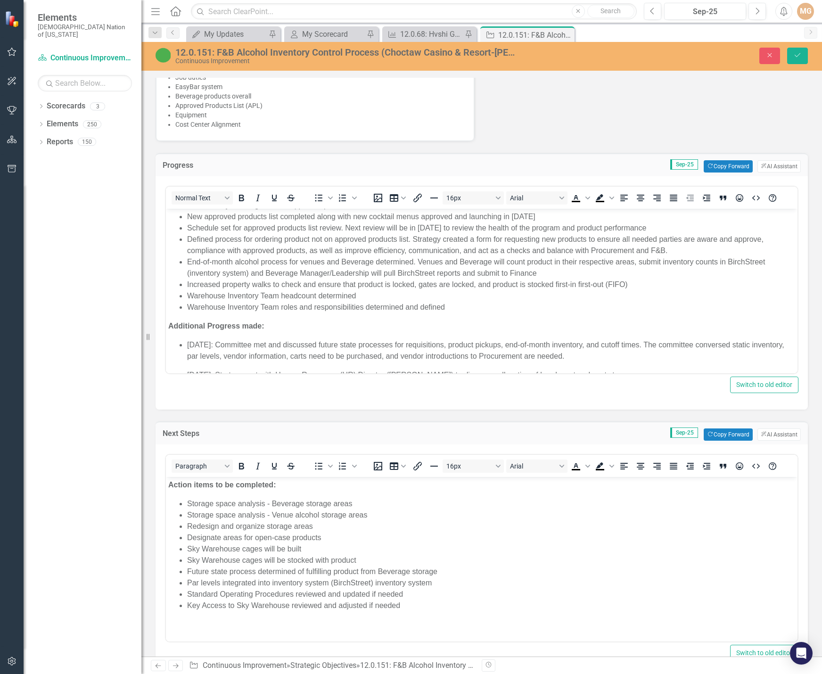
click at [472, 302] on li "Warehouse Inventory Team roles and responsibilities determined and defined" at bounding box center [491, 306] width 608 height 11
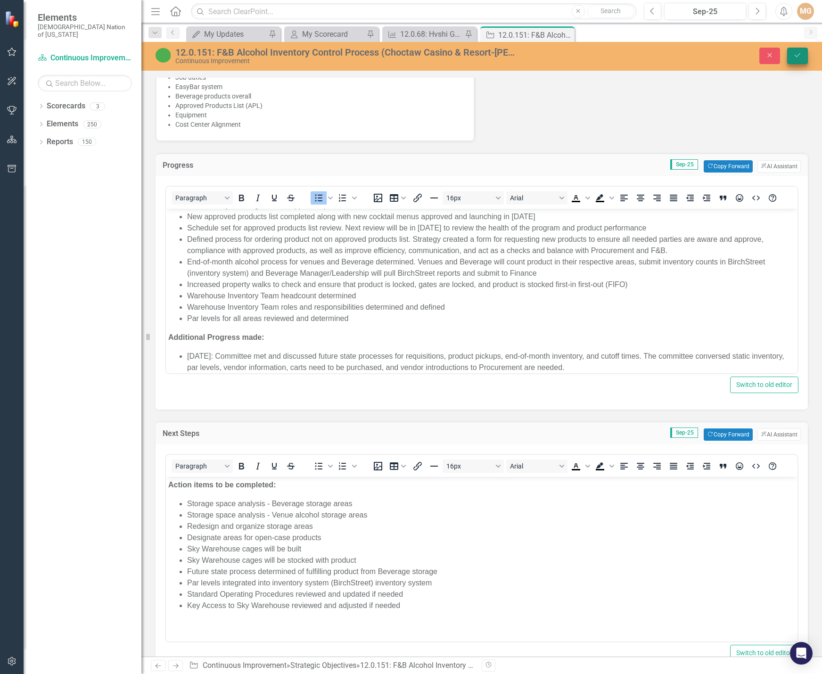
click at [804, 58] on button "Save" at bounding box center [797, 56] width 21 height 16
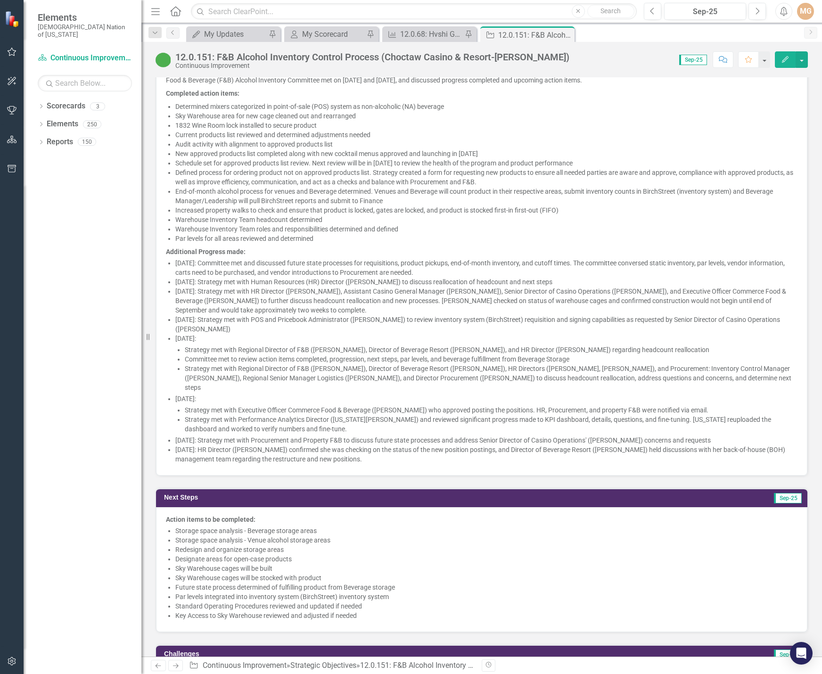
scroll to position [895, 0]
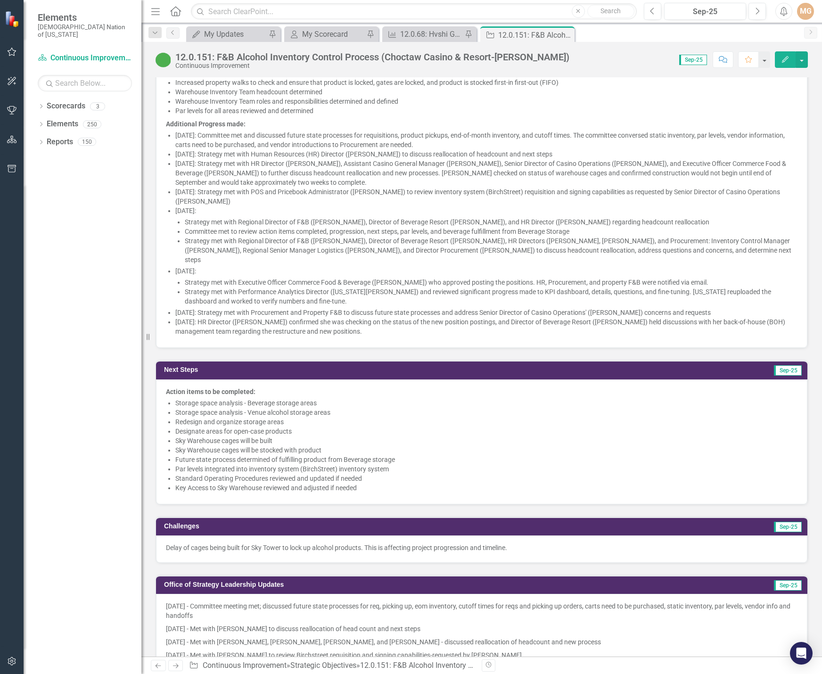
click at [318, 426] on li "Designate areas for open-case products" at bounding box center [486, 430] width 622 height 9
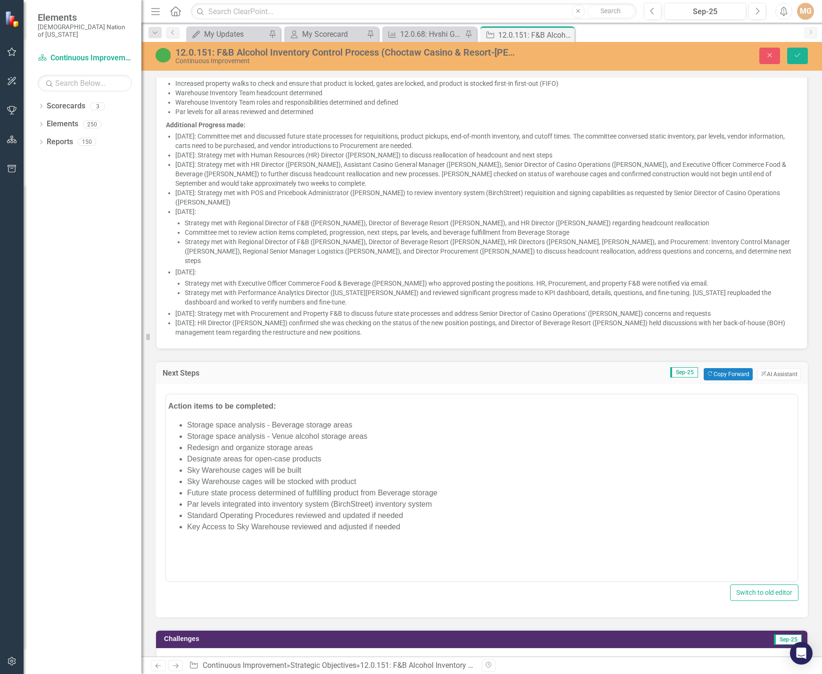
scroll to position [0, 0]
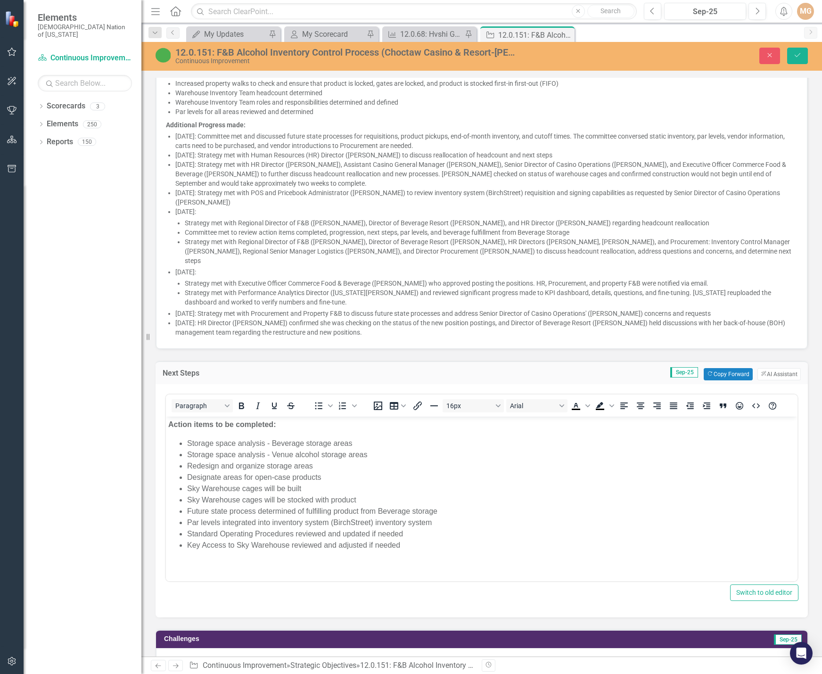
click at [188, 441] on li "Storage space analysis - Beverage storage areas" at bounding box center [491, 442] width 608 height 11
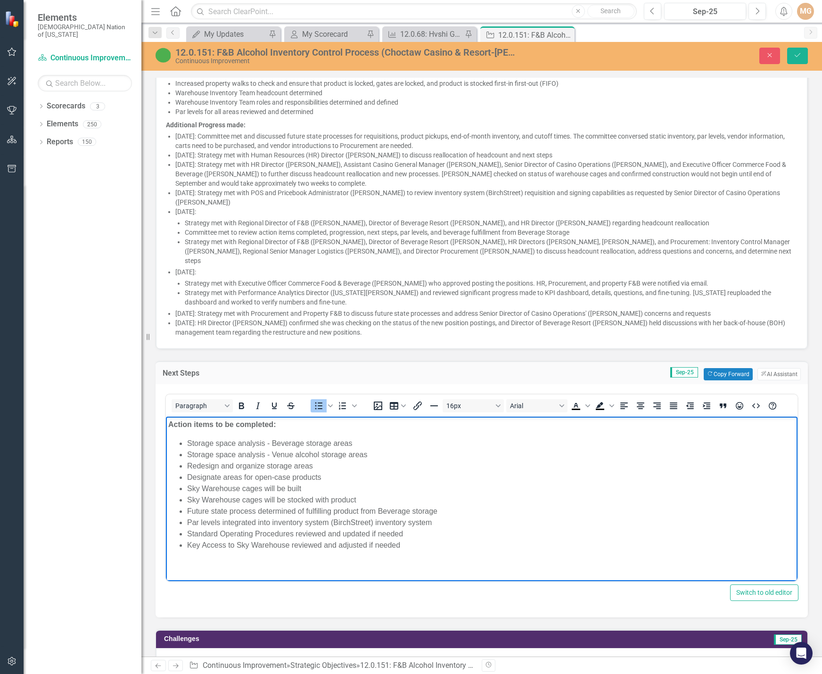
click at [409, 543] on li "Key Access to Sky Warehouse reviewed and adjusted if needed" at bounding box center [491, 544] width 608 height 11
click at [798, 53] on icon "Save" at bounding box center [797, 55] width 8 height 7
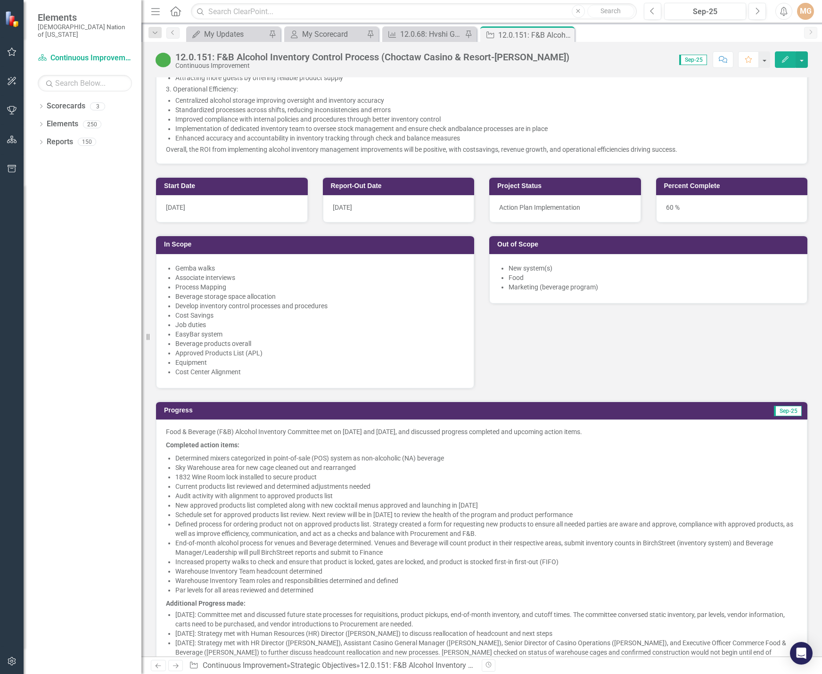
scroll to position [424, 0]
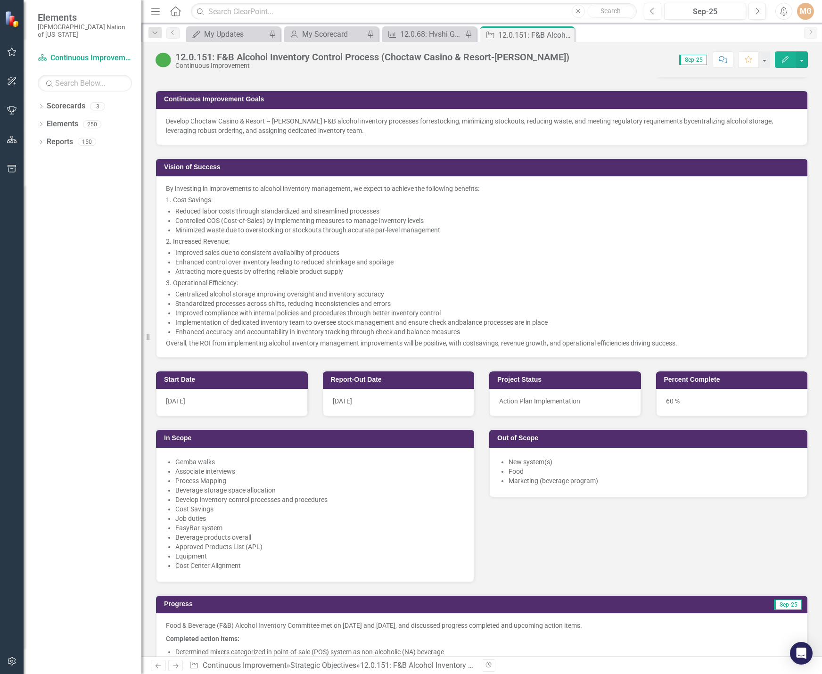
scroll to position [141, 0]
